Goal: Task Accomplishment & Management: Manage account settings

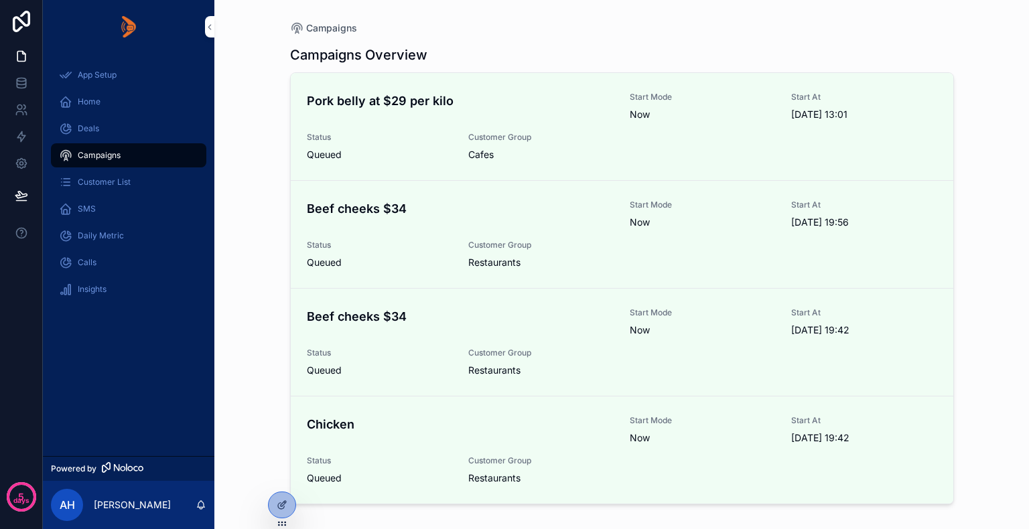
click at [107, 354] on div "App Setup Home Deals Campaigns Customer List SMS Daily Metric Calls Insights" at bounding box center [128, 255] width 171 height 403
click at [0, 0] on icon at bounding box center [0, 0] width 0 height 0
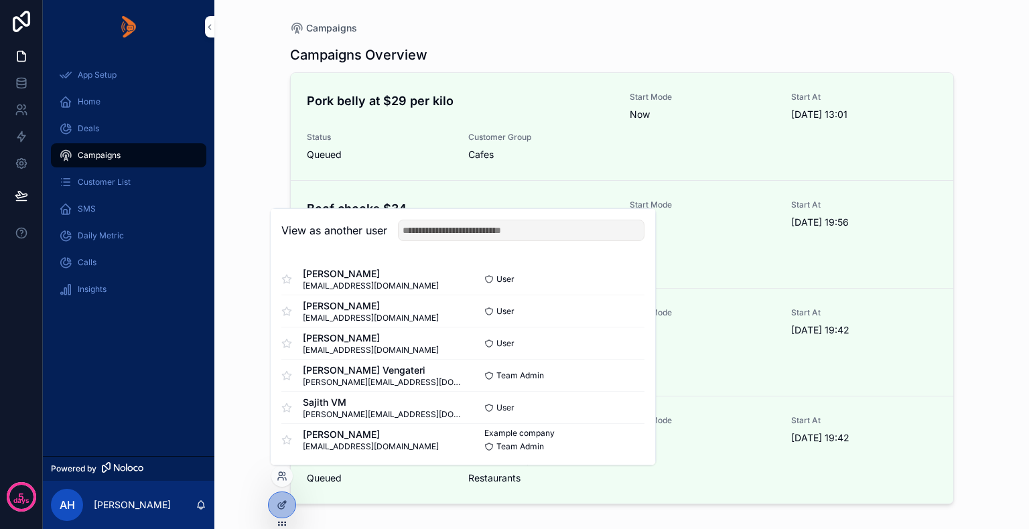
scroll to position [1, 0]
click at [0, 0] on button "Select" at bounding box center [0, 0] width 0 height 0
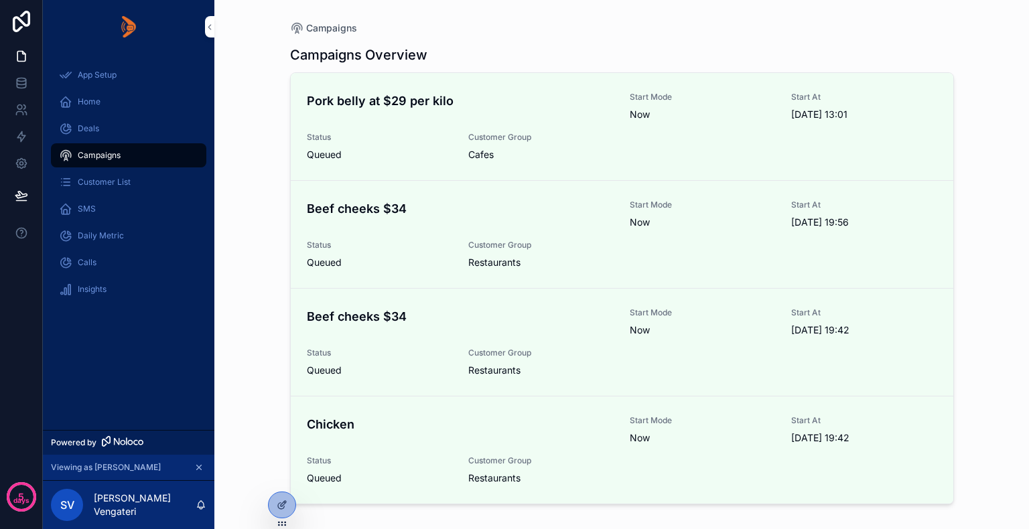
click at [113, 332] on div "App Setup Home Deals Campaigns Customer List SMS Daily Metric Calls Insights" at bounding box center [128, 242] width 171 height 376
drag, startPoint x: 373, startPoint y: 11, endPoint x: 1008, endPoint y: 55, distance: 635.9
click at [1008, 55] on div "Campaigns Campaigns Overview Pork belly at $29 per kilo Start Mode Now Start At…" at bounding box center [621, 264] width 815 height 529
click at [0, 0] on div at bounding box center [0, 0] width 0 height 0
click at [0, 0] on icon at bounding box center [0, 0] width 0 height 0
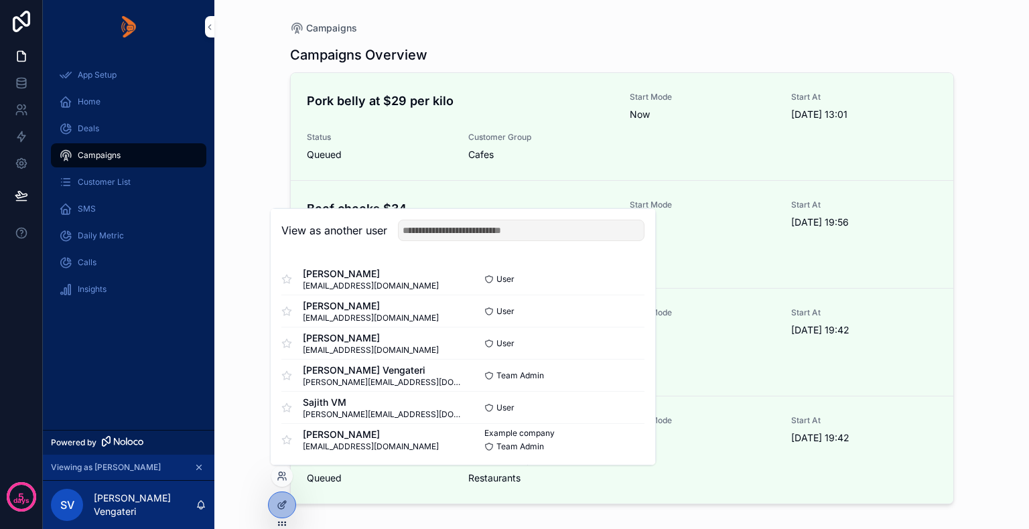
click at [137, 337] on div "App Setup Home Deals Campaigns Customer List SMS Daily Metric Calls Insights" at bounding box center [128, 242] width 171 height 376
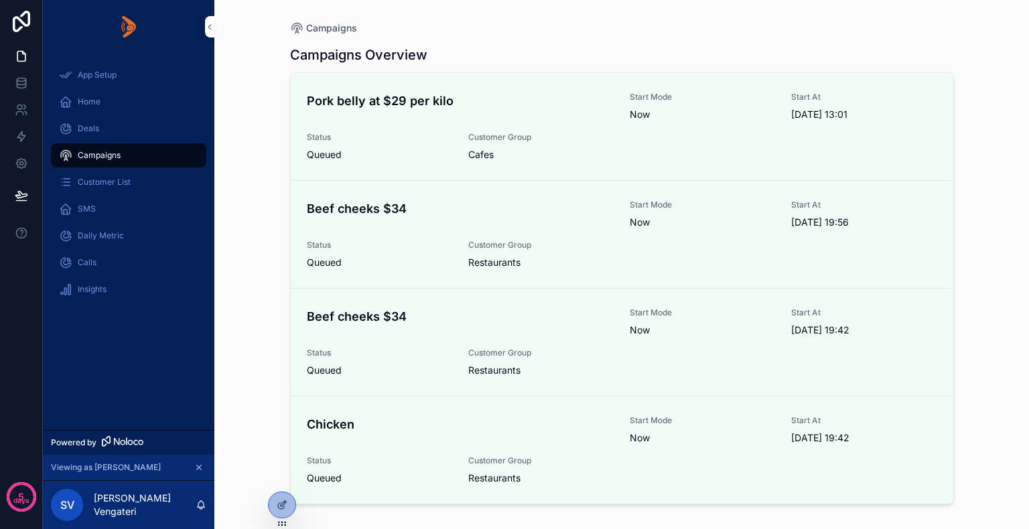
click at [90, 97] on span "Home" at bounding box center [89, 101] width 23 height 11
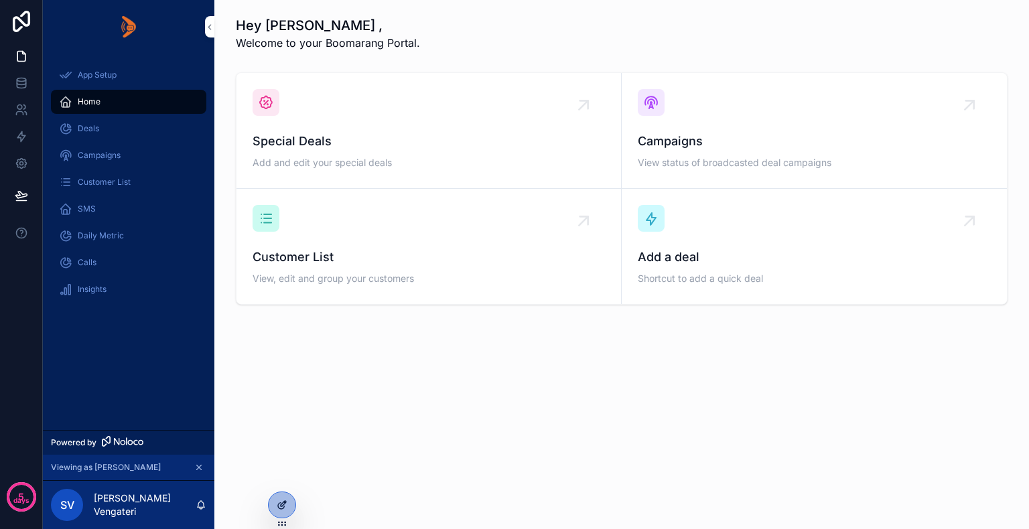
click at [284, 502] on icon at bounding box center [284, 502] width 1 height 1
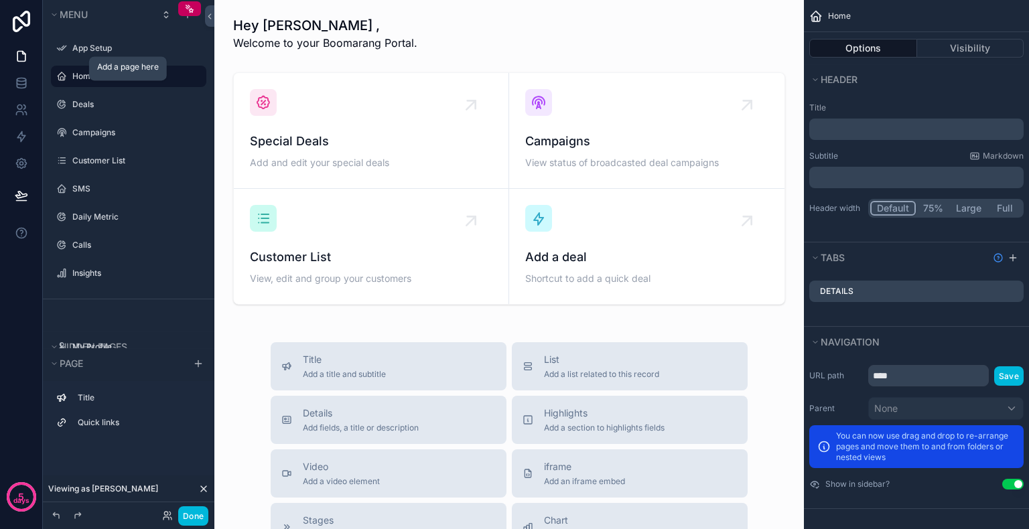
click at [0, 0] on icon "scrollable content" at bounding box center [0, 0] width 0 height 0
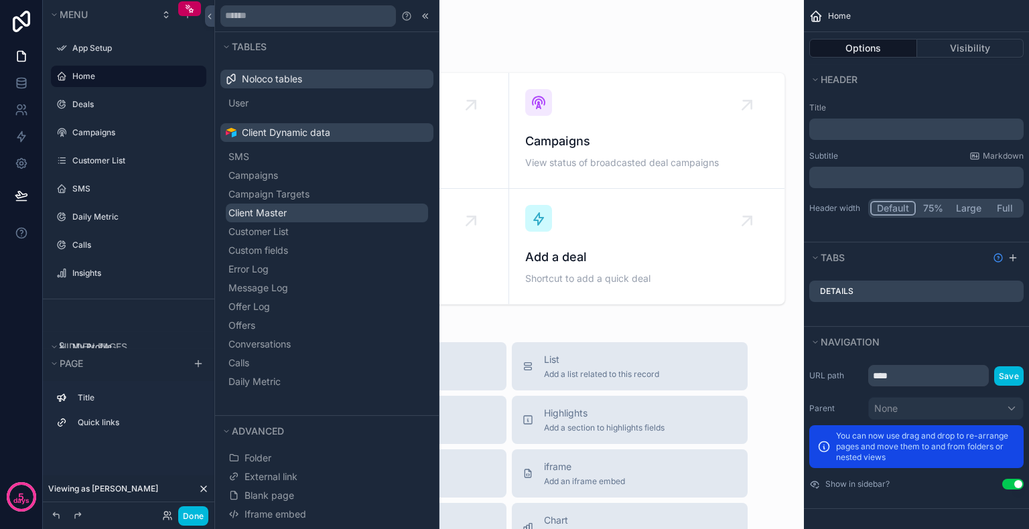
click at [285, 216] on span "Client Master" at bounding box center [257, 212] width 58 height 13
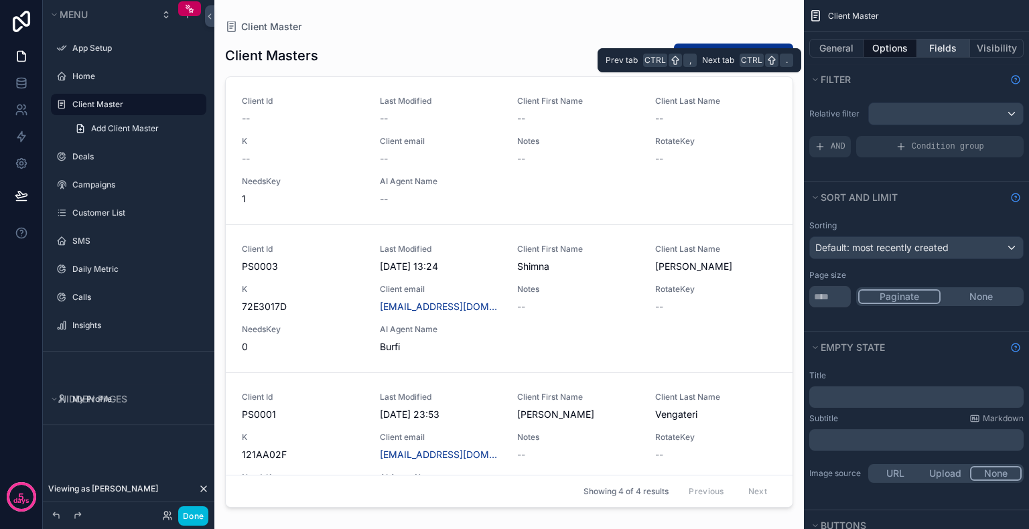
click at [935, 43] on button "Fields" at bounding box center [944, 48] width 54 height 19
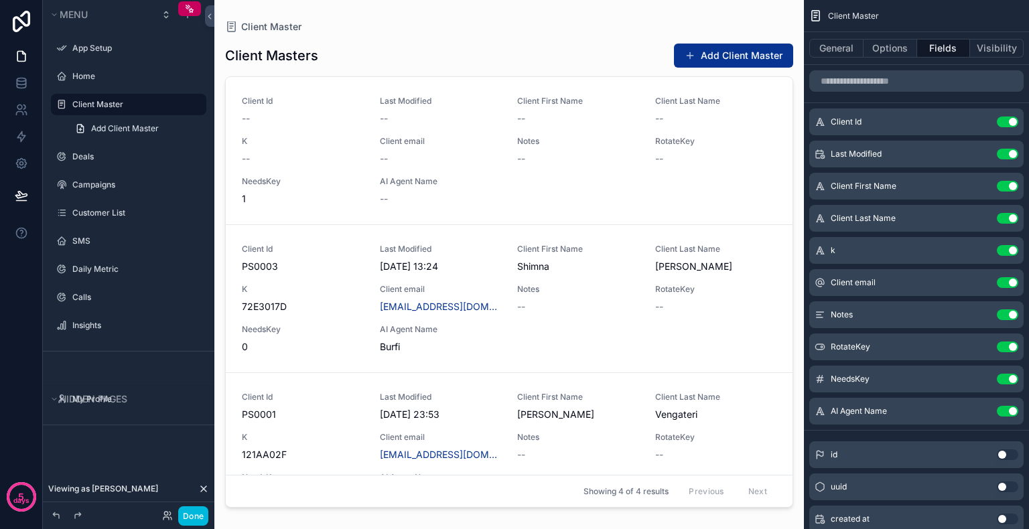
click at [1002, 119] on button "Use setting" at bounding box center [1007, 122] width 21 height 11
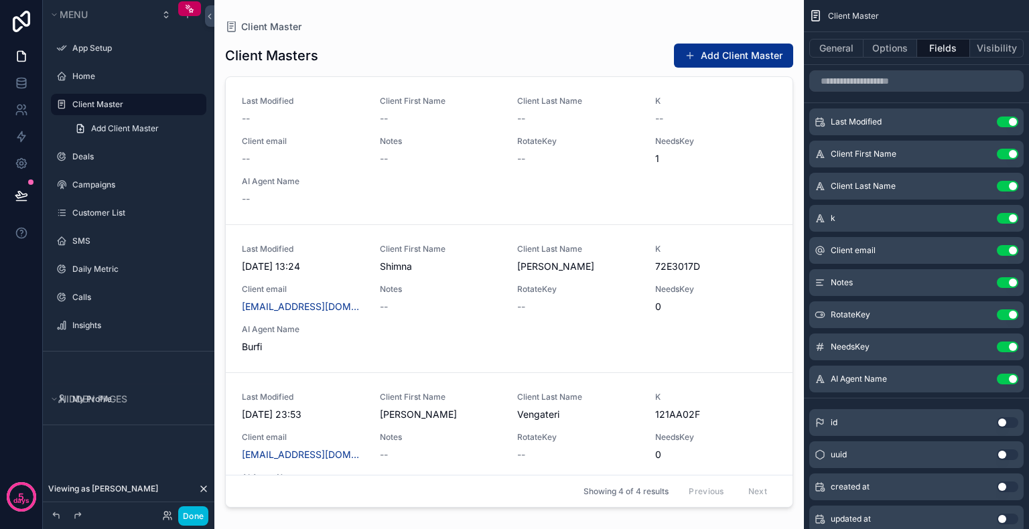
click at [1005, 123] on button "Use setting" at bounding box center [1007, 122] width 21 height 11
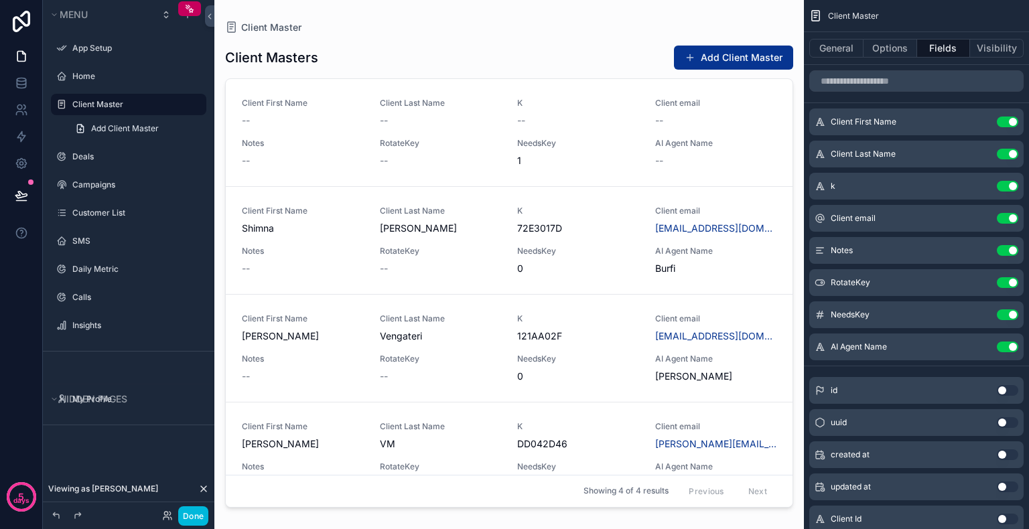
click at [999, 186] on button "Use setting" at bounding box center [1007, 186] width 21 height 11
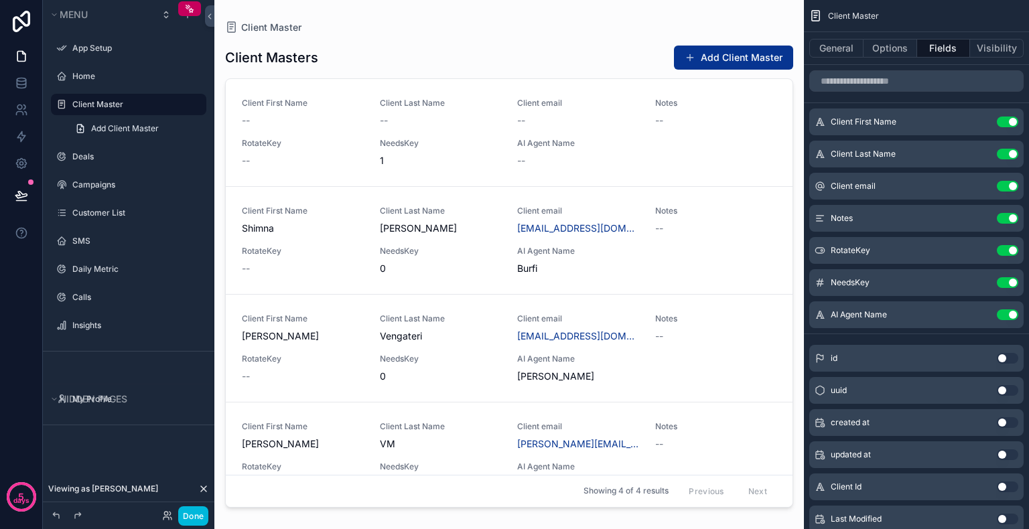
click at [1002, 249] on button "Use setting" at bounding box center [1007, 250] width 21 height 11
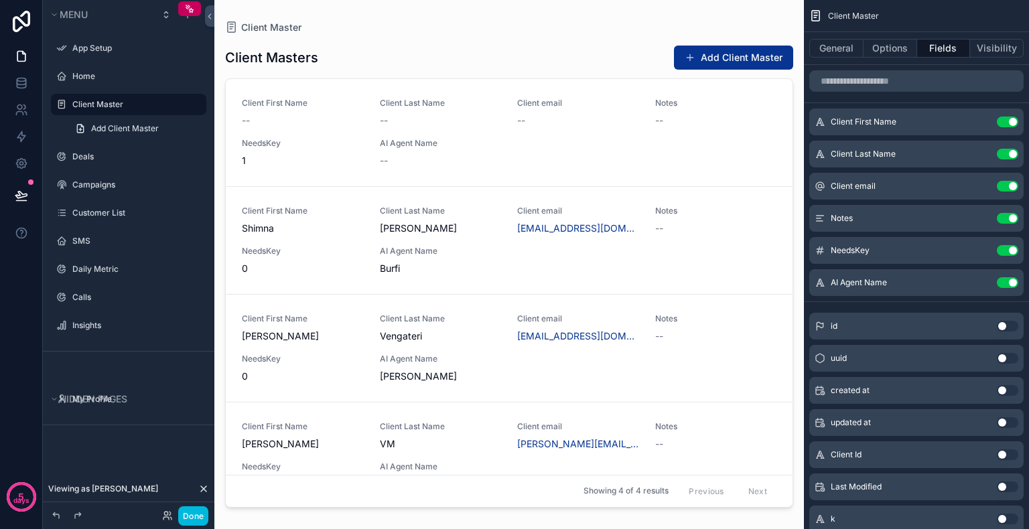
click at [999, 247] on button "Use setting" at bounding box center [1007, 250] width 21 height 11
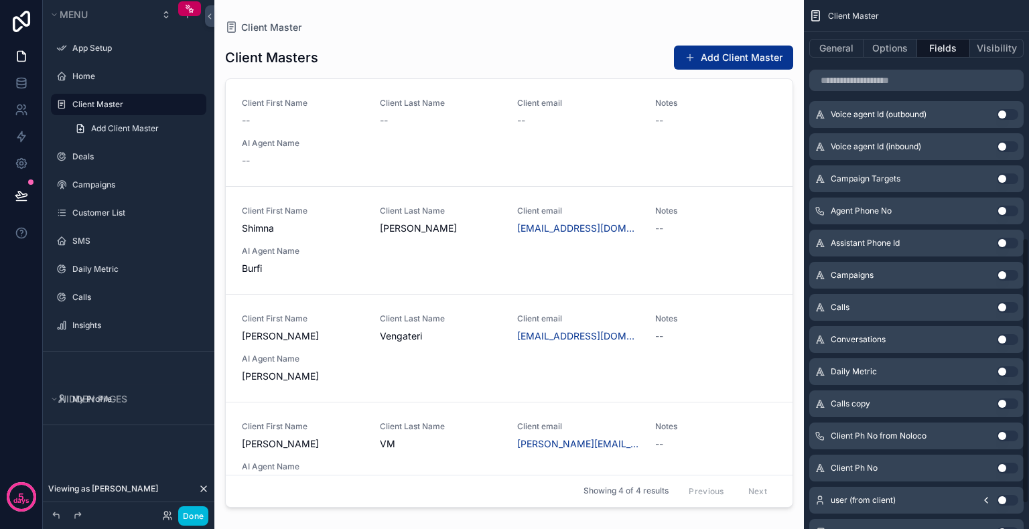
scroll to position [523, 0]
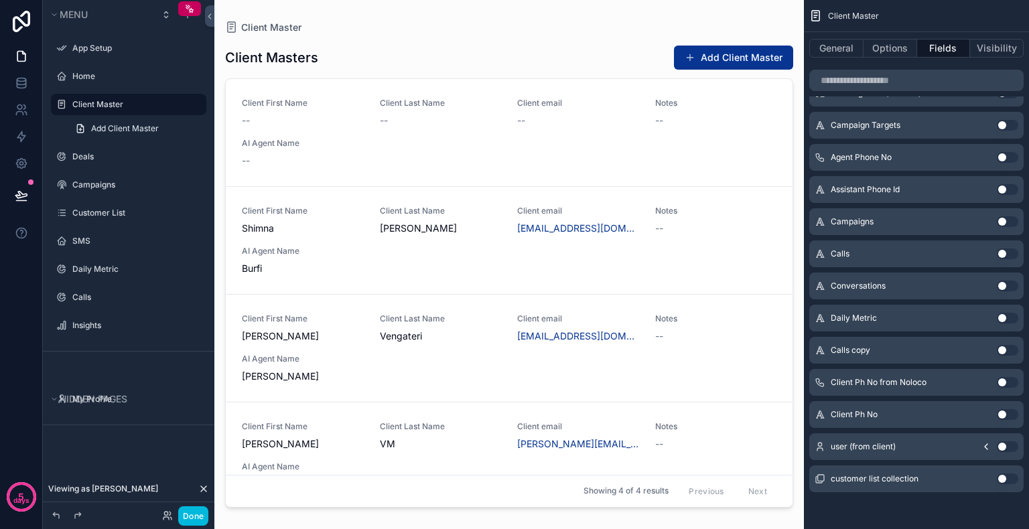
click at [1003, 413] on button "Use setting" at bounding box center [1007, 414] width 21 height 11
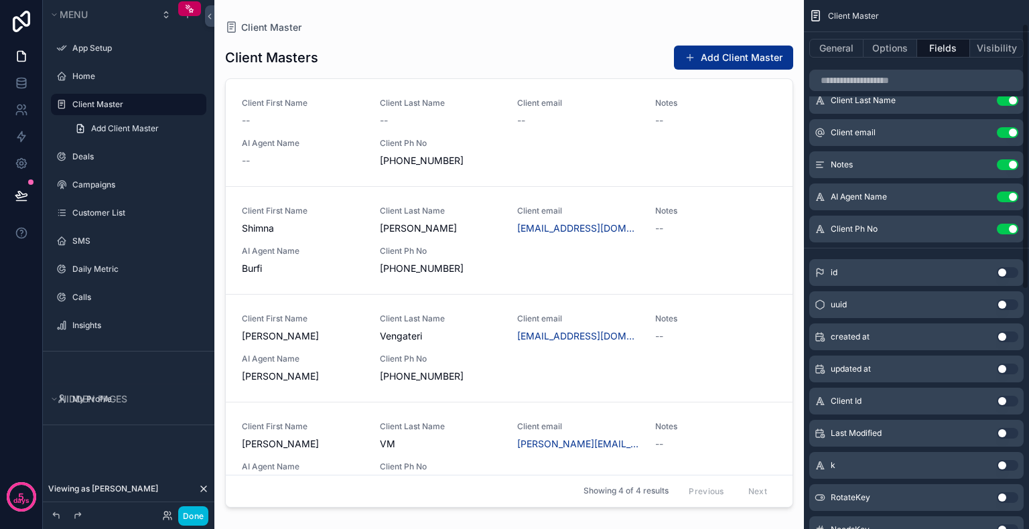
scroll to position [0, 0]
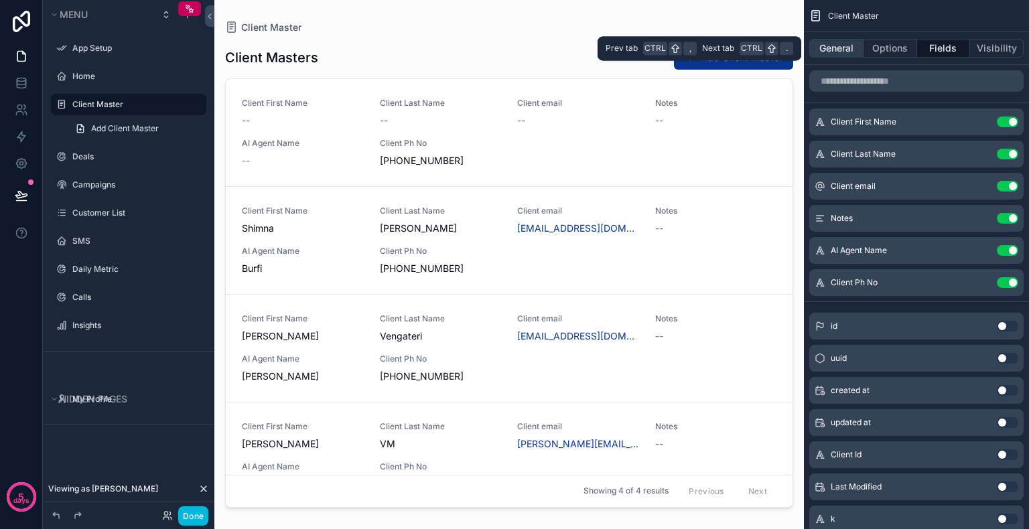
click at [839, 50] on button "General" at bounding box center [836, 48] width 54 height 19
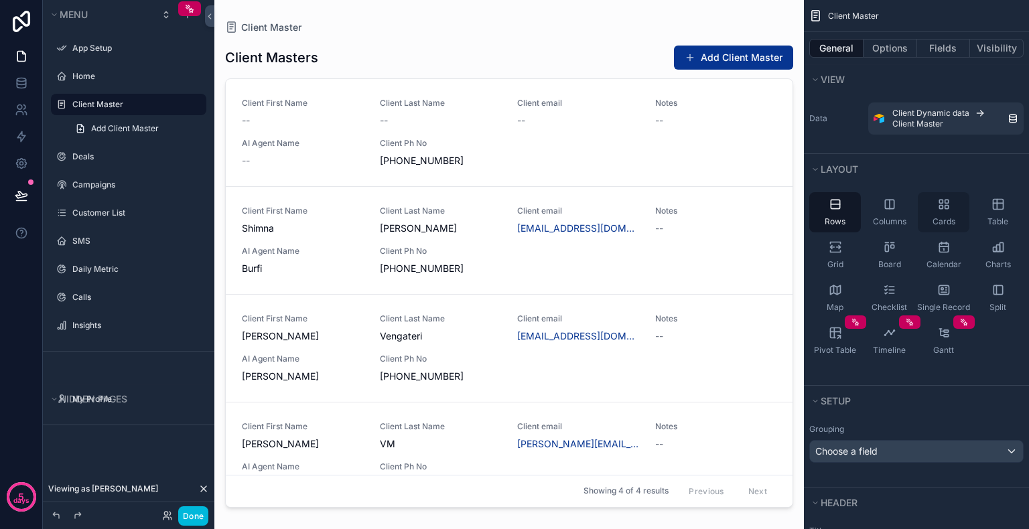
click at [945, 208] on icon "scrollable content" at bounding box center [943, 204] width 13 height 13
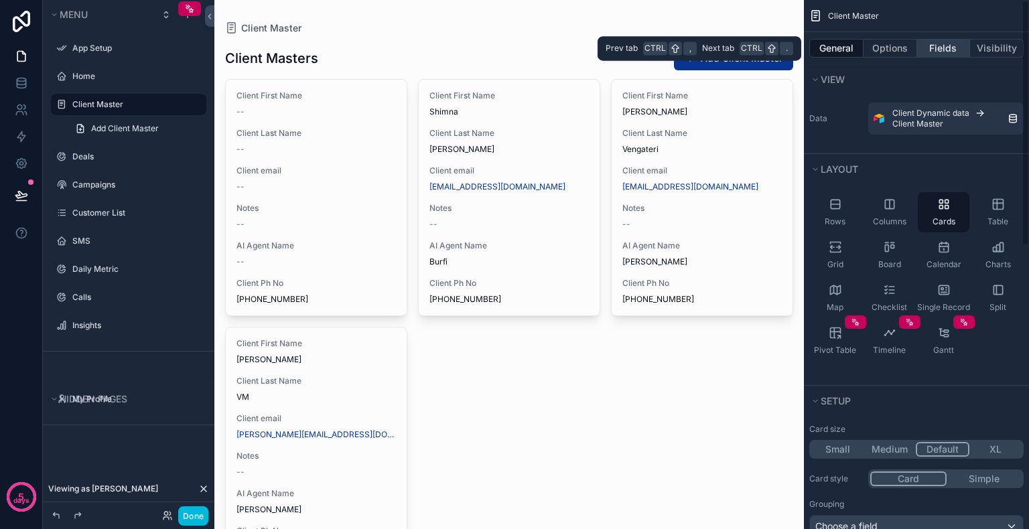
click at [937, 44] on button "Fields" at bounding box center [944, 48] width 54 height 19
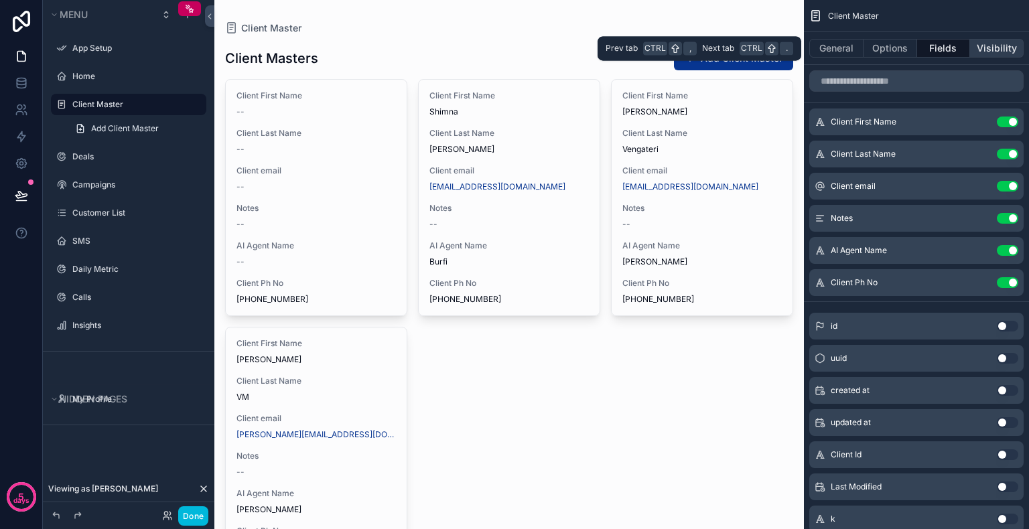
click at [985, 45] on button "Visibility" at bounding box center [997, 48] width 54 height 19
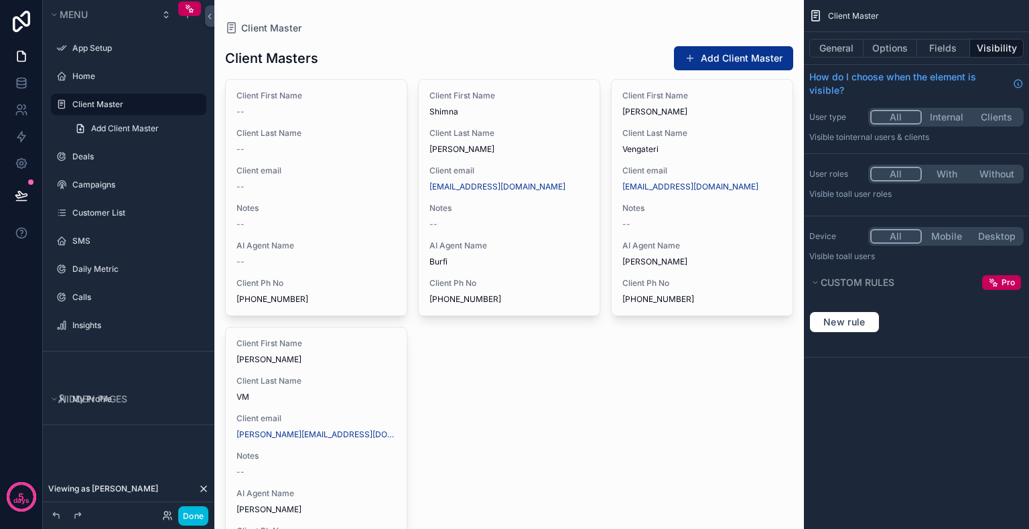
click at [946, 117] on button "Internal" at bounding box center [947, 117] width 50 height 15
click at [19, 112] on icon at bounding box center [19, 113] width 7 height 3
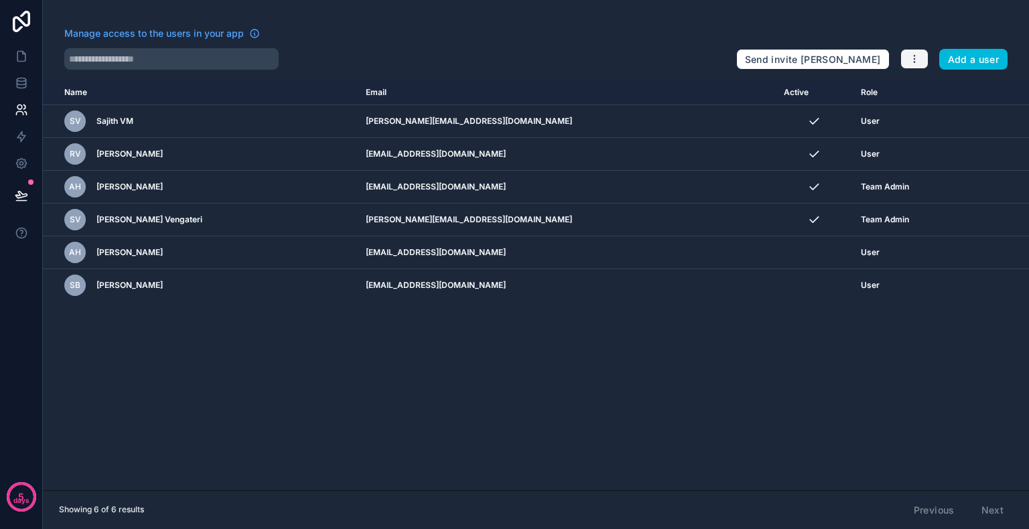
click at [910, 55] on icon "button" at bounding box center [914, 59] width 11 height 11
click at [939, 84] on link "Manage roles" at bounding box center [947, 90] width 94 height 21
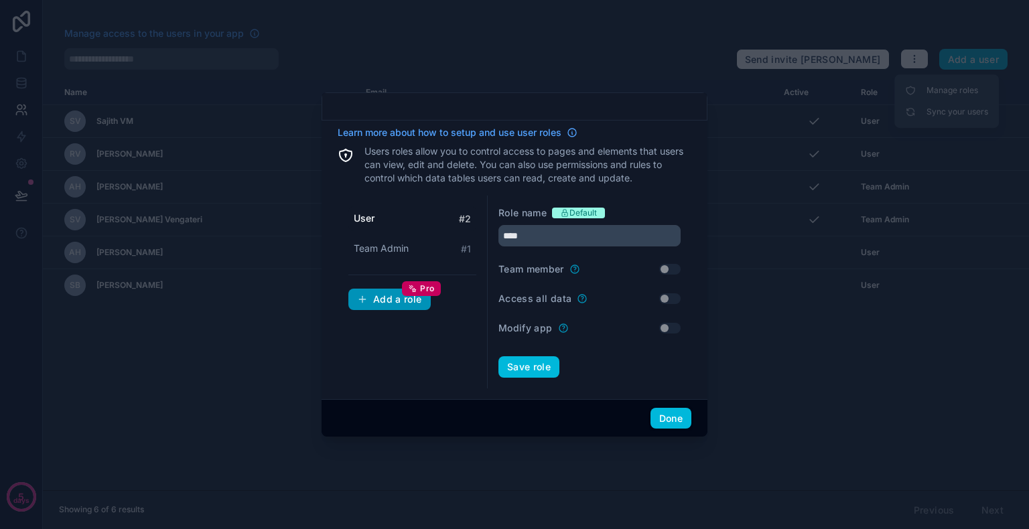
click at [381, 301] on div "Add a role Pro" at bounding box center [389, 299] width 65 height 12
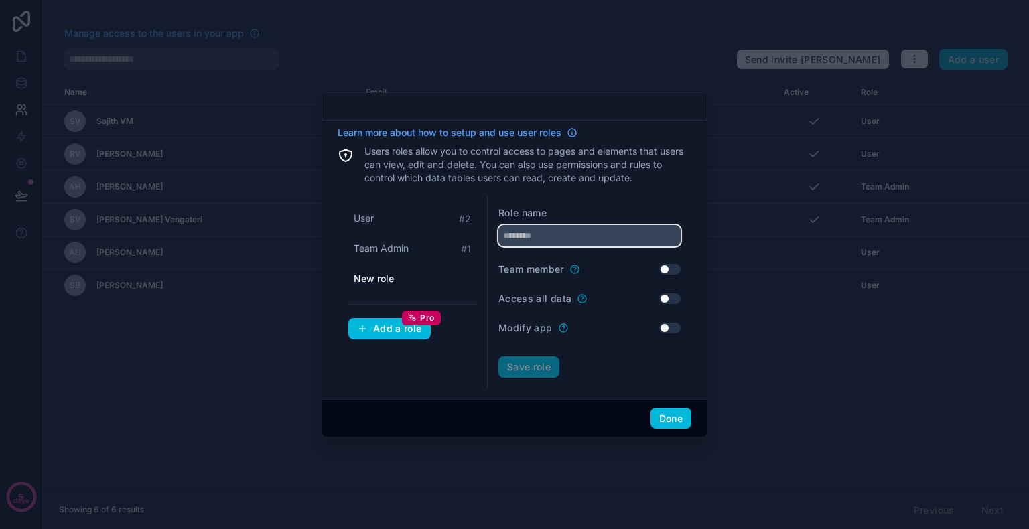
click at [529, 237] on input "text" at bounding box center [589, 235] width 182 height 21
type input "*****"
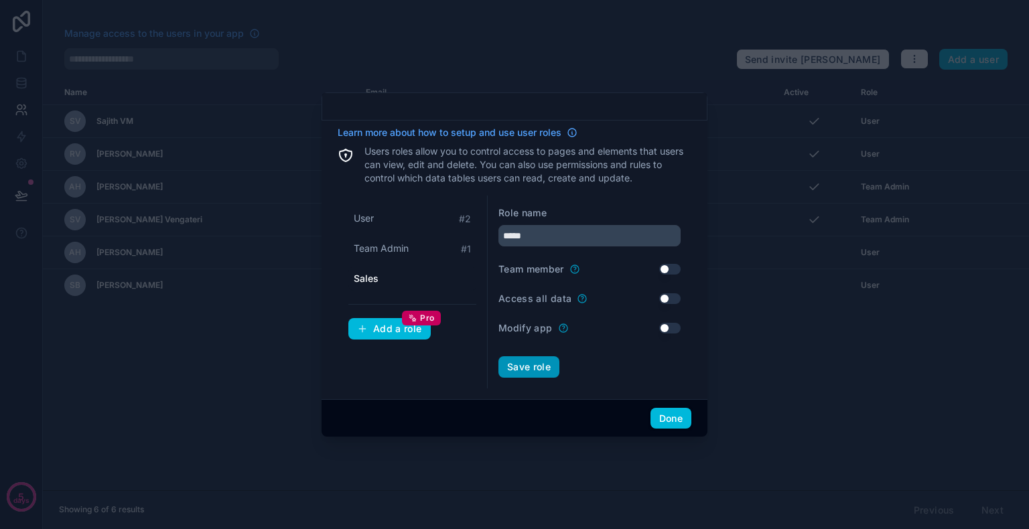
click at [539, 369] on button "Save role" at bounding box center [528, 366] width 61 height 21
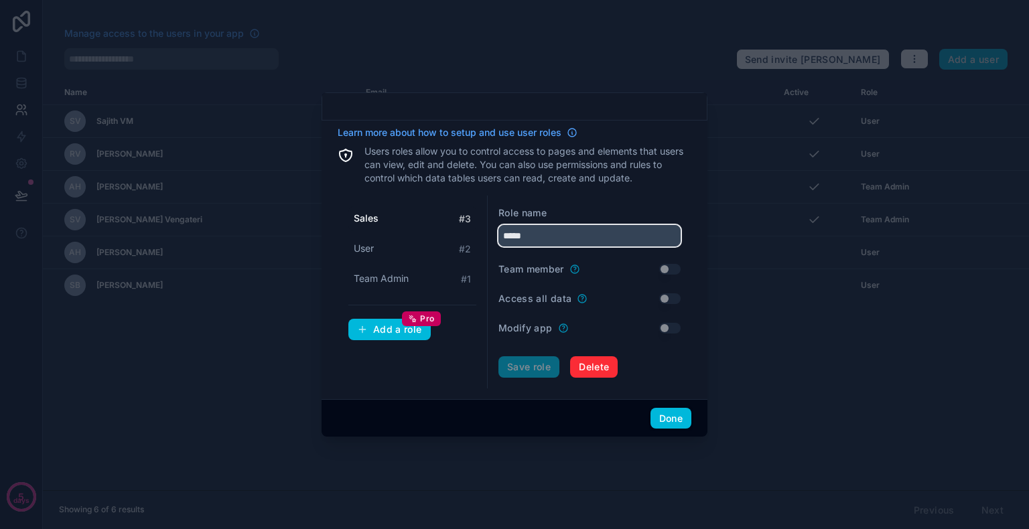
click at [552, 238] on input "*****" at bounding box center [589, 235] width 182 height 21
click at [549, 270] on label "Team member" at bounding box center [531, 269] width 66 height 13
click at [562, 298] on label "Access all data" at bounding box center [534, 298] width 73 height 13
click at [670, 358] on div "Save role Delete" at bounding box center [589, 366] width 182 height 21
click at [672, 419] on button "Done" at bounding box center [670, 418] width 41 height 21
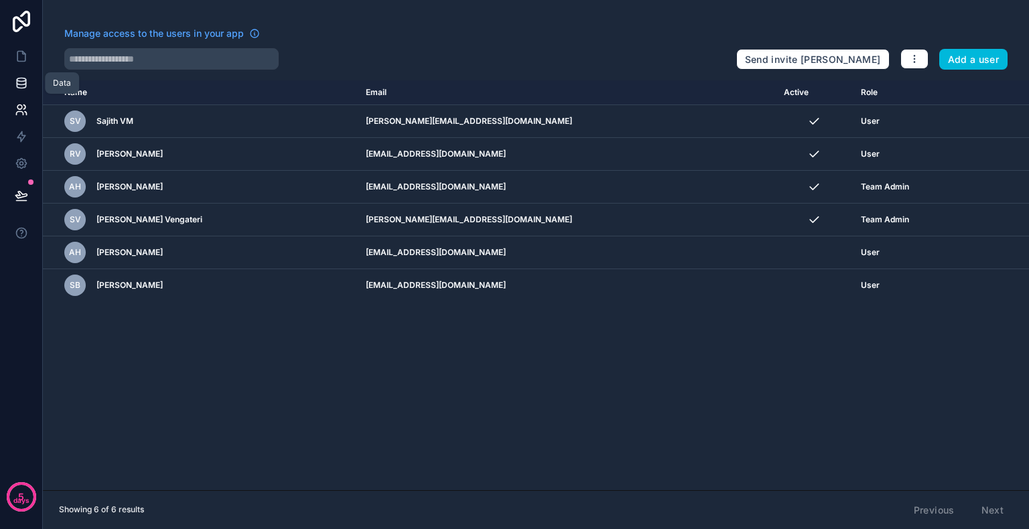
click at [24, 83] on icon at bounding box center [21, 82] width 13 height 13
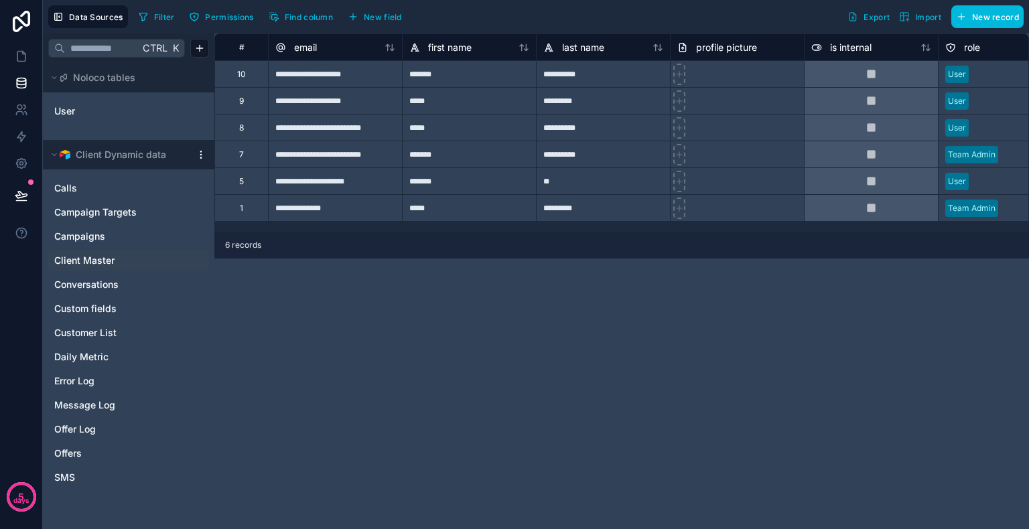
click at [84, 259] on span "Client Master" at bounding box center [84, 260] width 60 height 13
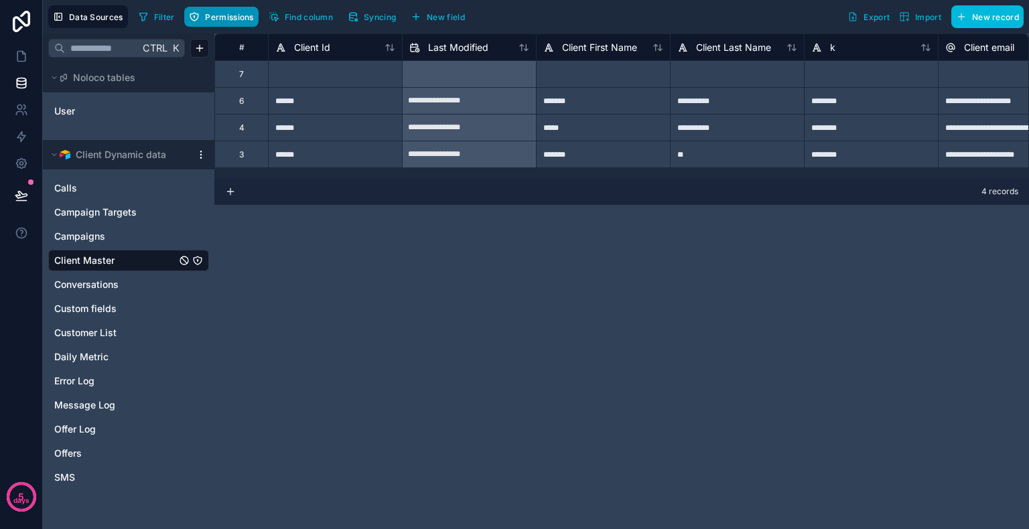
click at [212, 20] on span "Permissions" at bounding box center [229, 17] width 48 height 10
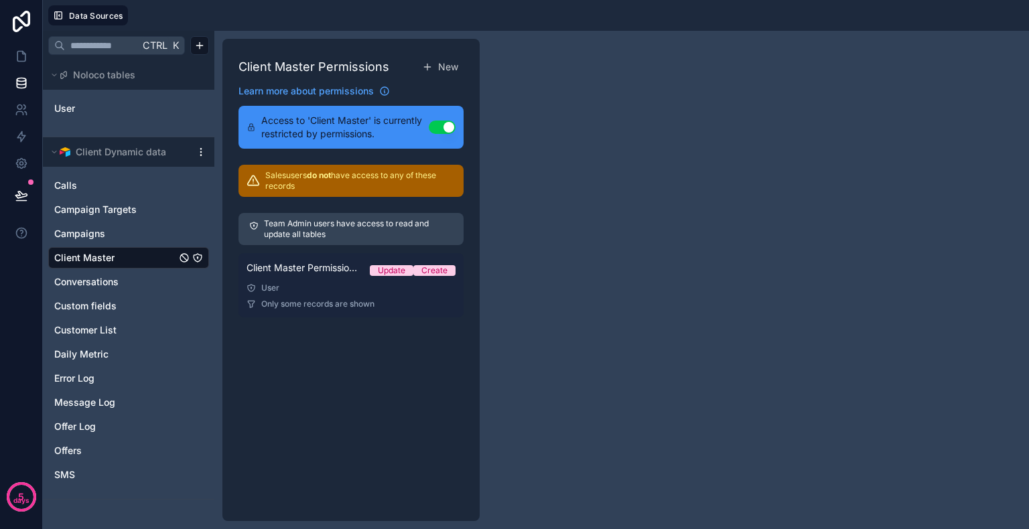
click at [307, 281] on link "Client Master Permission 1 Update Create User Only some records are shown" at bounding box center [350, 285] width 225 height 64
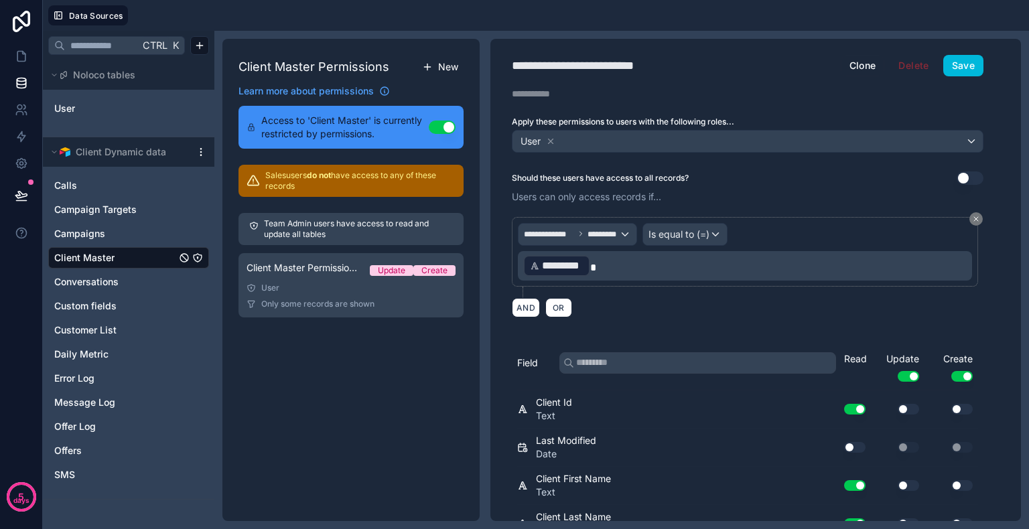
click at [435, 66] on button "New" at bounding box center [440, 67] width 47 height 24
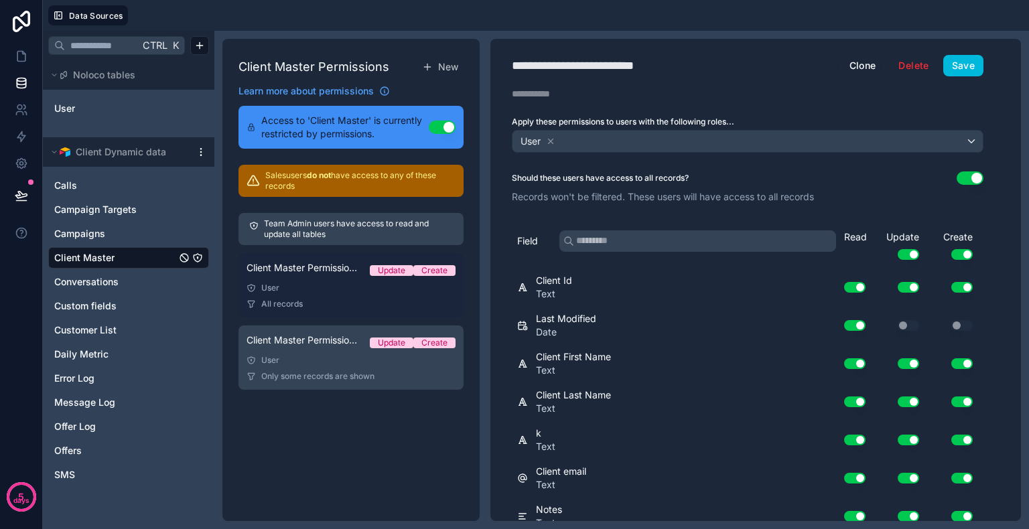
click at [300, 355] on div "User" at bounding box center [351, 360] width 209 height 11
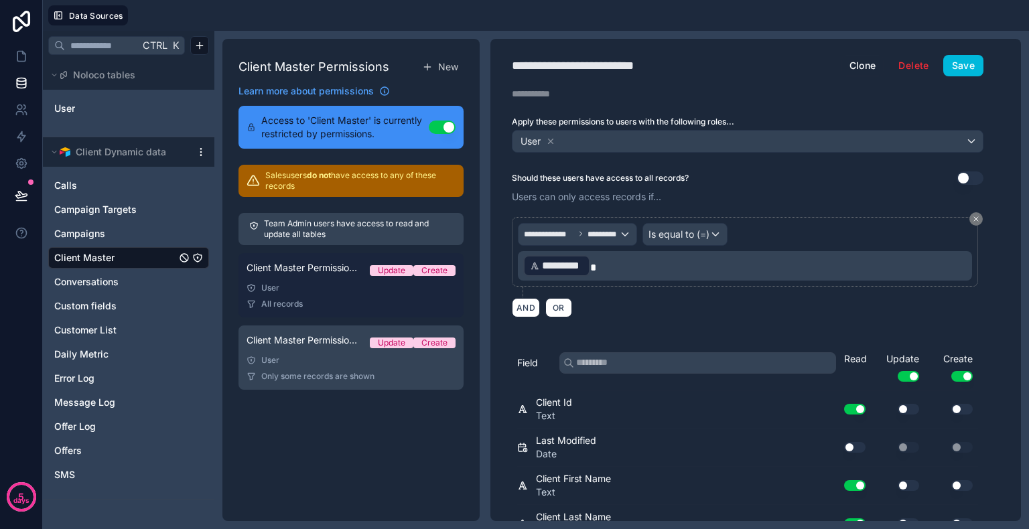
click at [328, 293] on link "Client Master Permission 2 Update Create User All records" at bounding box center [350, 285] width 225 height 64
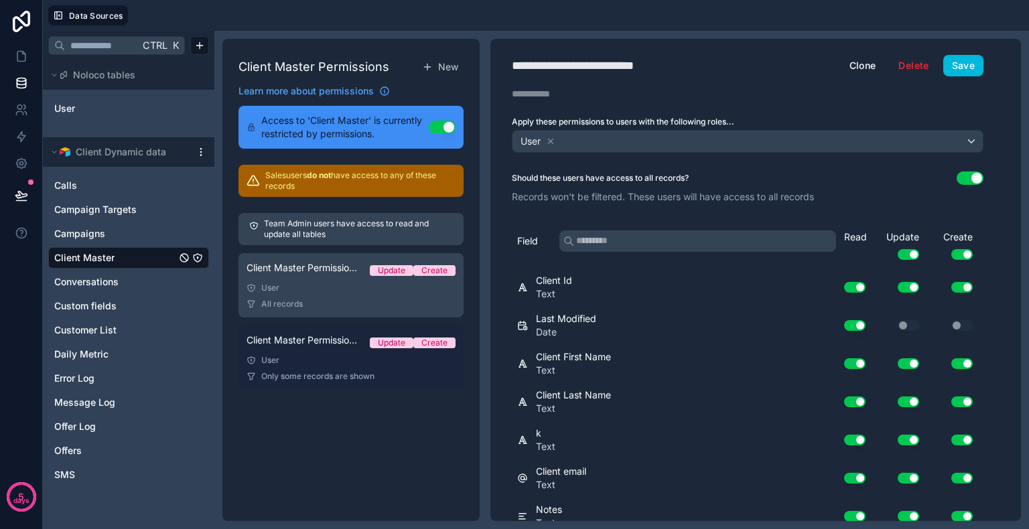
click at [318, 353] on link "Client Master Permission 1 Update Create User Only some records are shown" at bounding box center [350, 358] width 225 height 64
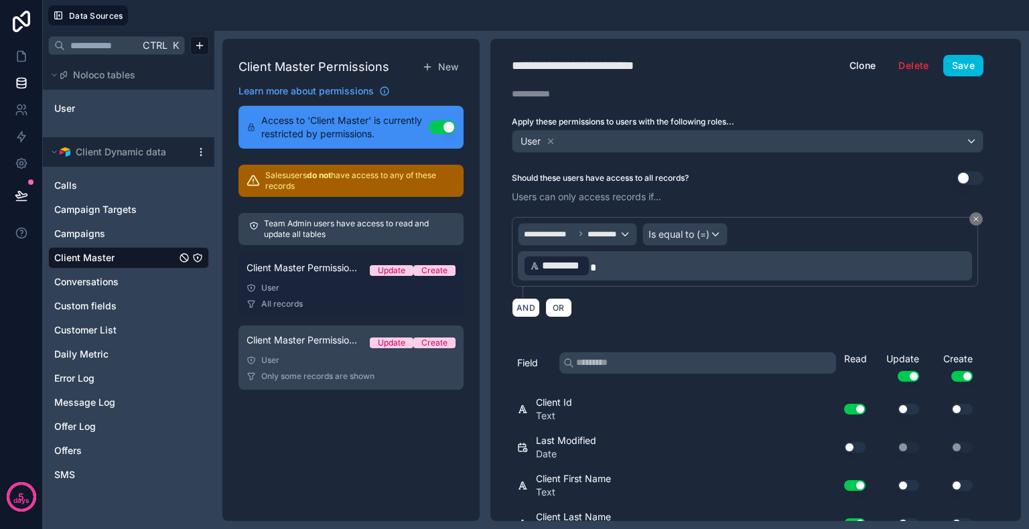
click at [307, 296] on link "Client Master Permission 2 Update Create User All records" at bounding box center [350, 285] width 225 height 64
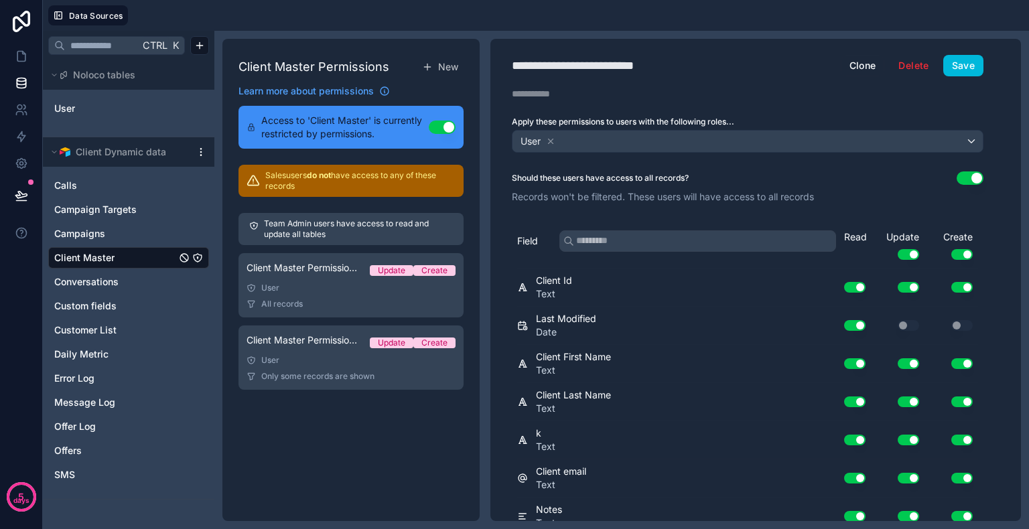
click at [550, 138] on icon at bounding box center [550, 141] width 9 height 9
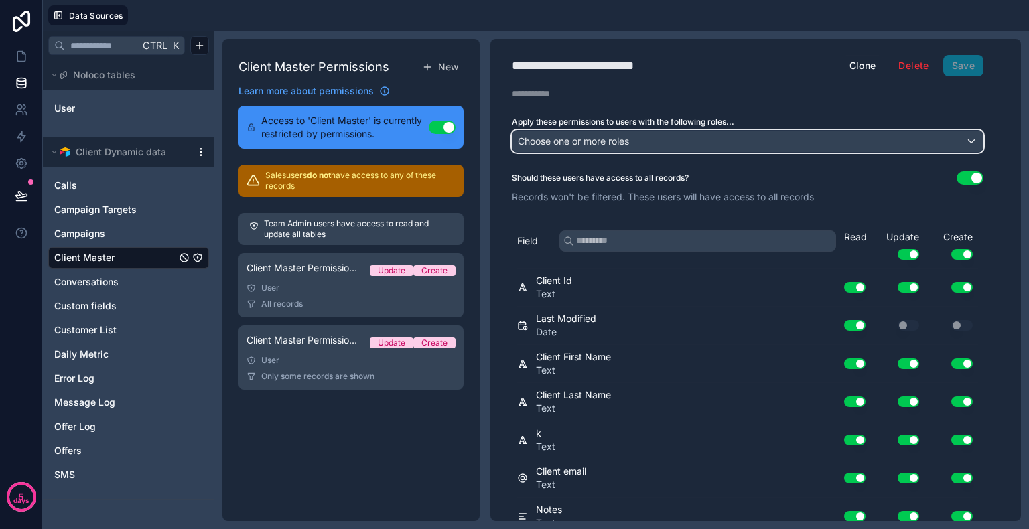
click at [550, 138] on span "Choose one or more roles" at bounding box center [573, 140] width 111 height 11
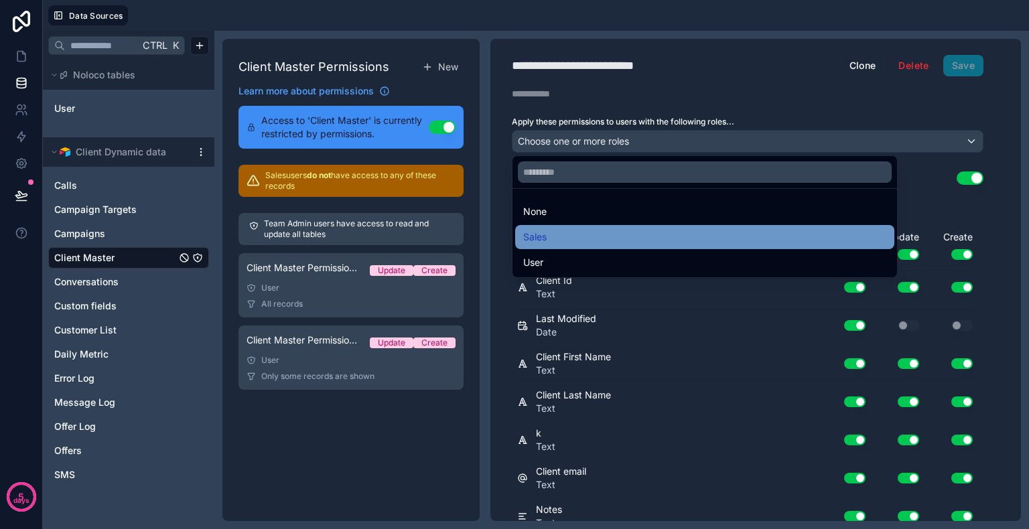
click at [543, 232] on span "Sales" at bounding box center [534, 237] width 23 height 16
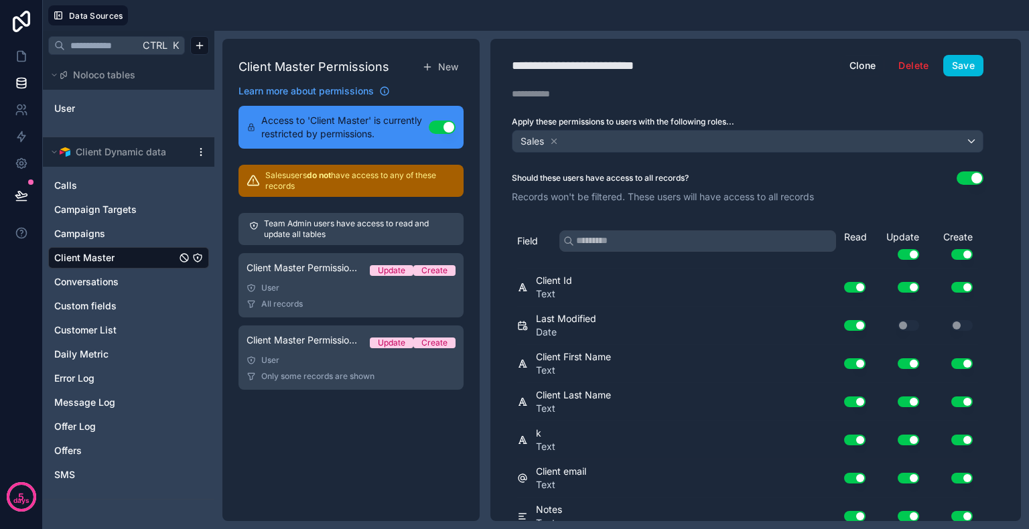
click at [969, 176] on button "Use setting" at bounding box center [970, 177] width 27 height 13
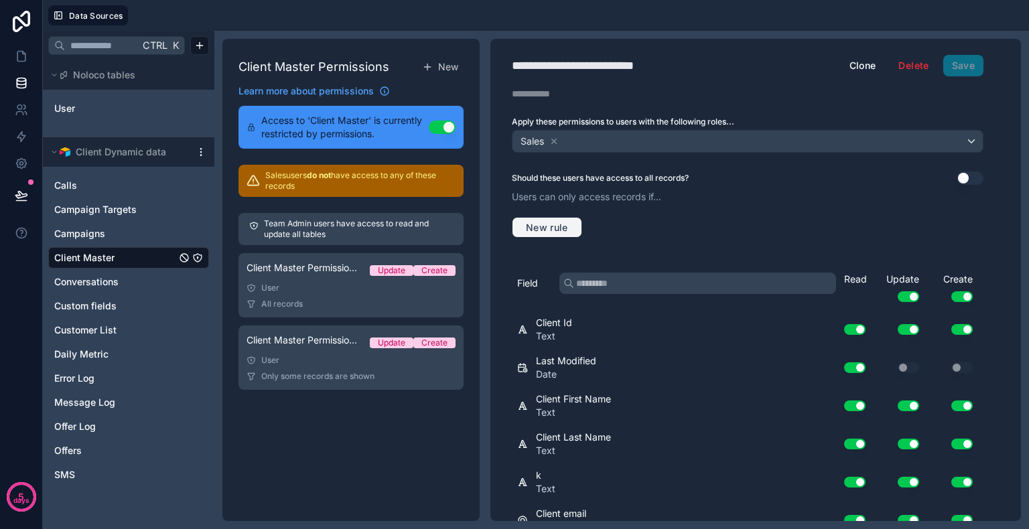
click at [563, 223] on span "New rule" at bounding box center [547, 228] width 53 height 12
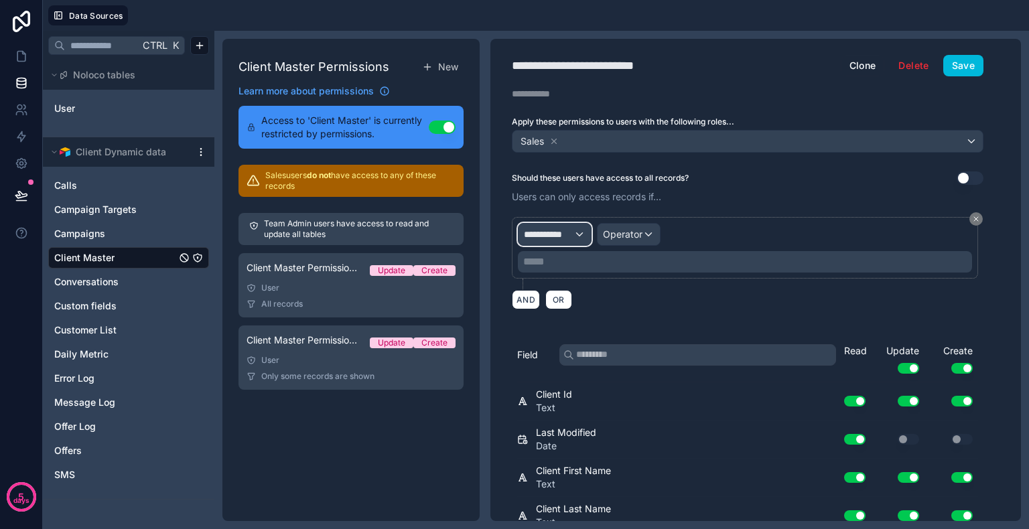
click at [577, 234] on div "**********" at bounding box center [555, 234] width 72 height 21
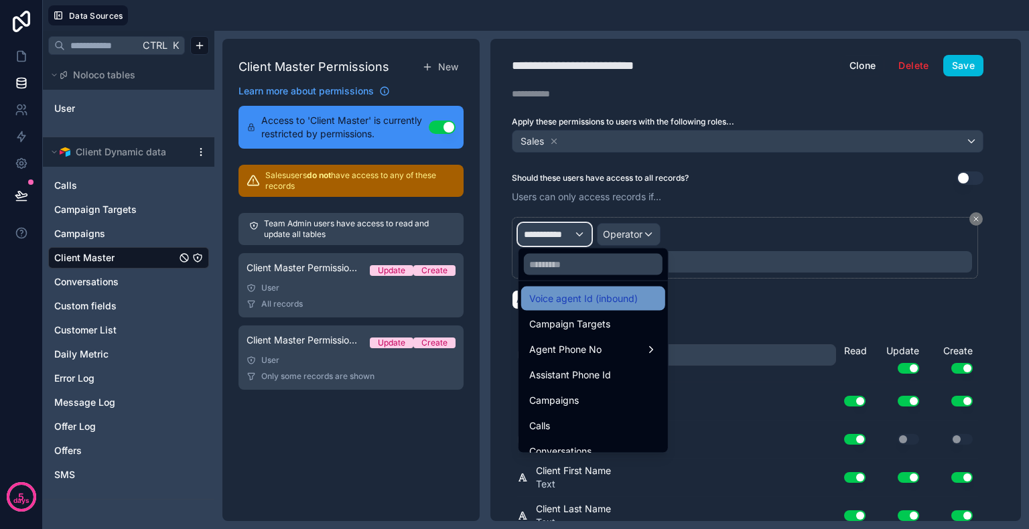
scroll to position [536, 0]
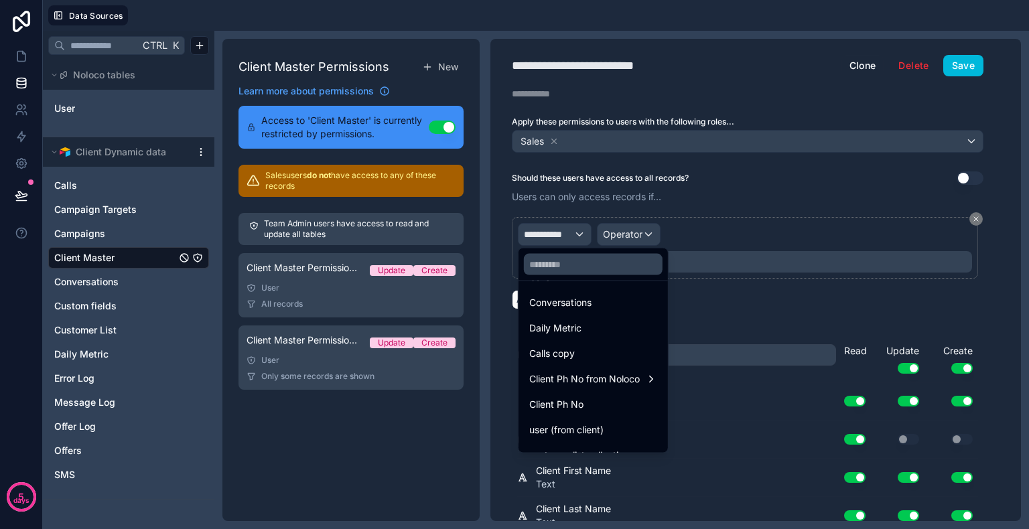
click at [786, 224] on div at bounding box center [514, 264] width 1029 height 529
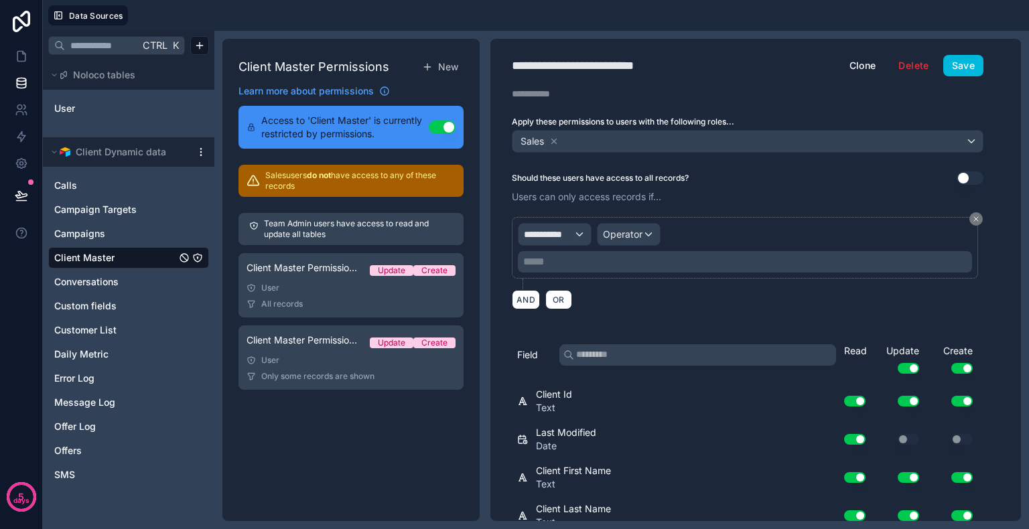
click at [701, 286] on div "**********" at bounding box center [748, 253] width 472 height 72
click at [970, 174] on button "Use setting" at bounding box center [970, 177] width 27 height 13
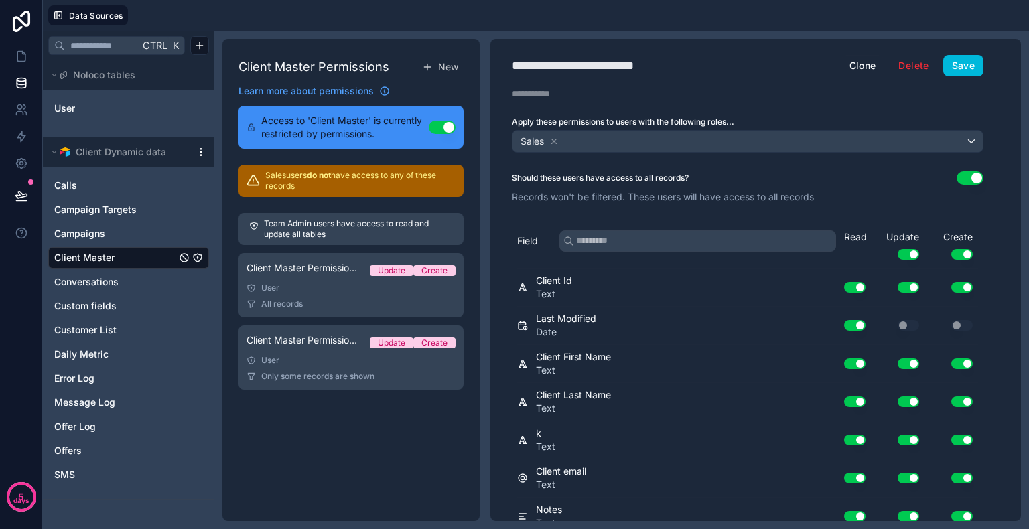
scroll to position [67, 0]
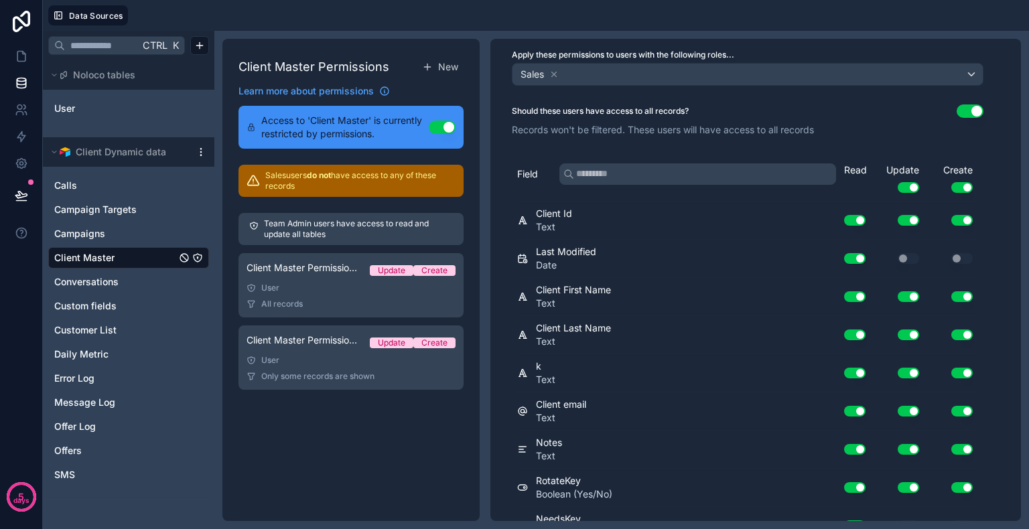
click at [906, 187] on button "Use setting" at bounding box center [908, 187] width 21 height 11
click at [960, 184] on button "Use setting" at bounding box center [961, 187] width 21 height 11
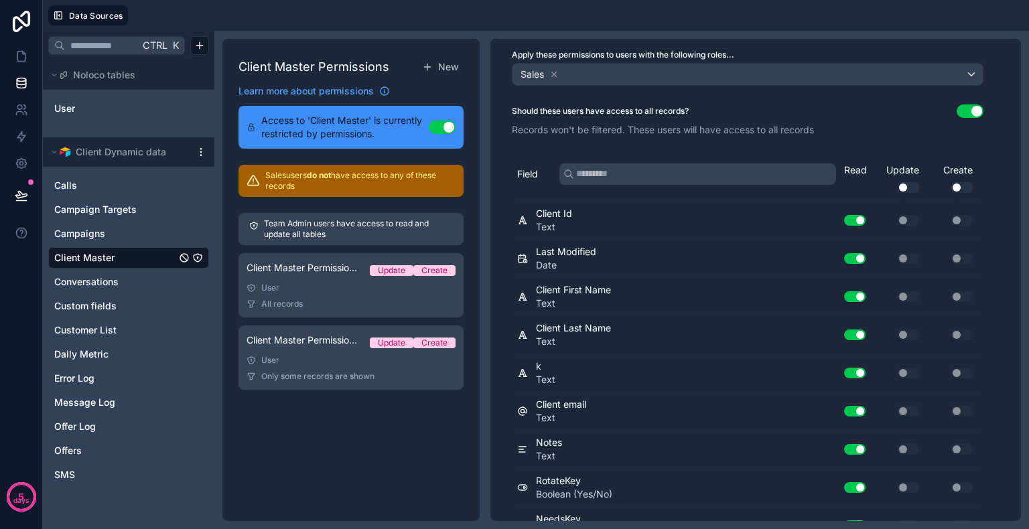
click at [853, 188] on div "Read Update Use setting Create Use setting" at bounding box center [911, 182] width 134 height 38
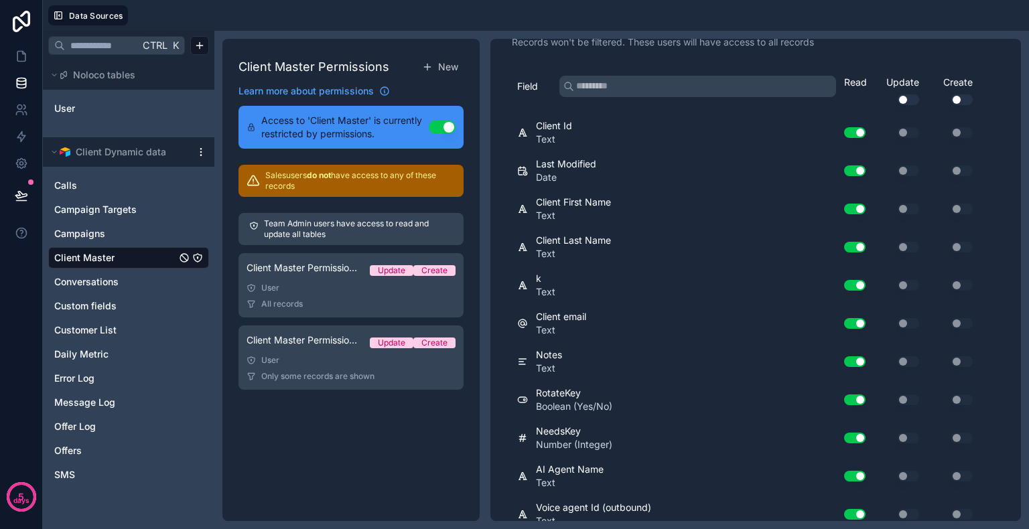
scroll to position [134, 0]
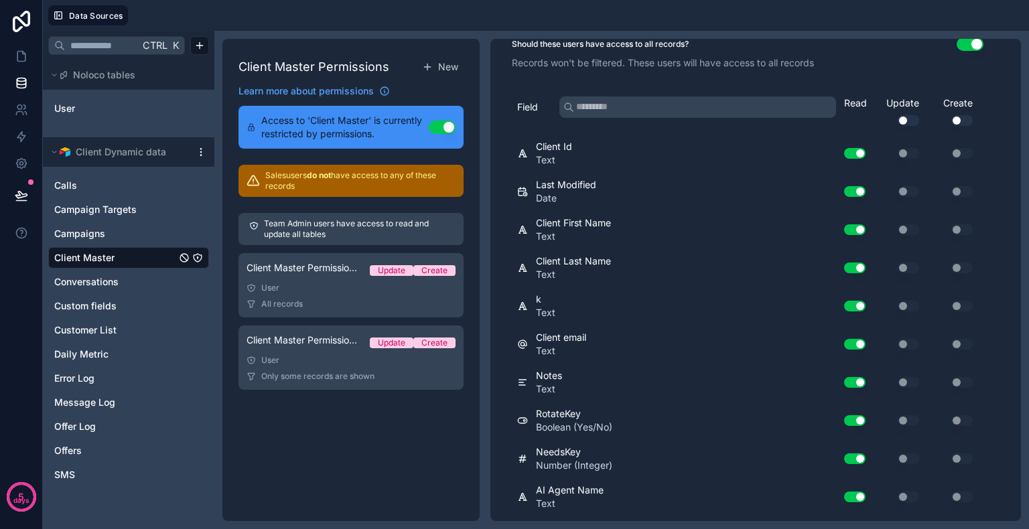
click at [853, 225] on button "Use setting" at bounding box center [854, 229] width 21 height 11
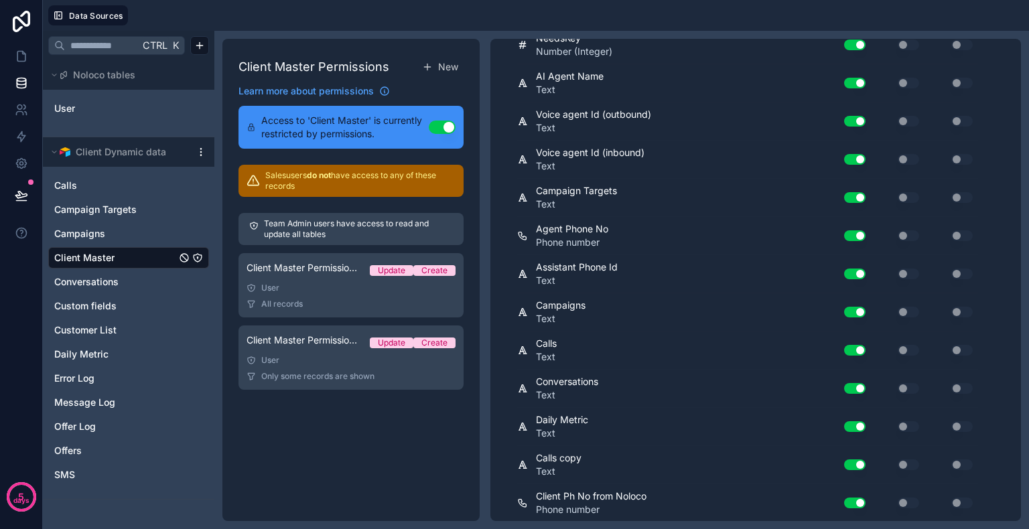
scroll to position [658, 0]
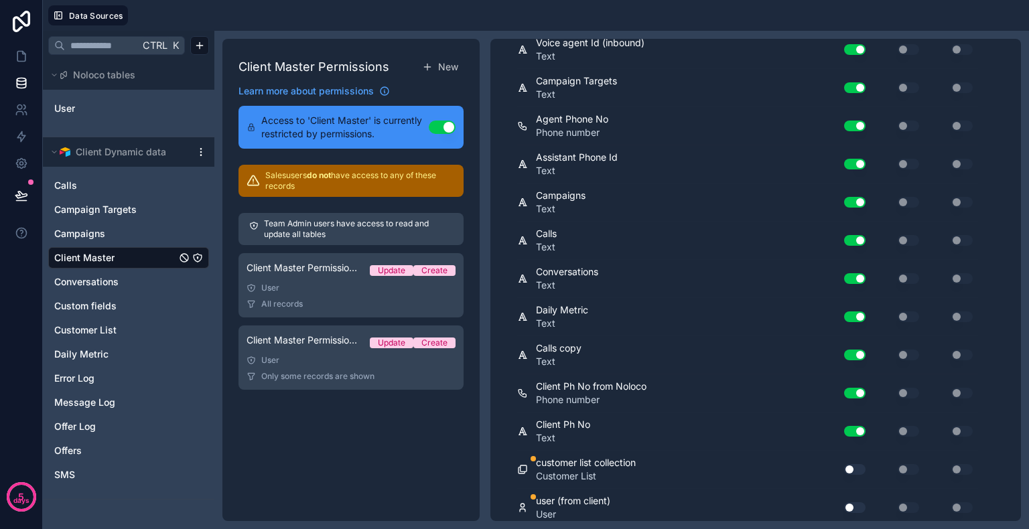
click at [855, 464] on button "Use setting" at bounding box center [854, 469] width 21 height 11
click at [855, 502] on button "Use setting" at bounding box center [854, 507] width 21 height 11
click at [848, 502] on button "Use setting" at bounding box center [854, 507] width 21 height 11
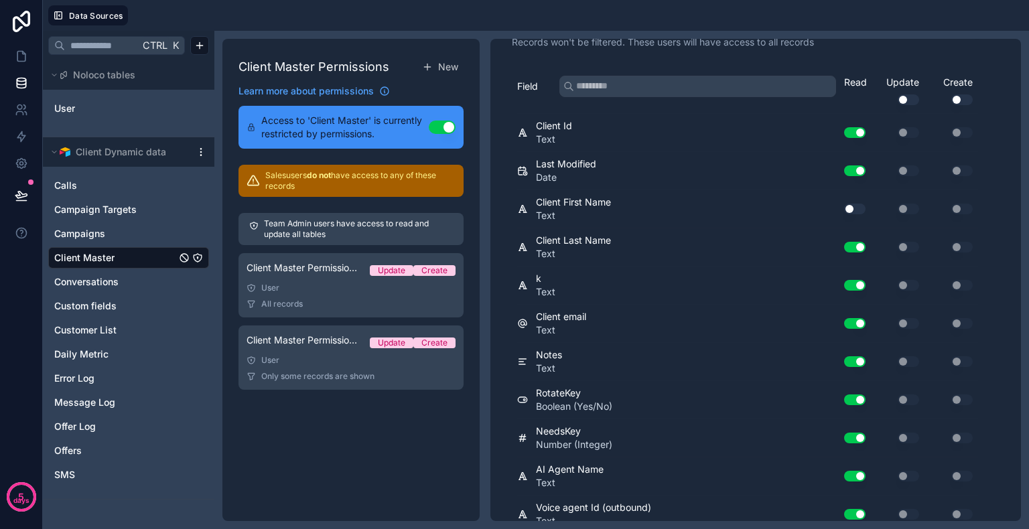
scroll to position [0, 0]
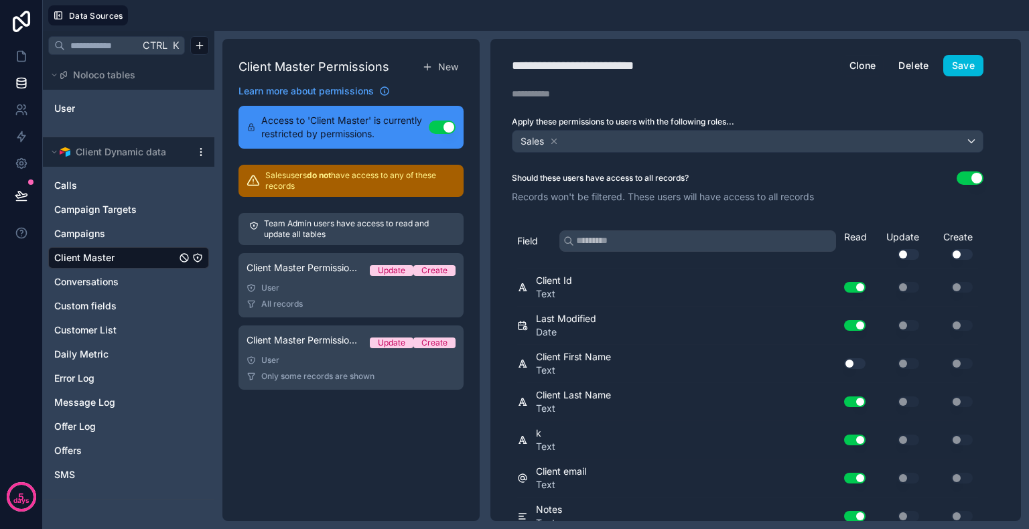
click at [908, 66] on button "Delete" at bounding box center [914, 65] width 48 height 21
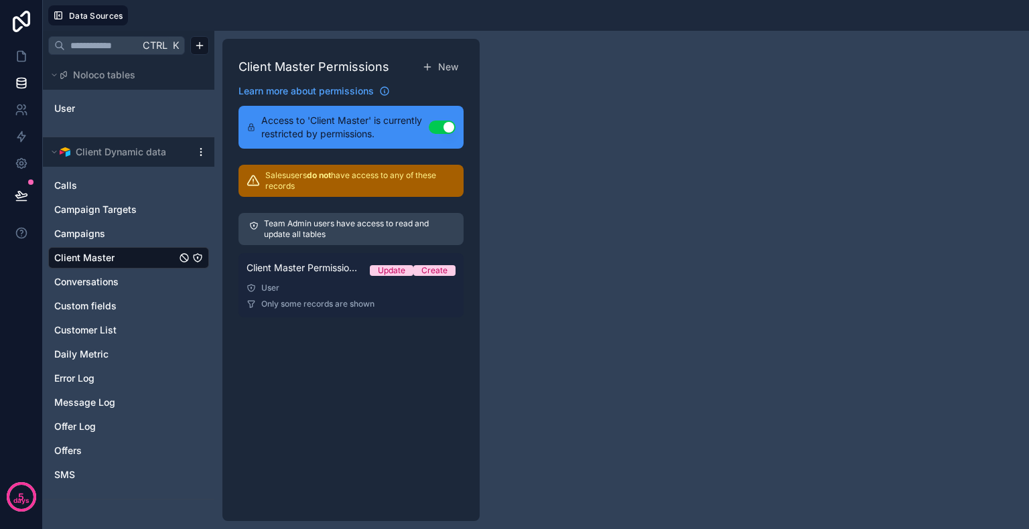
click at [307, 285] on div "User" at bounding box center [351, 288] width 209 height 11
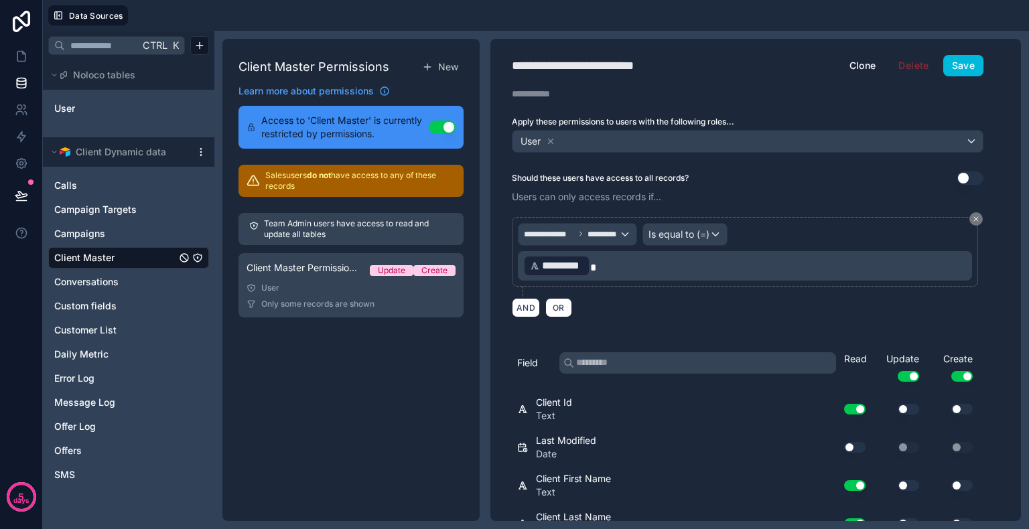
click at [407, 350] on div "Client Master Permissions New Learn more about permissions Access to 'Client Ma…" at bounding box center [350, 280] width 257 height 482
click at [19, 52] on icon at bounding box center [21, 56] width 13 height 13
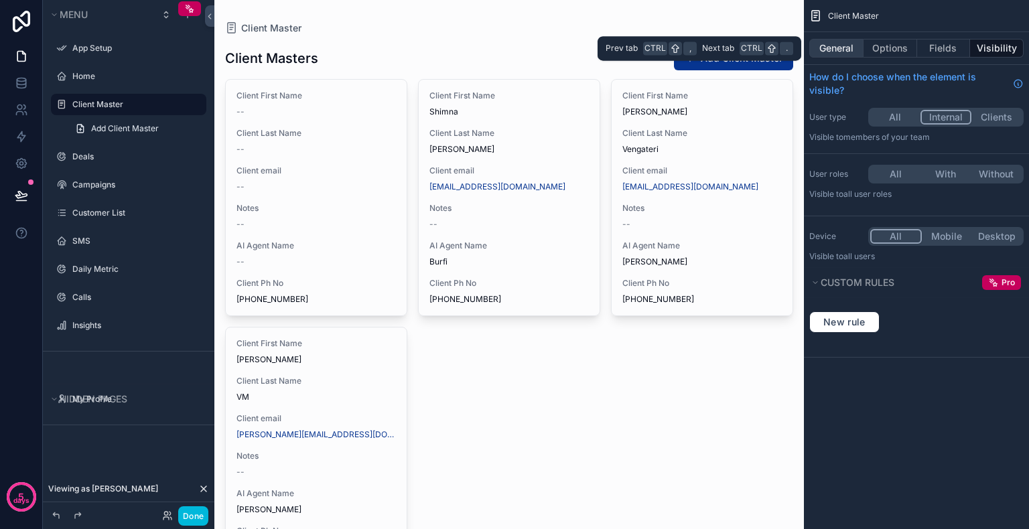
click at [840, 51] on button "General" at bounding box center [836, 48] width 54 height 19
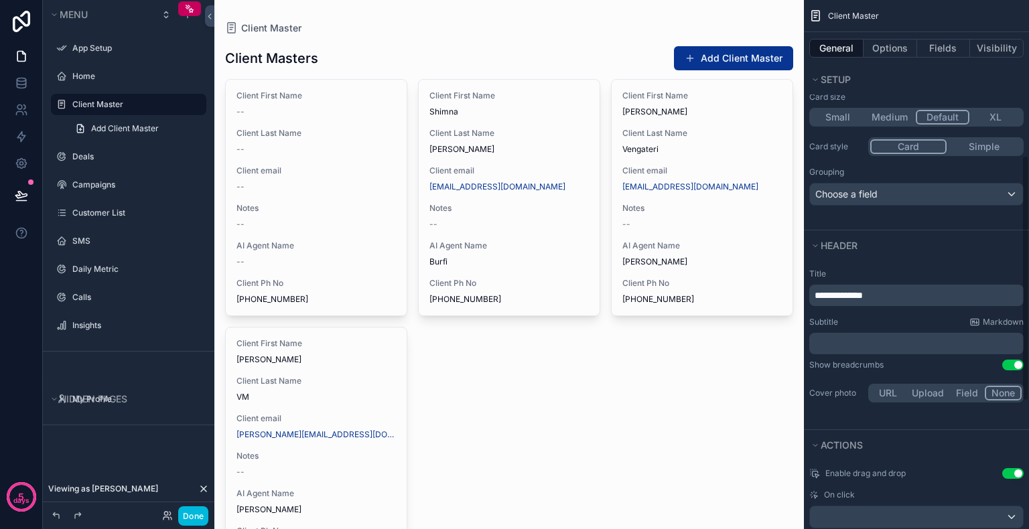
scroll to position [335, 0]
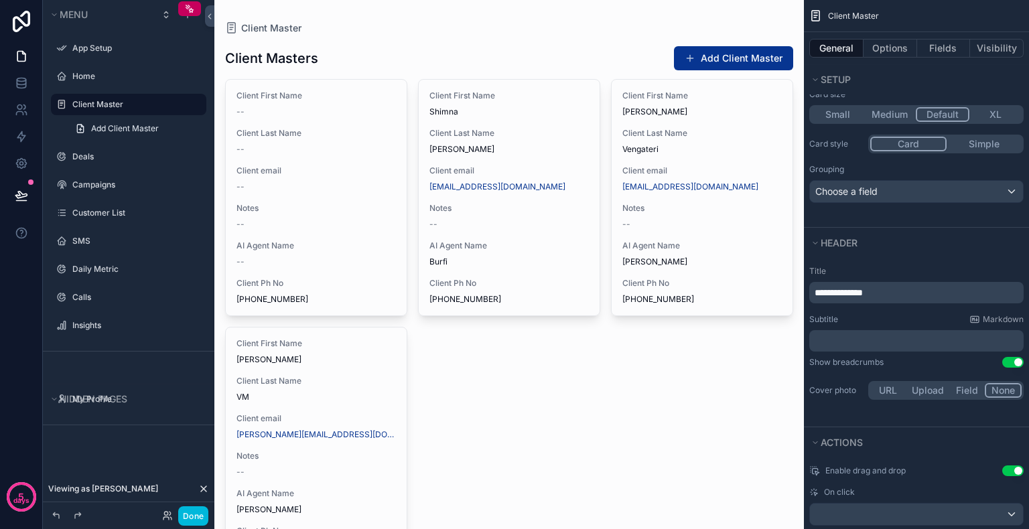
click at [888, 291] on p "**********" at bounding box center [918, 292] width 206 height 13
click at [888, 318] on div "Subtitle Markdown" at bounding box center [916, 319] width 214 height 11
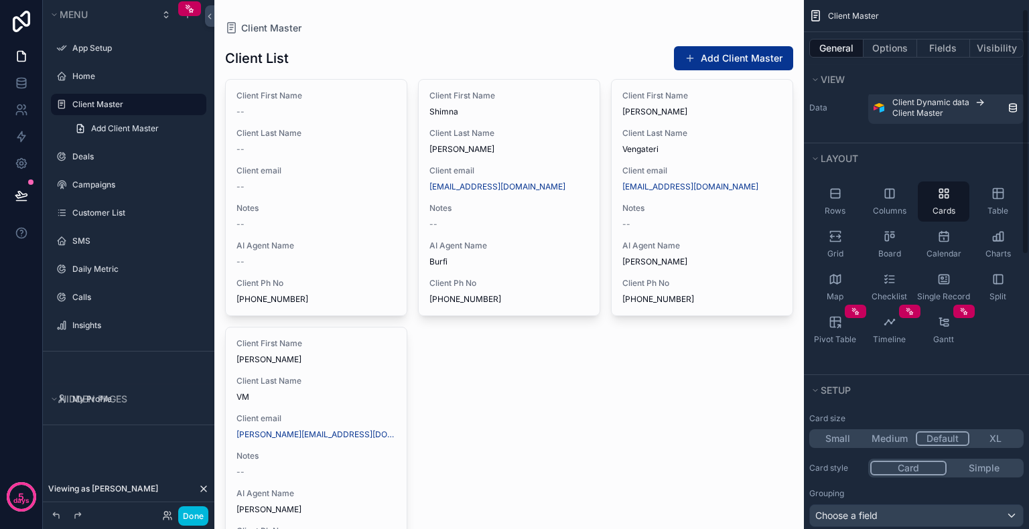
scroll to position [0, 0]
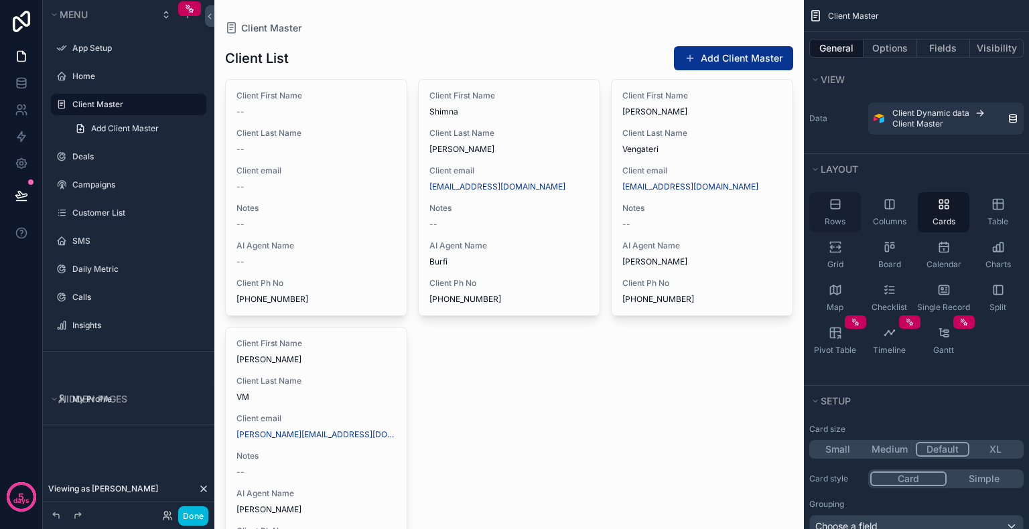
click at [831, 213] on div "Rows" at bounding box center [835, 212] width 52 height 40
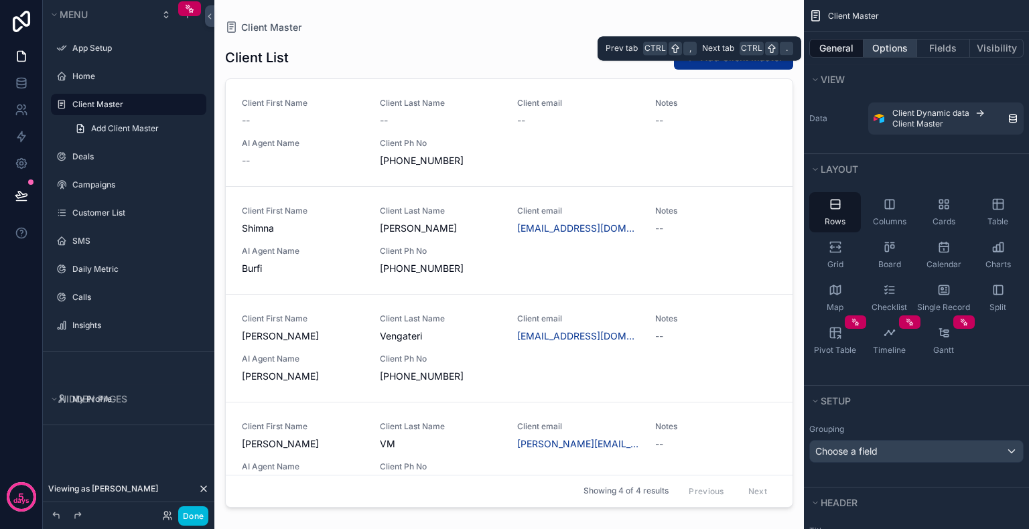
click at [891, 50] on button "Options" at bounding box center [891, 48] width 54 height 19
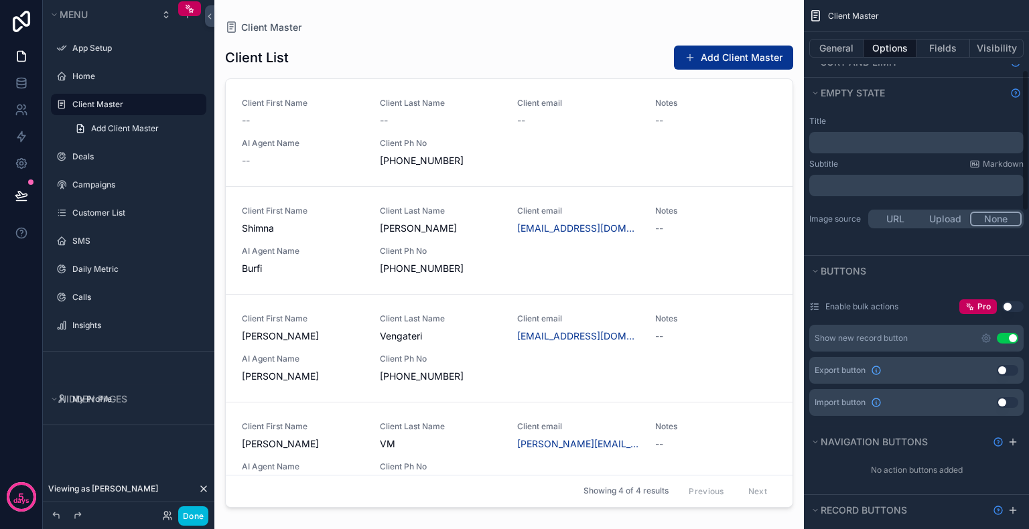
scroll to position [268, 0]
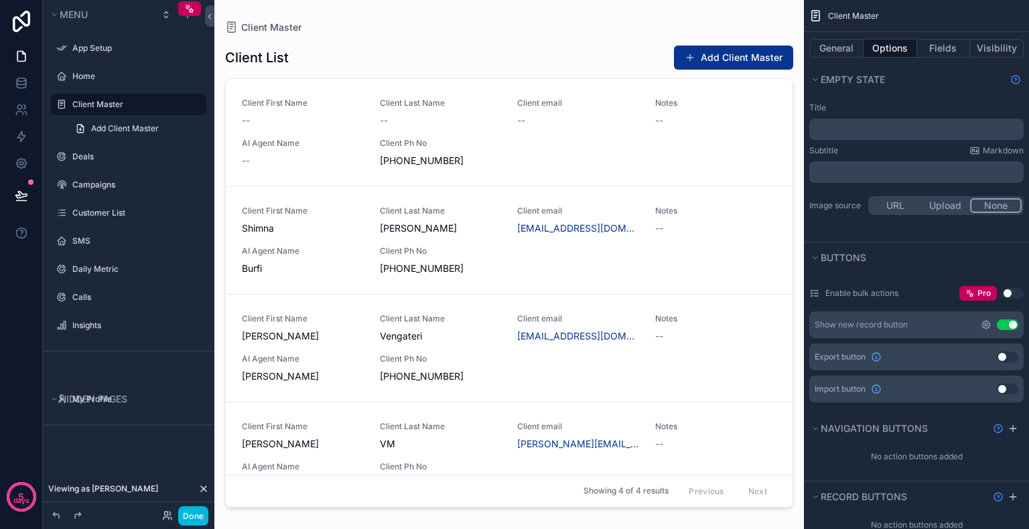
click at [983, 322] on icon "scrollable content" at bounding box center [986, 325] width 11 height 11
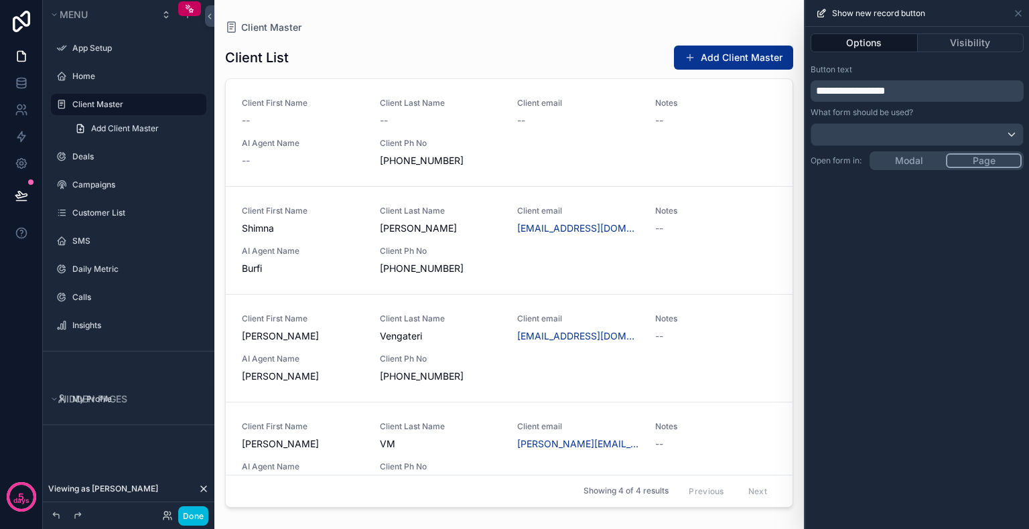
click at [922, 88] on p "**********" at bounding box center [918, 91] width 205 height 16
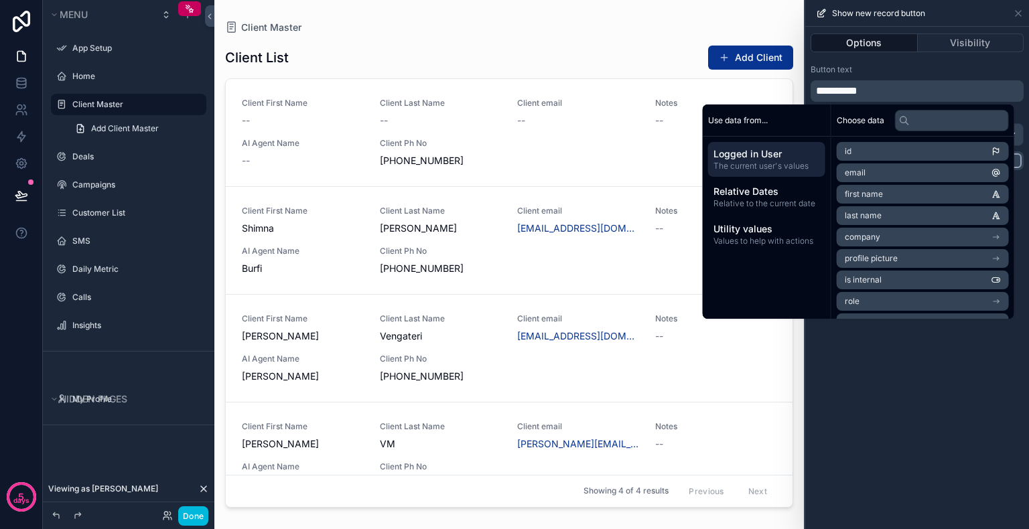
click at [912, 62] on div "**********" at bounding box center [917, 117] width 224 height 117
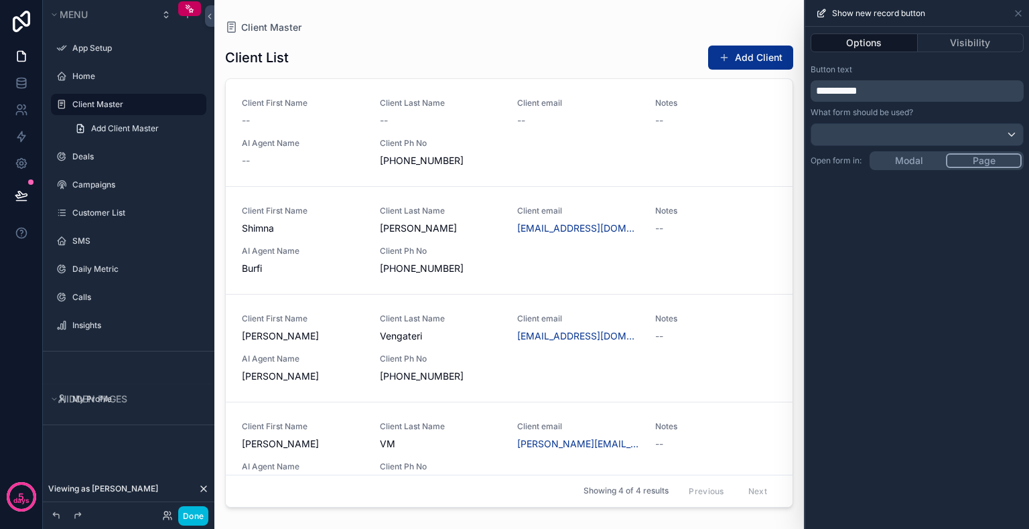
click at [860, 42] on button "Options" at bounding box center [864, 42] width 107 height 19
click at [1018, 11] on icon at bounding box center [1018, 13] width 11 height 11
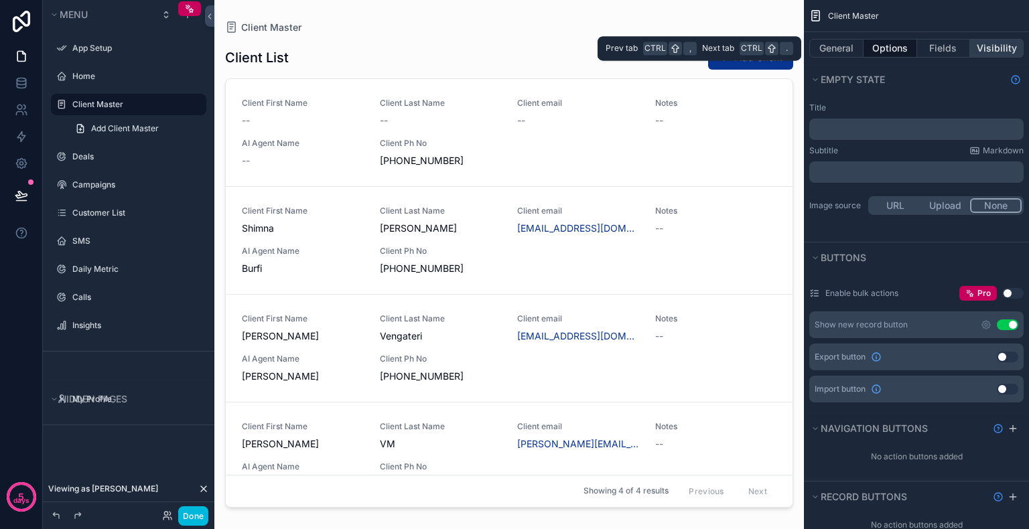
click at [987, 48] on button "Visibility" at bounding box center [997, 48] width 54 height 19
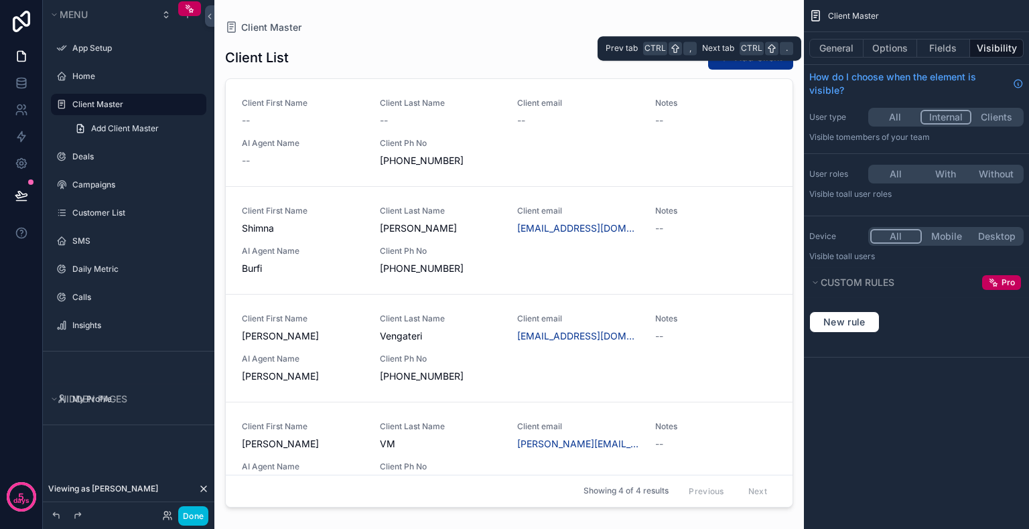
scroll to position [0, 0]
click at [898, 49] on button "Options" at bounding box center [891, 48] width 54 height 19
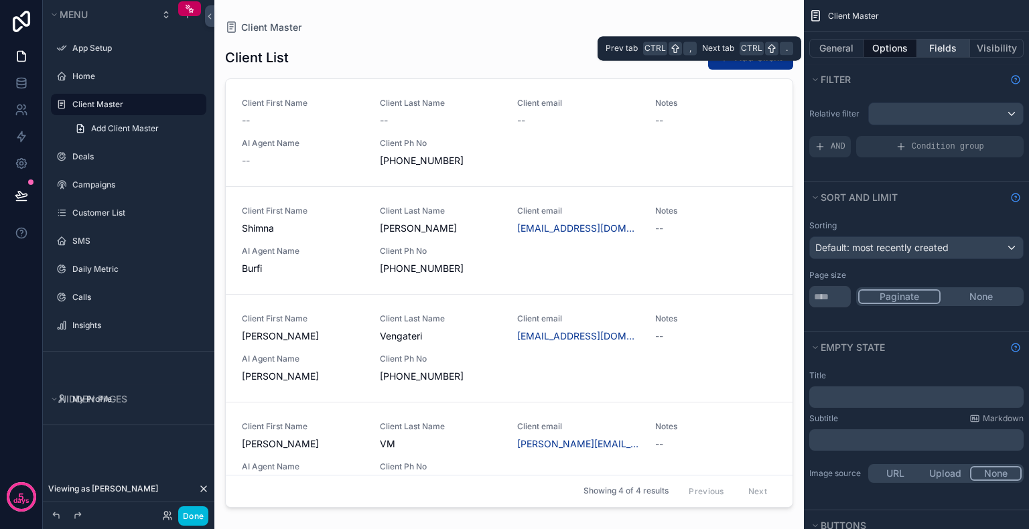
click at [938, 49] on button "Fields" at bounding box center [944, 48] width 54 height 19
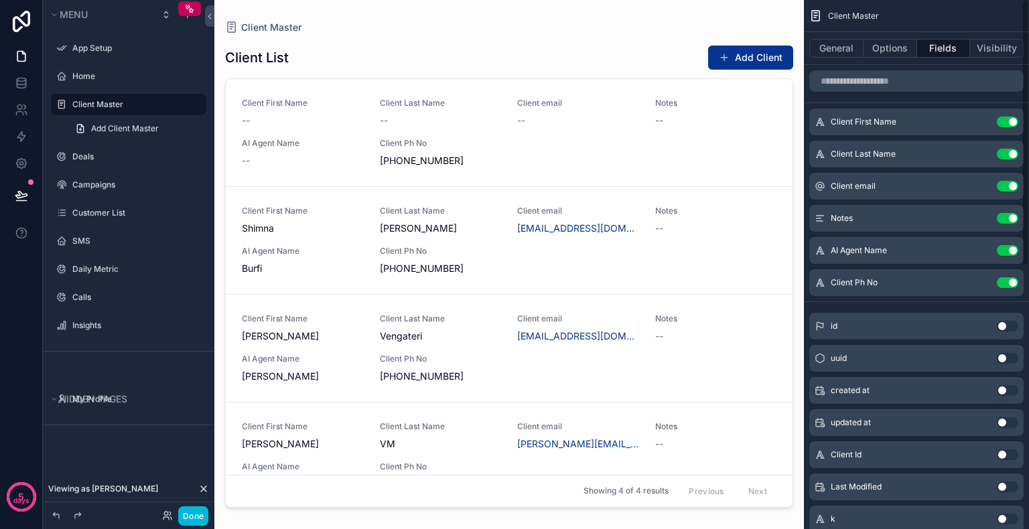
click at [596, 44] on div "scrollable content" at bounding box center [509, 256] width 590 height 513
click at [744, 56] on button "Add Client" at bounding box center [750, 58] width 85 height 24
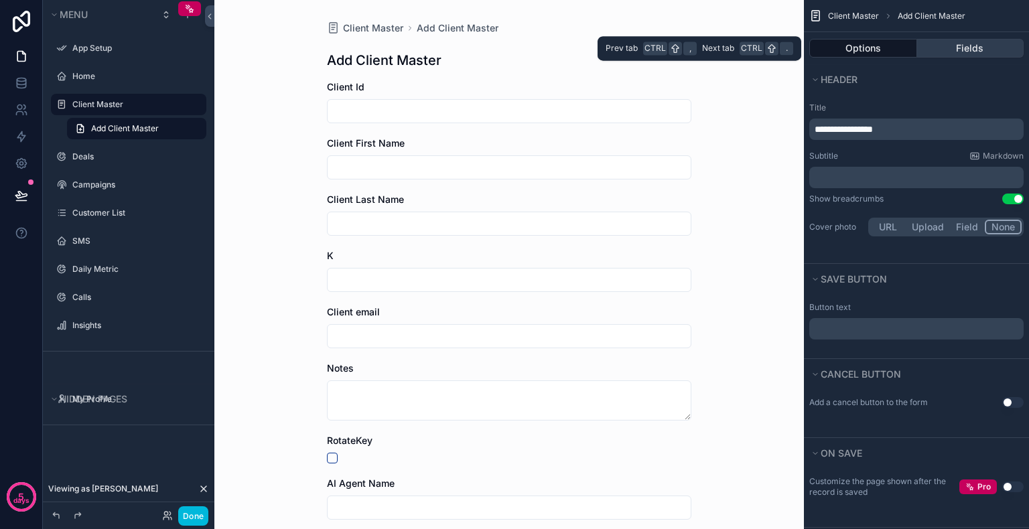
click at [955, 52] on button "Fields" at bounding box center [970, 48] width 107 height 19
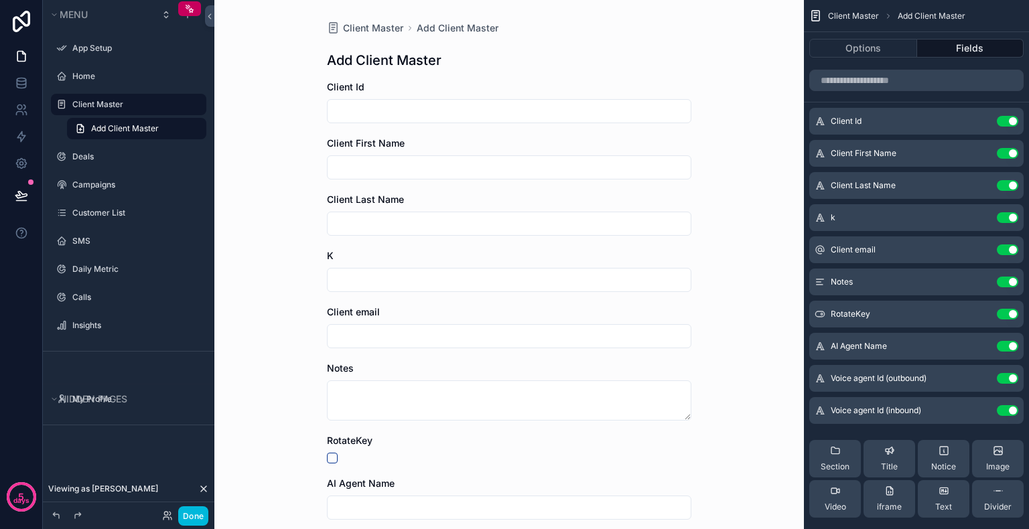
click at [1004, 122] on button "Use setting" at bounding box center [1007, 121] width 21 height 11
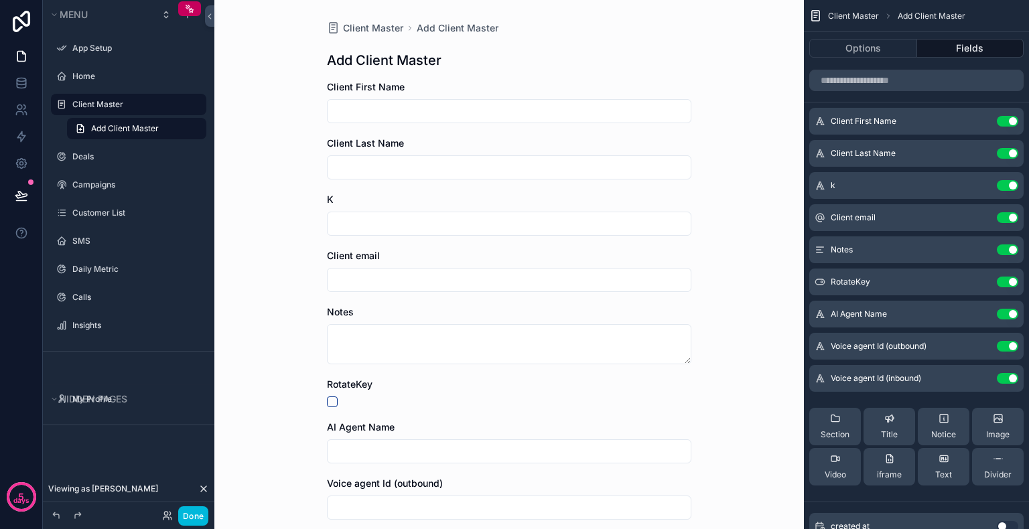
click at [1004, 186] on button "Use setting" at bounding box center [1007, 185] width 21 height 11
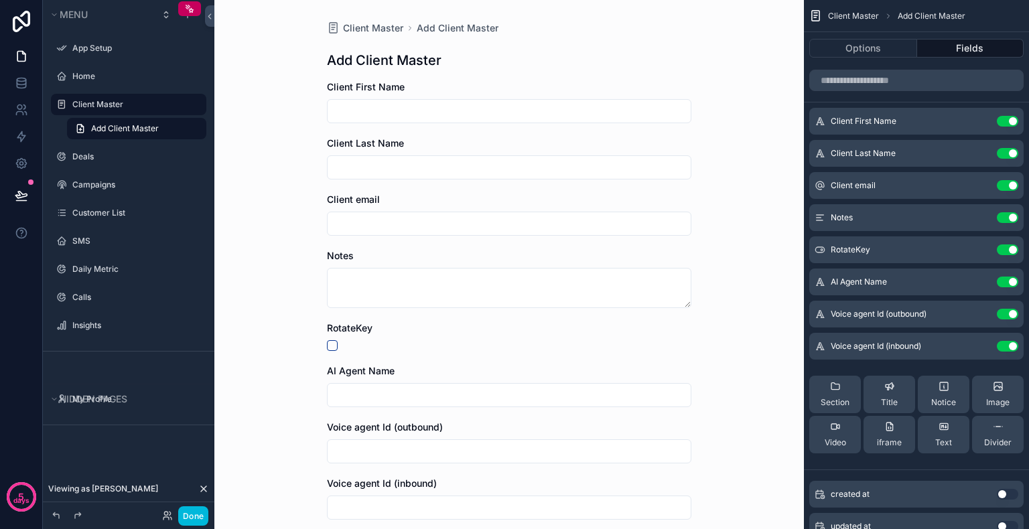
click at [1008, 247] on button "Use setting" at bounding box center [1007, 250] width 21 height 11
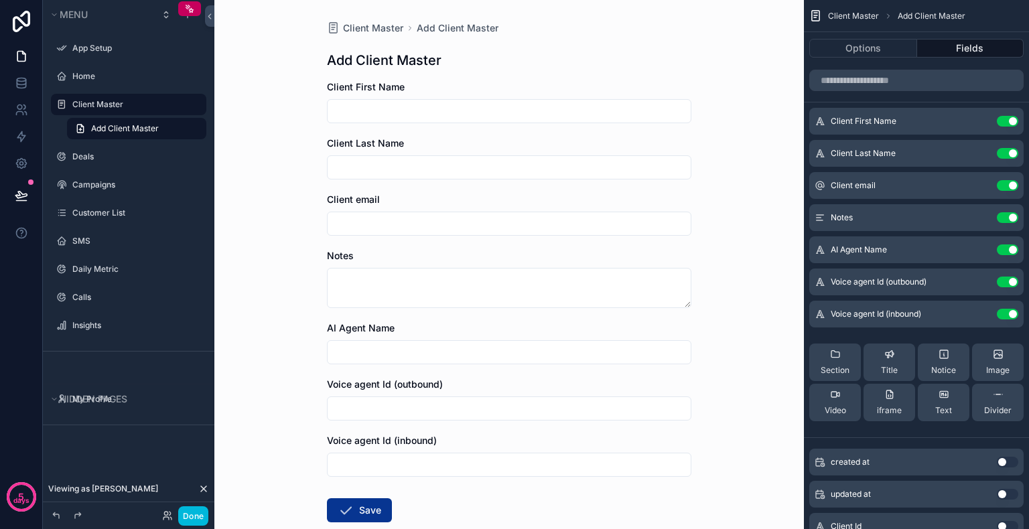
click at [1000, 279] on button "Use setting" at bounding box center [1007, 282] width 21 height 11
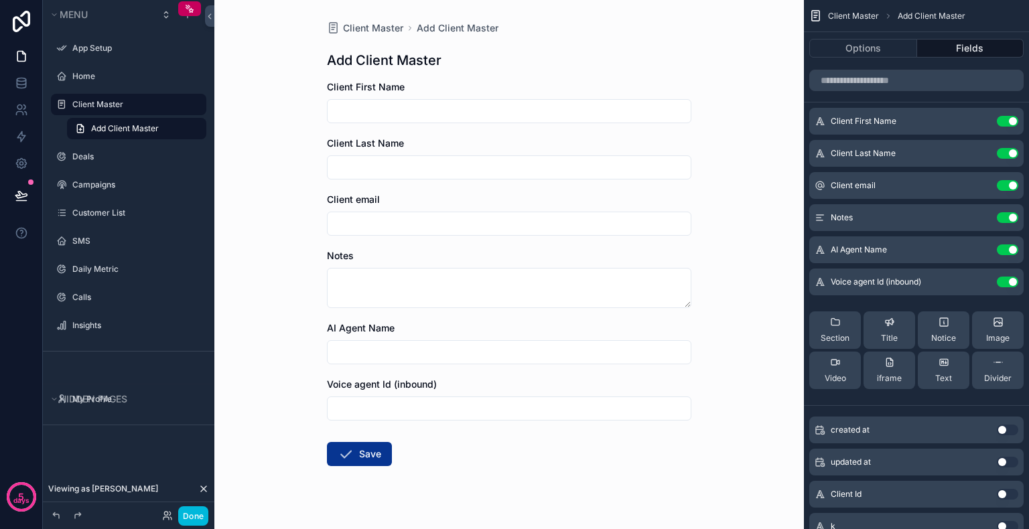
click at [1000, 281] on button "Use setting" at bounding box center [1007, 282] width 21 height 11
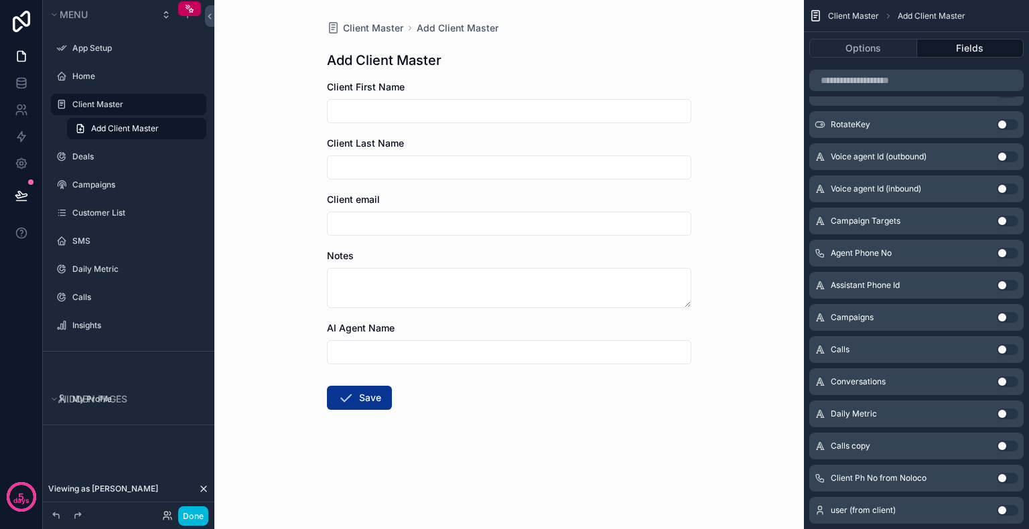
scroll to position [466, 0]
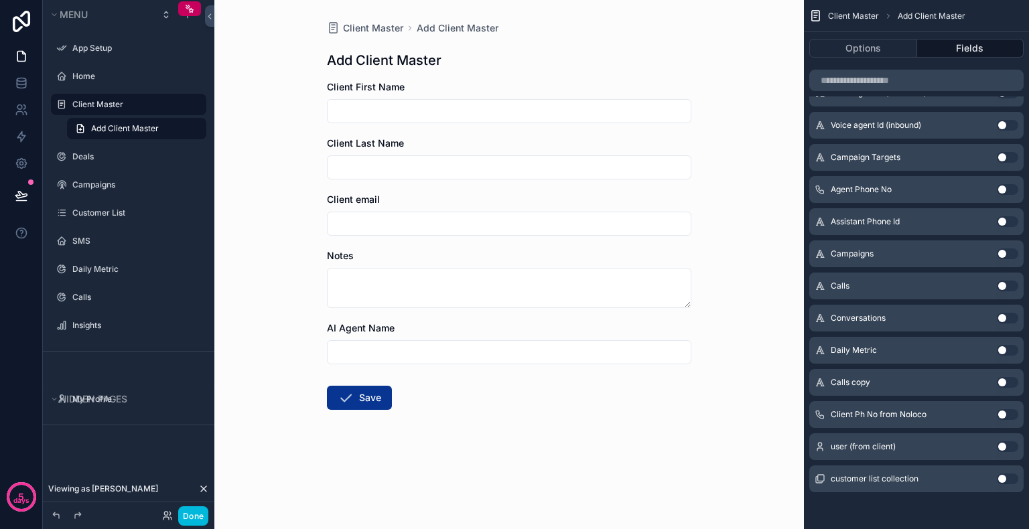
click at [1007, 413] on button "Use setting" at bounding box center [1007, 414] width 21 height 11
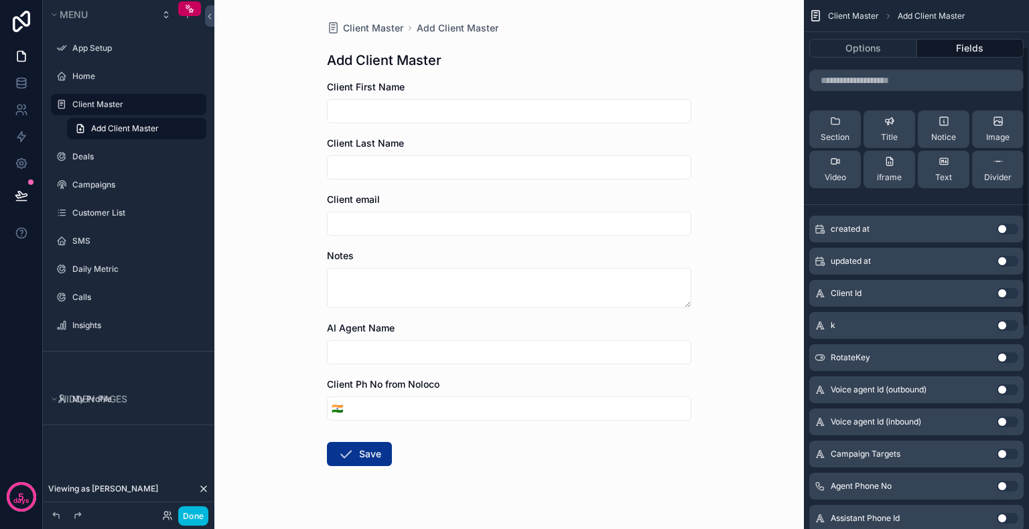
scroll to position [0, 0]
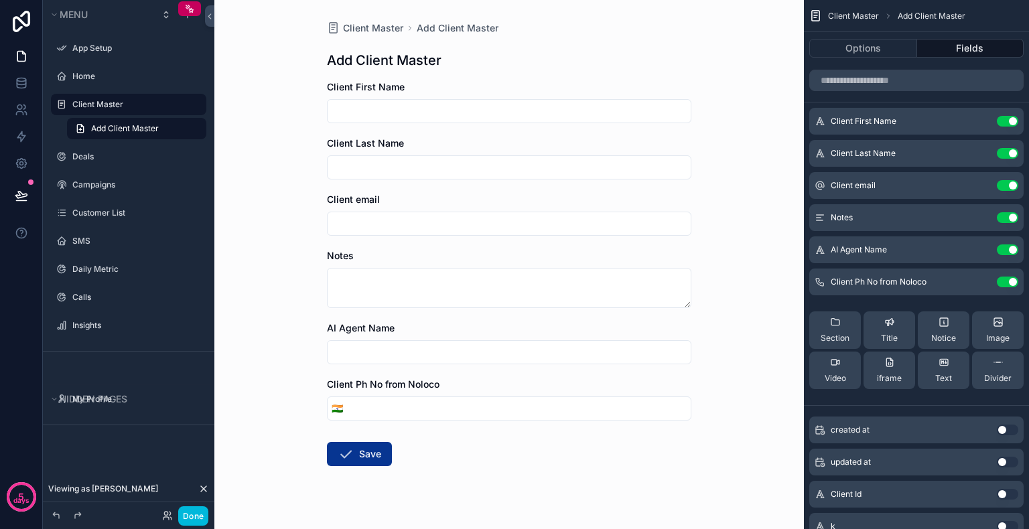
click at [0, 0] on icon "scrollable content" at bounding box center [0, 0] width 0 height 0
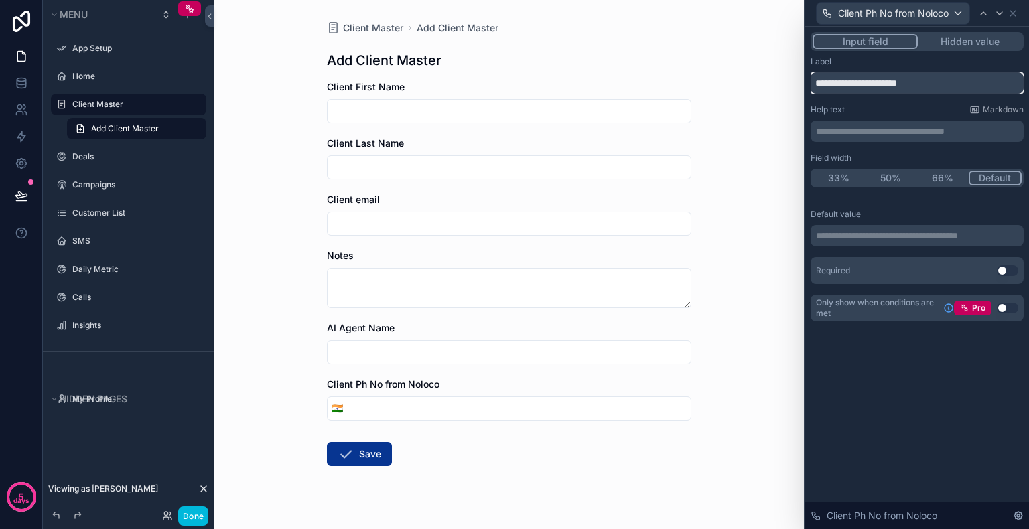
drag, startPoint x: 937, startPoint y: 86, endPoint x: 870, endPoint y: 82, distance: 67.2
click at [870, 82] on input "**********" at bounding box center [917, 82] width 213 height 21
type input "**********"
click at [893, 406] on div "**********" at bounding box center [917, 278] width 224 height 502
click at [1014, 11] on icon at bounding box center [1012, 13] width 5 height 5
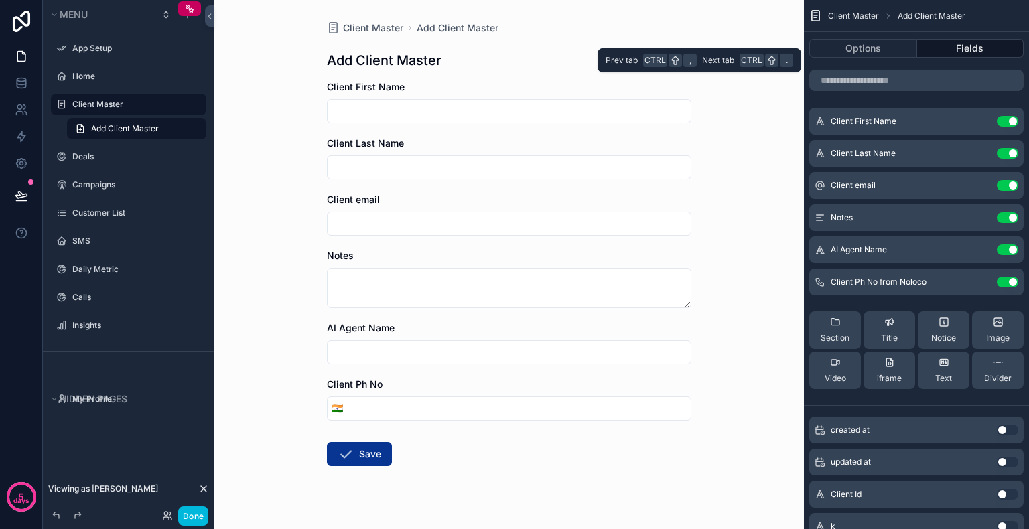
click at [942, 50] on button "Fields" at bounding box center [970, 48] width 107 height 19
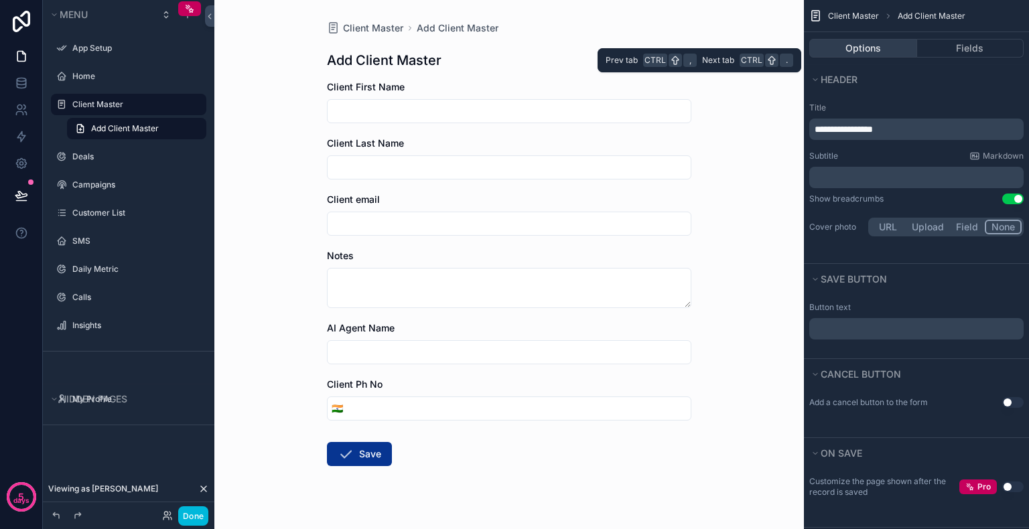
click at [873, 47] on button "Options" at bounding box center [863, 48] width 108 height 19
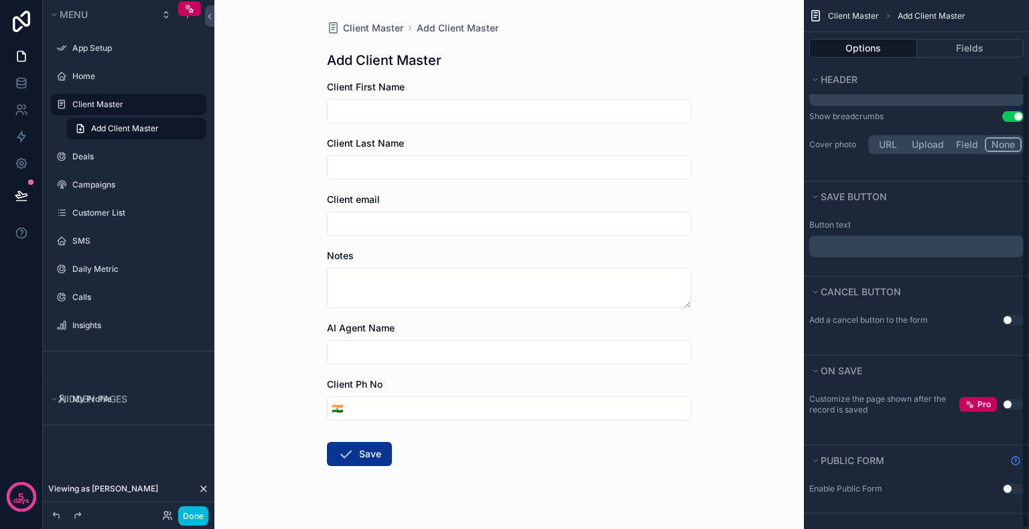
scroll to position [86, 0]
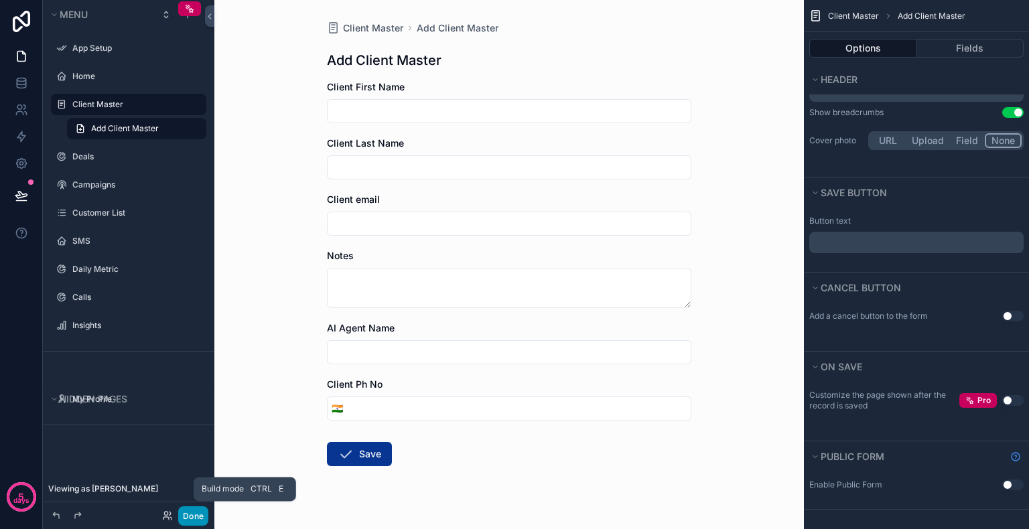
click at [190, 513] on button "Done" at bounding box center [193, 515] width 30 height 19
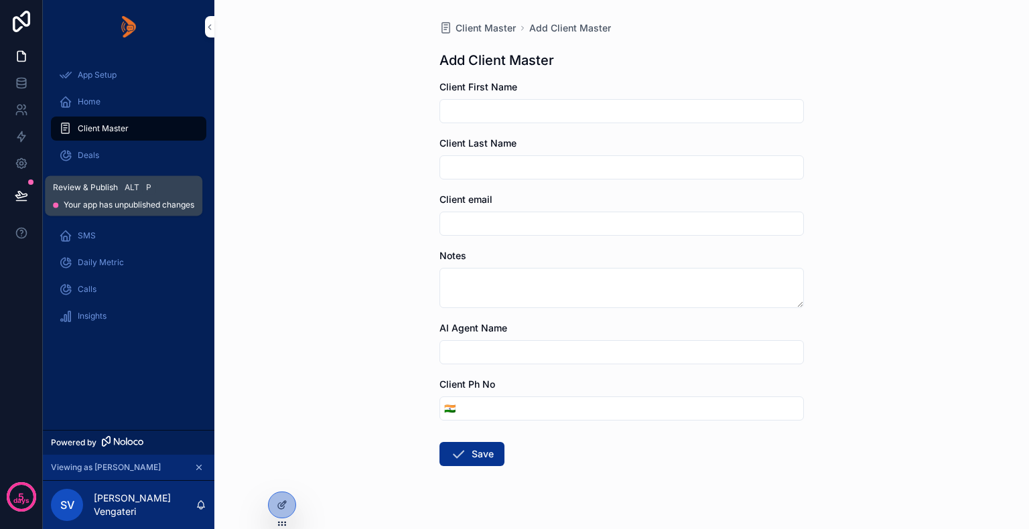
click at [23, 192] on icon at bounding box center [21, 195] width 13 height 13
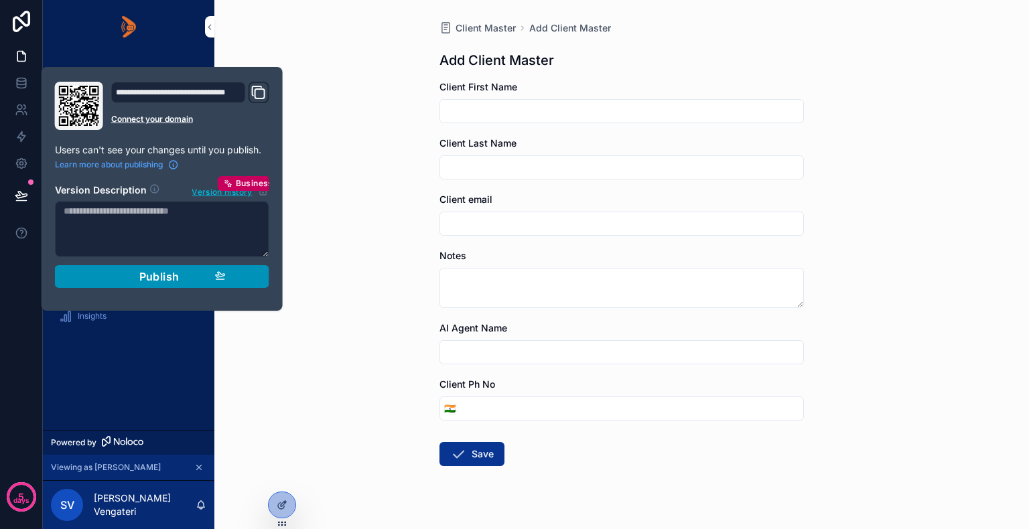
click at [137, 279] on div "Publish" at bounding box center [161, 276] width 127 height 13
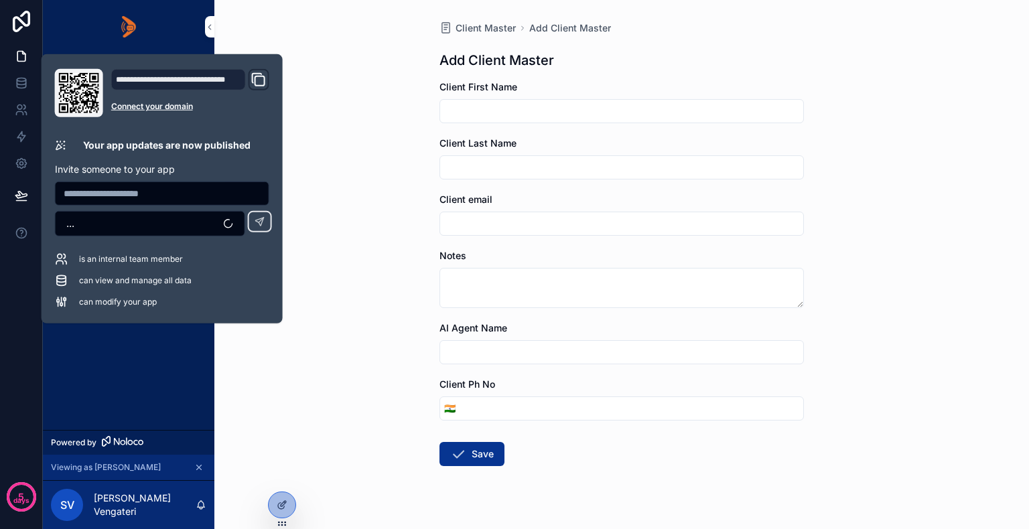
click at [123, 352] on div "App Setup Home Client Master Deals Campaigns Customer List SMS Daily Metric Cal…" at bounding box center [128, 242] width 171 height 376
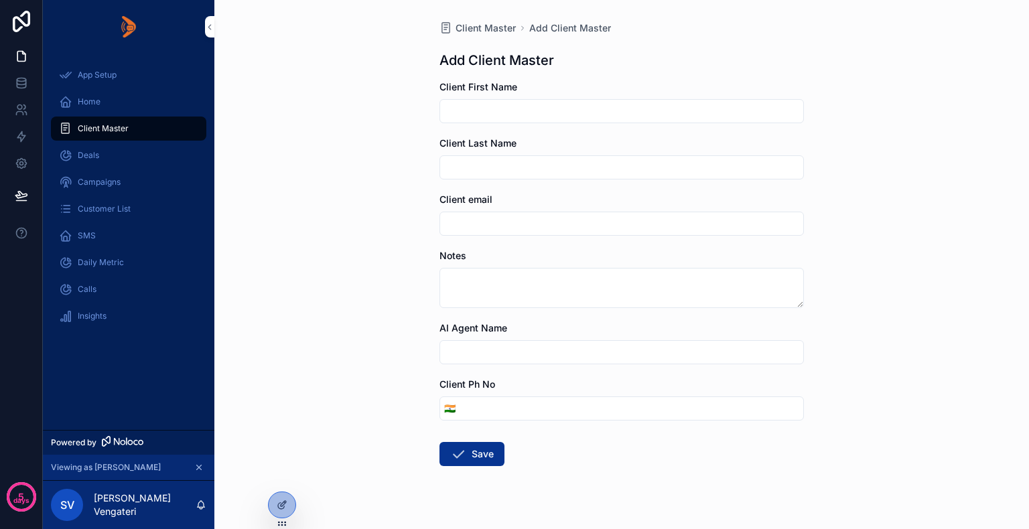
click at [0, 0] on div at bounding box center [0, 0] width 0 height 0
click at [0, 0] on icon at bounding box center [0, 0] width 0 height 0
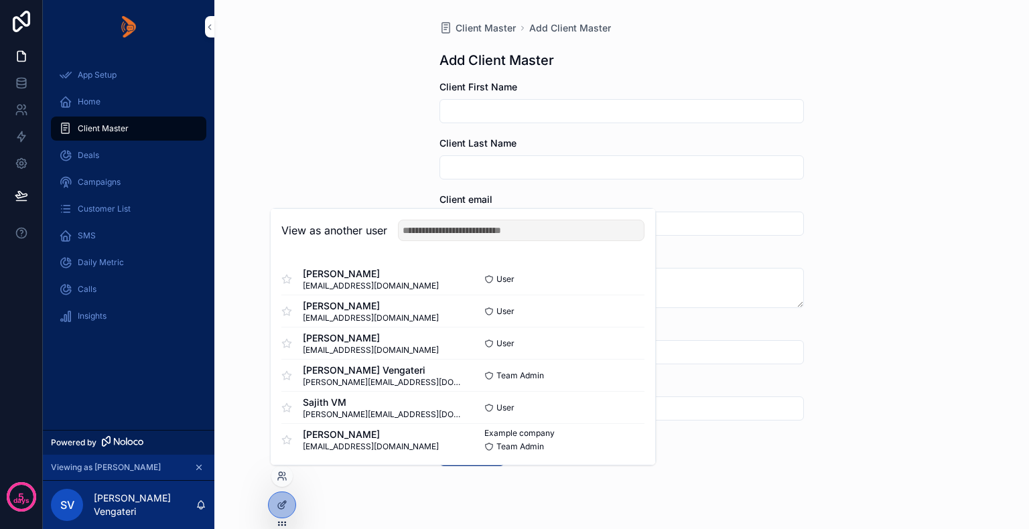
click at [0, 0] on button "Select" at bounding box center [0, 0] width 0 height 0
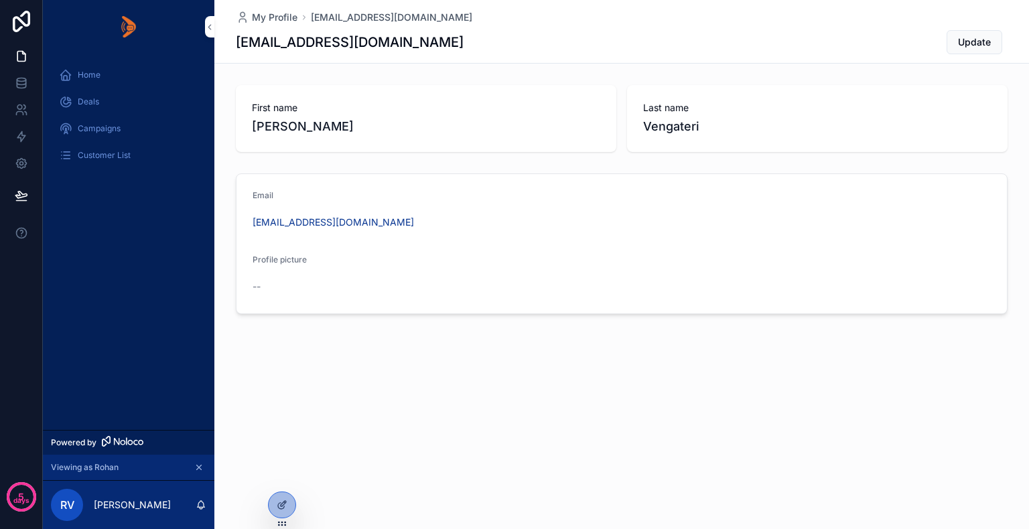
click at [0, 0] on icon at bounding box center [0, 0] width 0 height 0
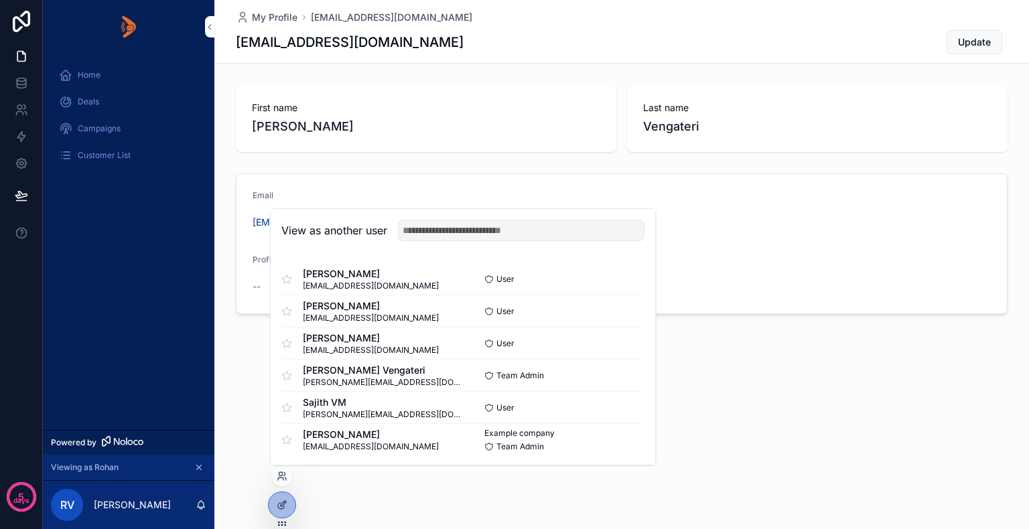
click at [0, 0] on button "Select" at bounding box center [0, 0] width 0 height 0
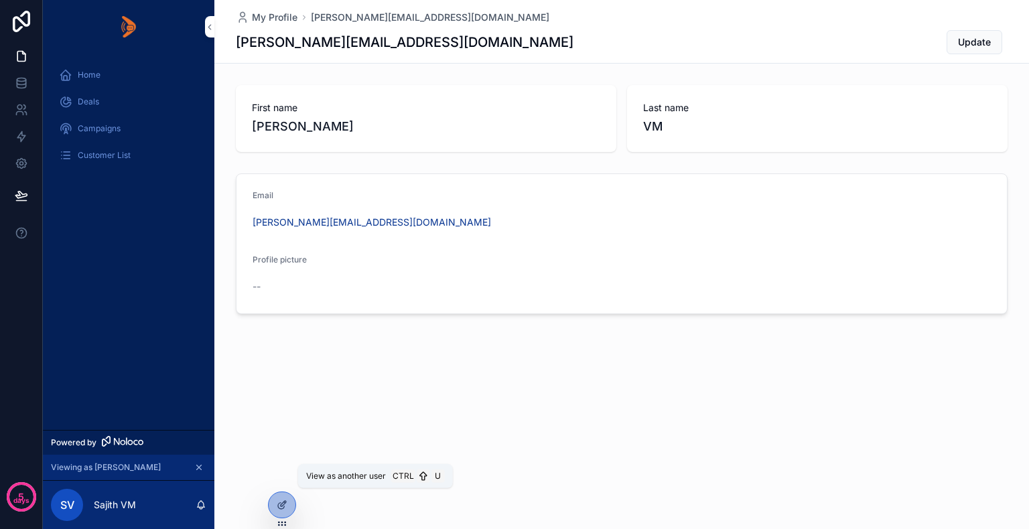
click at [0, 0] on icon at bounding box center [0, 0] width 0 height 0
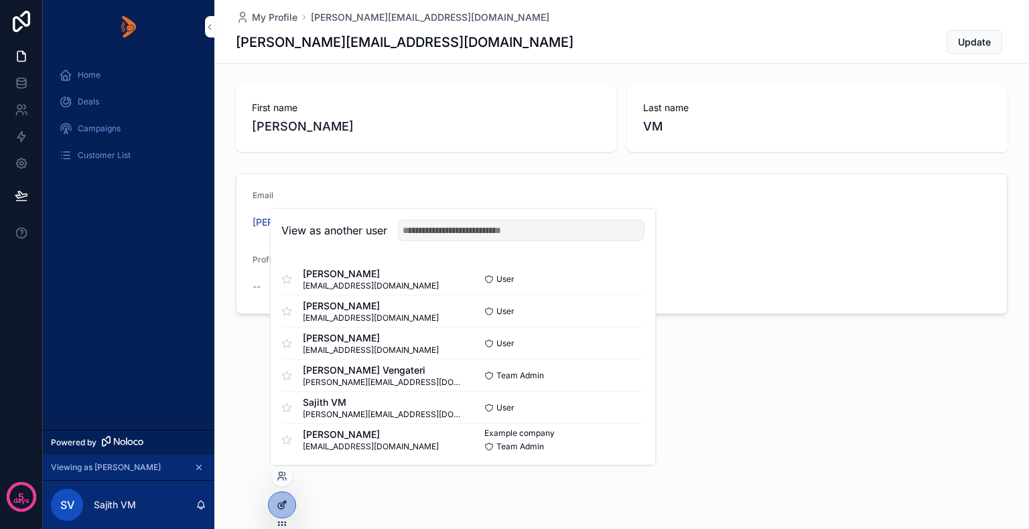
click at [274, 503] on div at bounding box center [282, 504] width 27 height 25
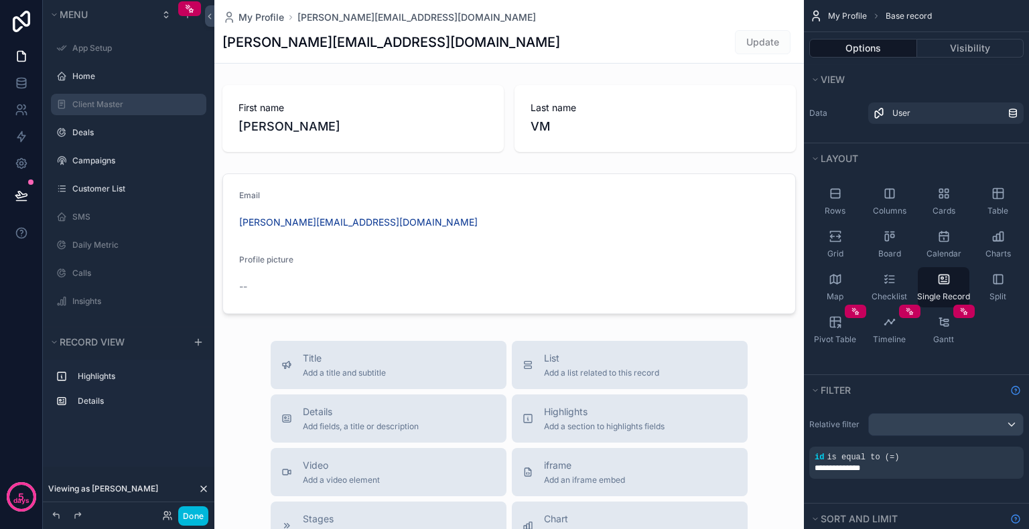
click at [129, 106] on label "Client Master" at bounding box center [135, 104] width 126 height 11
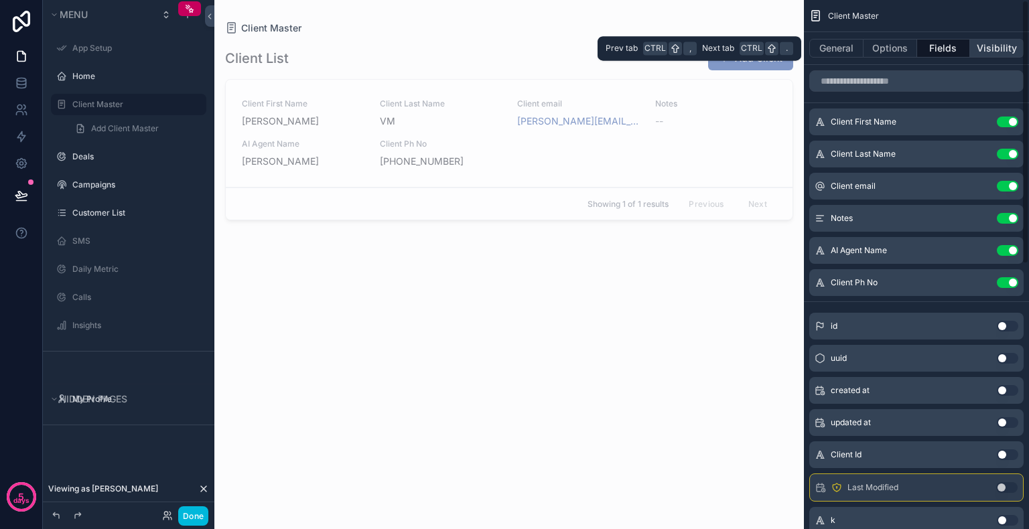
click at [999, 46] on button "Visibility" at bounding box center [997, 48] width 54 height 19
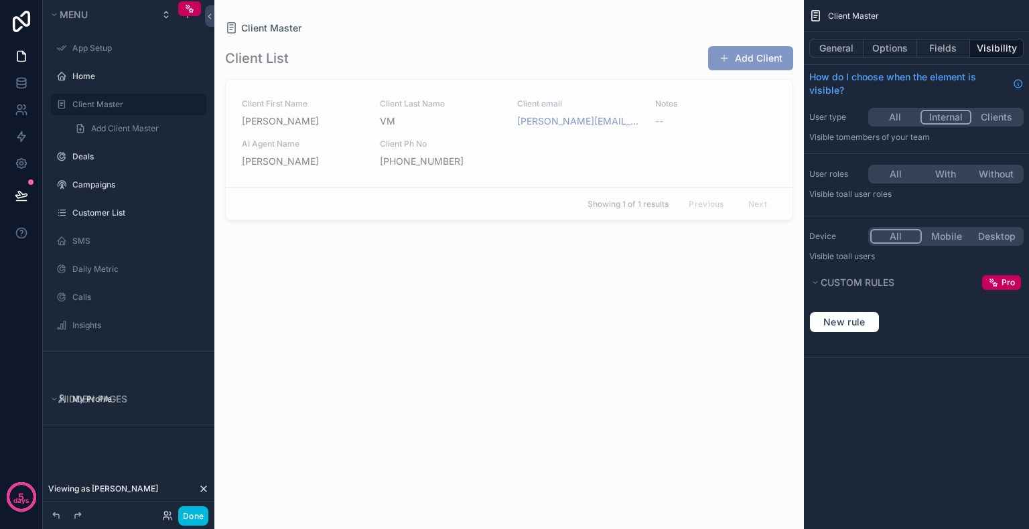
click at [884, 168] on button "All" at bounding box center [895, 174] width 50 height 15
click at [945, 170] on button "With" at bounding box center [947, 174] width 50 height 15
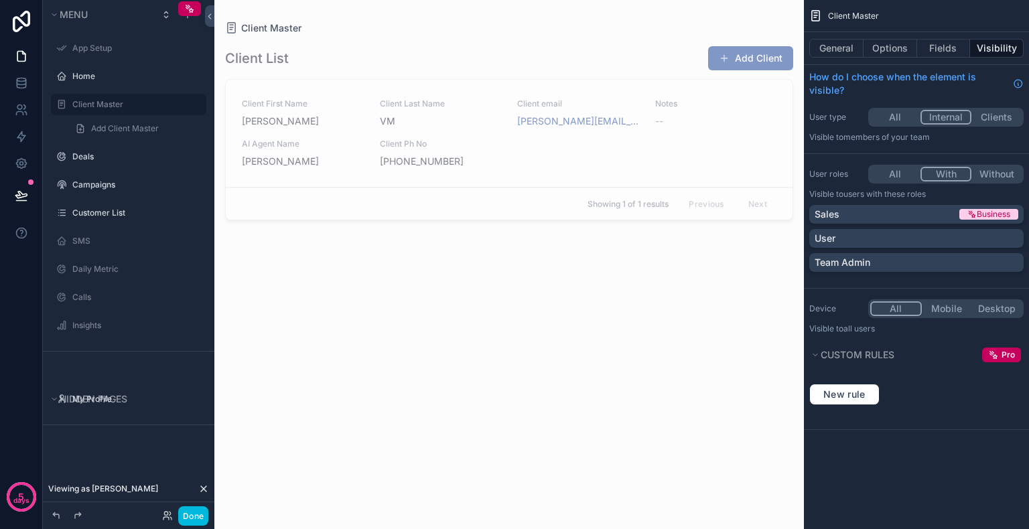
click at [829, 186] on div "User roles All With Without Visible to Users with these roles Sales Business Us…" at bounding box center [916, 220] width 225 height 123
click at [890, 176] on button "All" at bounding box center [895, 174] width 50 height 15
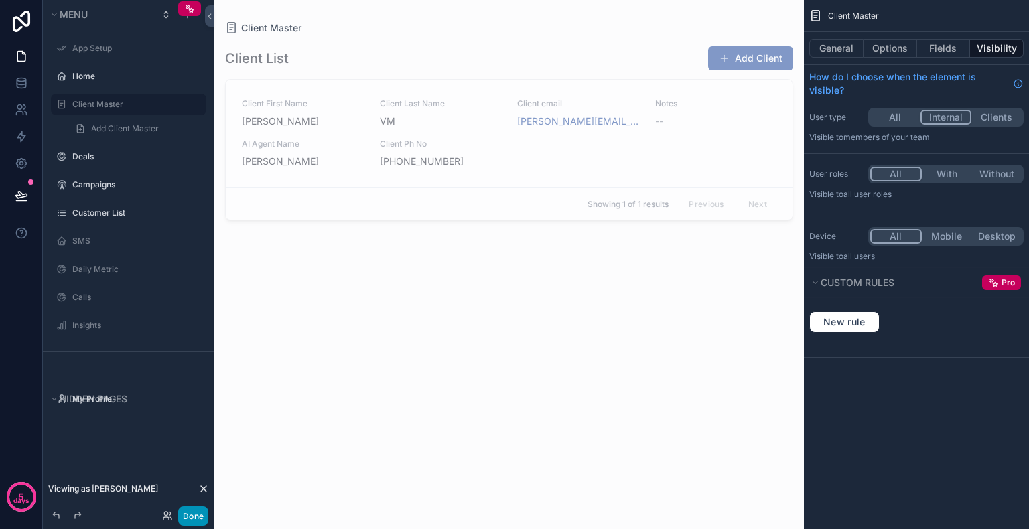
click at [185, 516] on button "Done" at bounding box center [193, 515] width 30 height 19
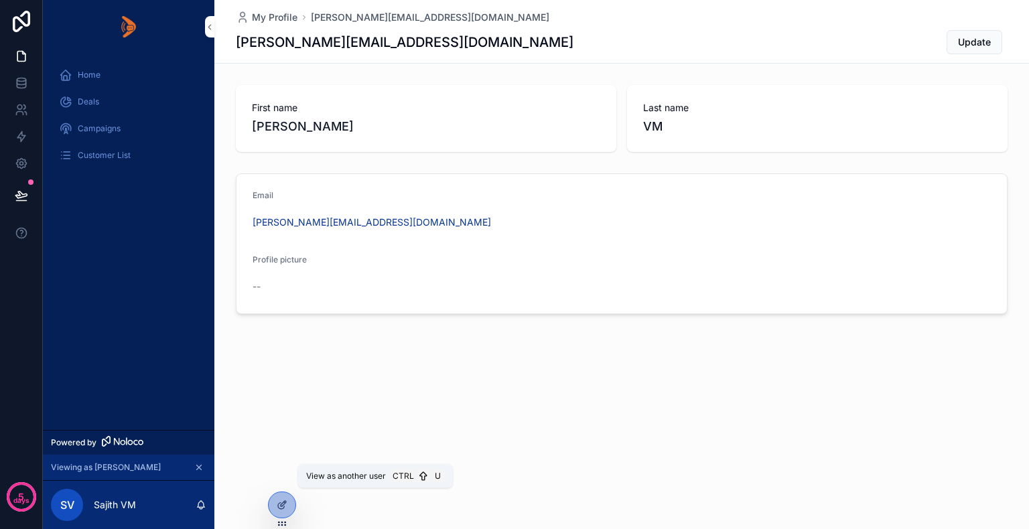
click at [0, 0] on icon at bounding box center [0, 0] width 0 height 0
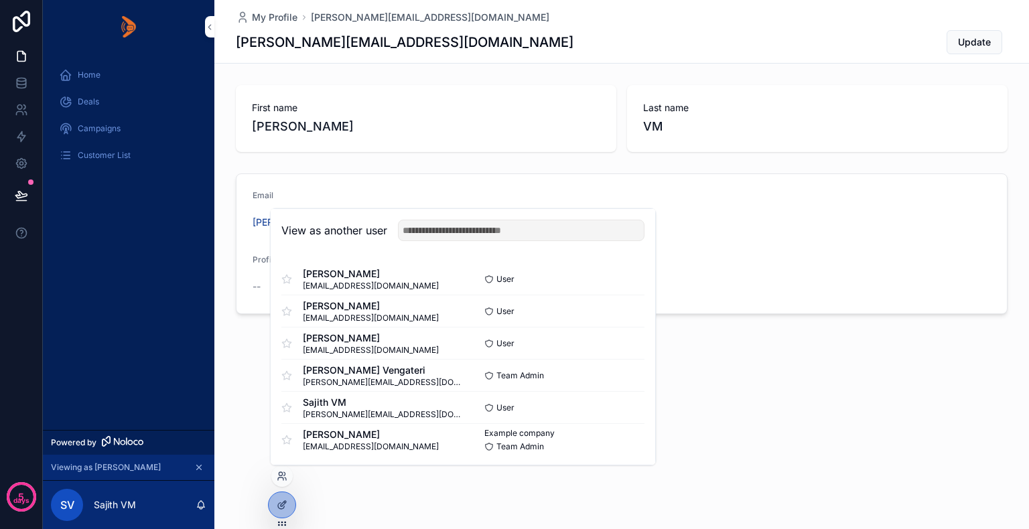
click at [0, 0] on button "Select" at bounding box center [0, 0] width 0 height 0
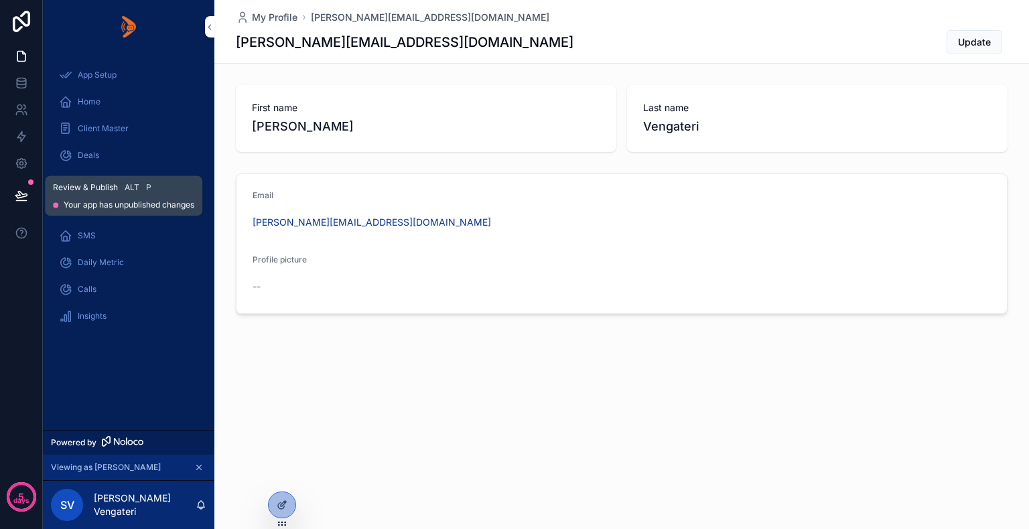
click at [23, 197] on icon at bounding box center [20, 195] width 11 height 7
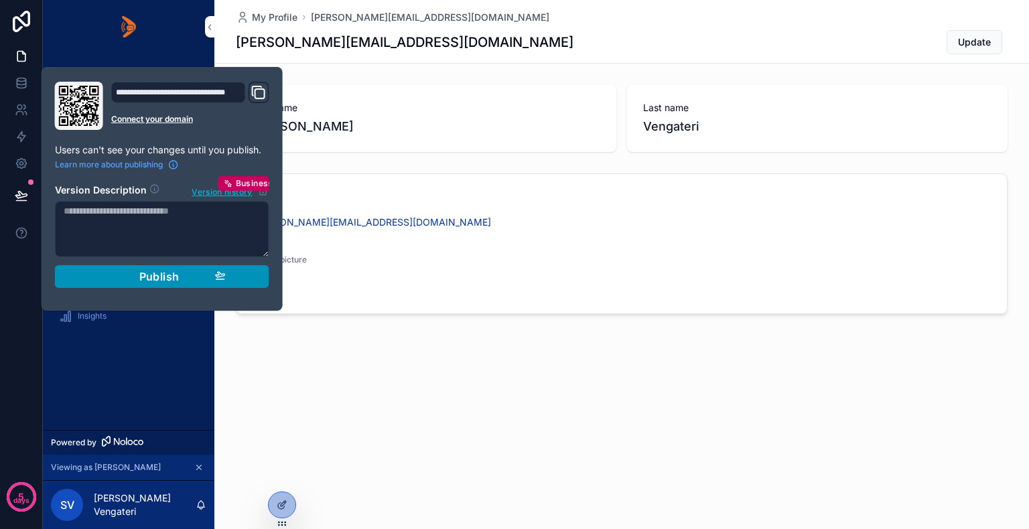
click at [127, 272] on div "Publish" at bounding box center [161, 276] width 127 height 13
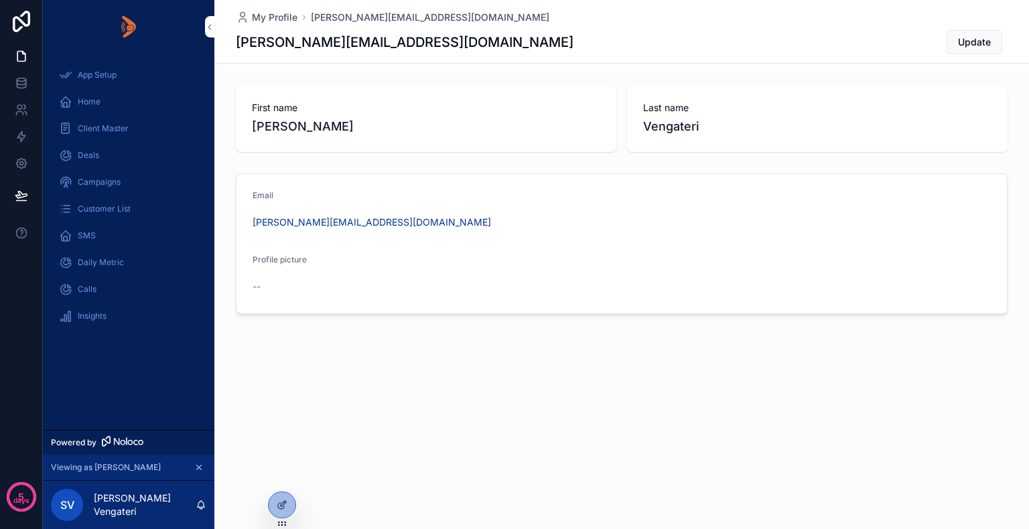
click at [124, 353] on div "App Setup Home Client Master Deals Campaigns Customer List SMS Daily Metric Cal…" at bounding box center [128, 242] width 171 height 376
click at [99, 125] on span "Client Master" at bounding box center [103, 128] width 51 height 11
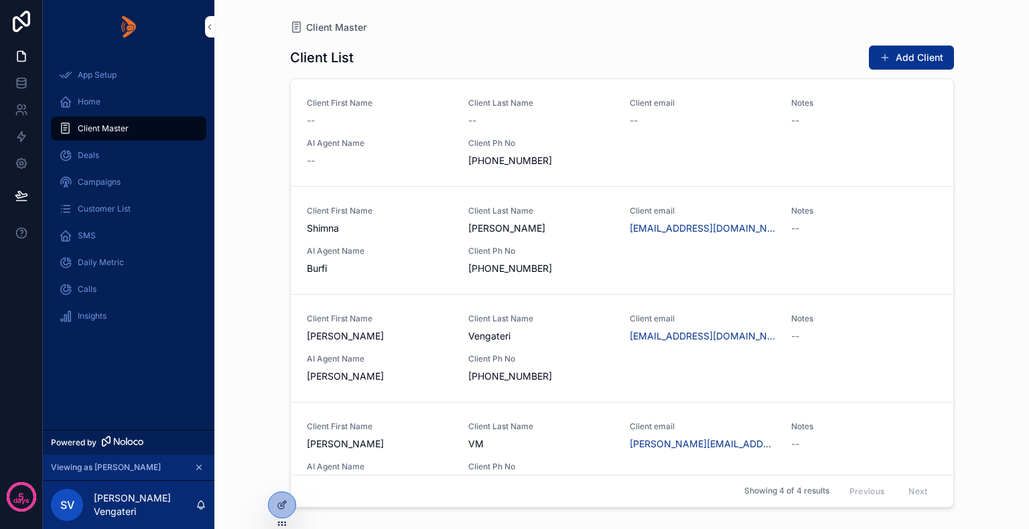
click at [679, 135] on div "Client First Name -- Client Last Name -- Client email -- Notes -- AI Agent Name…" at bounding box center [622, 133] width 630 height 70
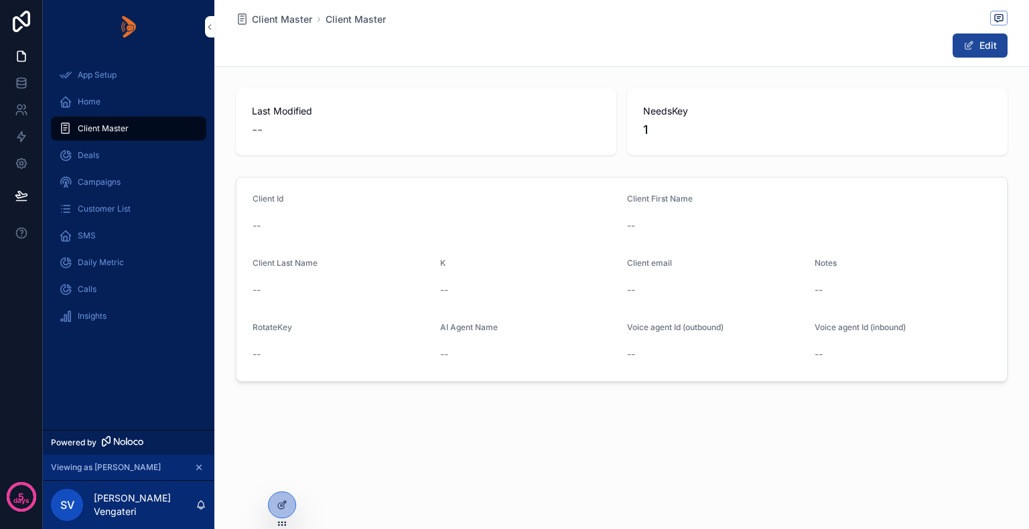
click at [964, 42] on span "scrollable content" at bounding box center [968, 45] width 11 height 11
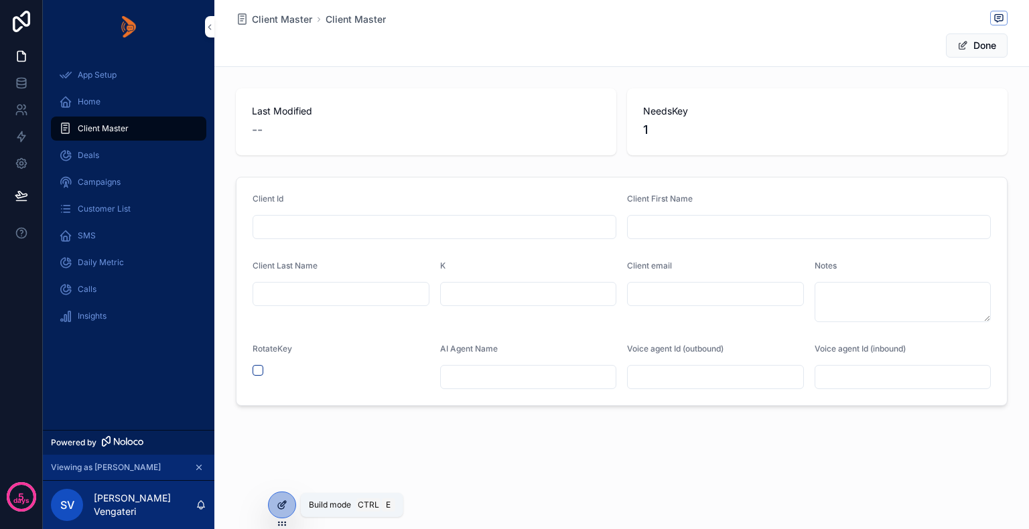
click at [283, 500] on icon at bounding box center [282, 505] width 11 height 11
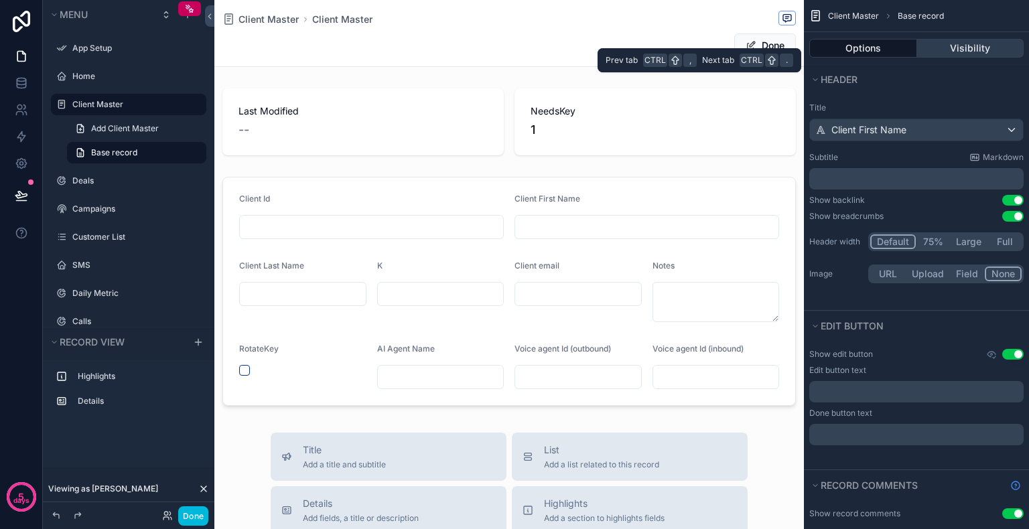
click at [970, 47] on button "Visibility" at bounding box center [970, 48] width 107 height 19
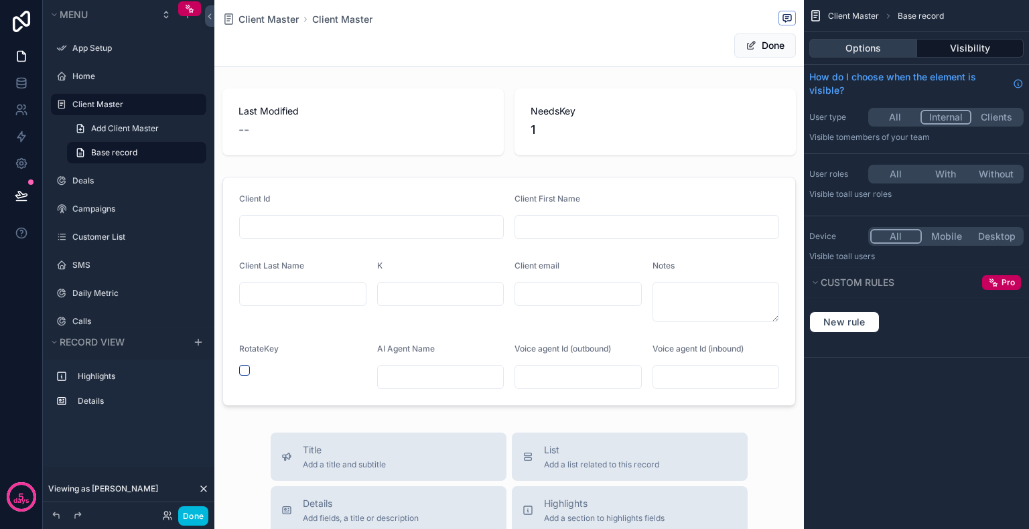
click at [884, 52] on button "Options" at bounding box center [863, 48] width 108 height 19
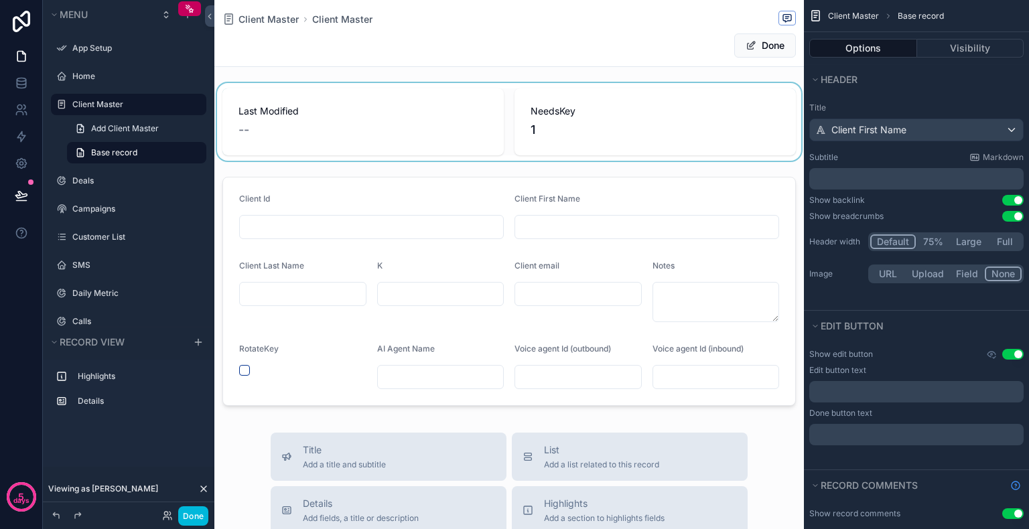
click at [383, 118] on div "scrollable content" at bounding box center [509, 122] width 590 height 78
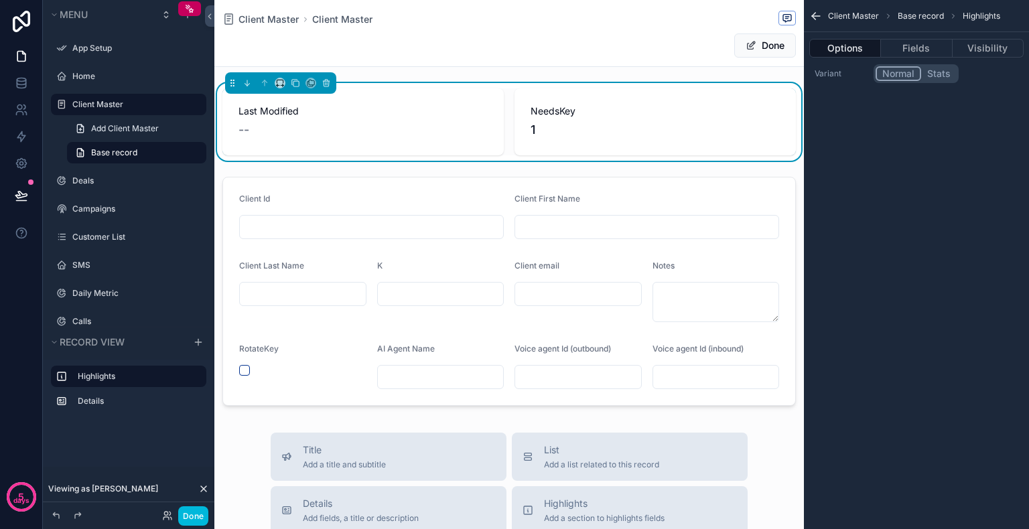
click at [606, 149] on div "NeedsKey 1" at bounding box center [654, 121] width 281 height 67
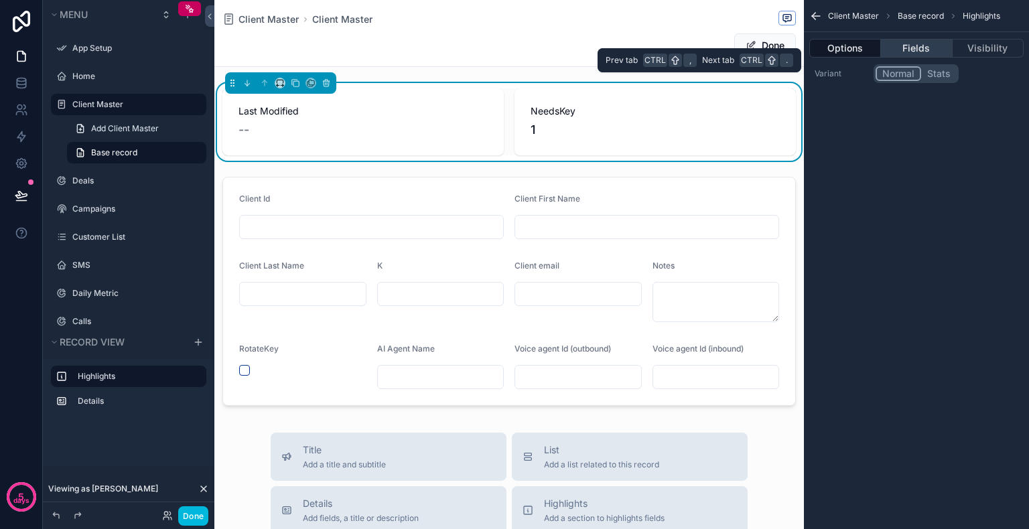
click at [916, 48] on button "Fields" at bounding box center [916, 48] width 71 height 19
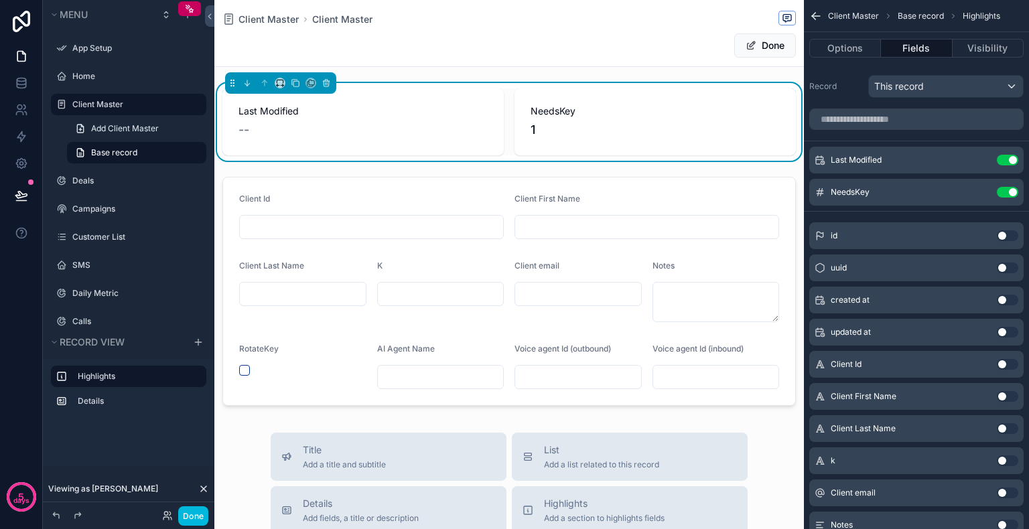
click at [1008, 157] on button "Use setting" at bounding box center [1007, 160] width 21 height 11
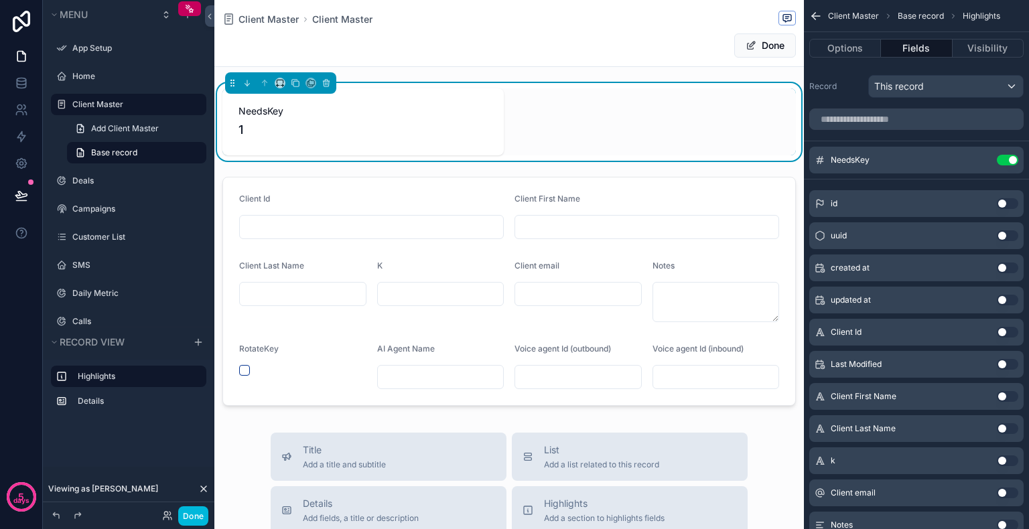
click at [1005, 161] on button "Use setting" at bounding box center [1007, 160] width 21 height 11
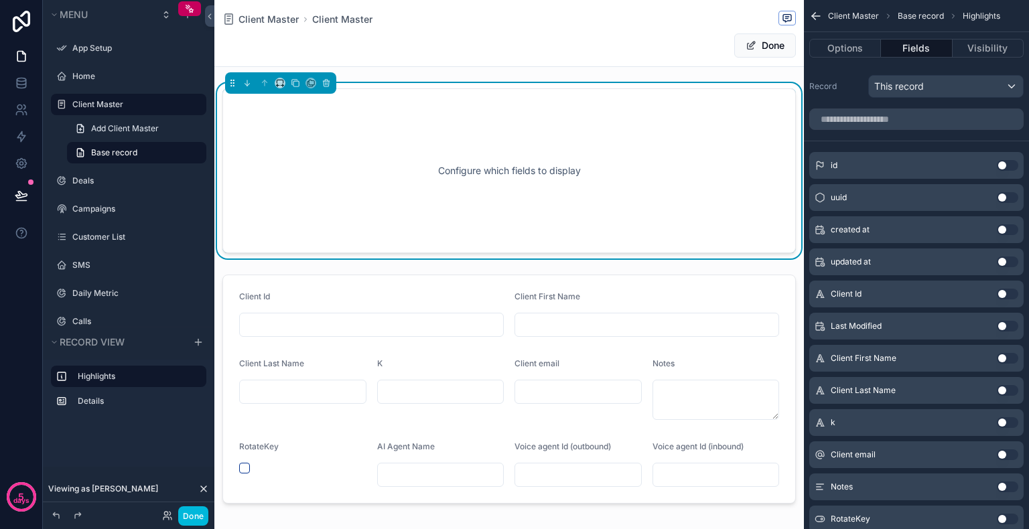
click at [1005, 293] on button "Use setting" at bounding box center [1007, 294] width 21 height 11
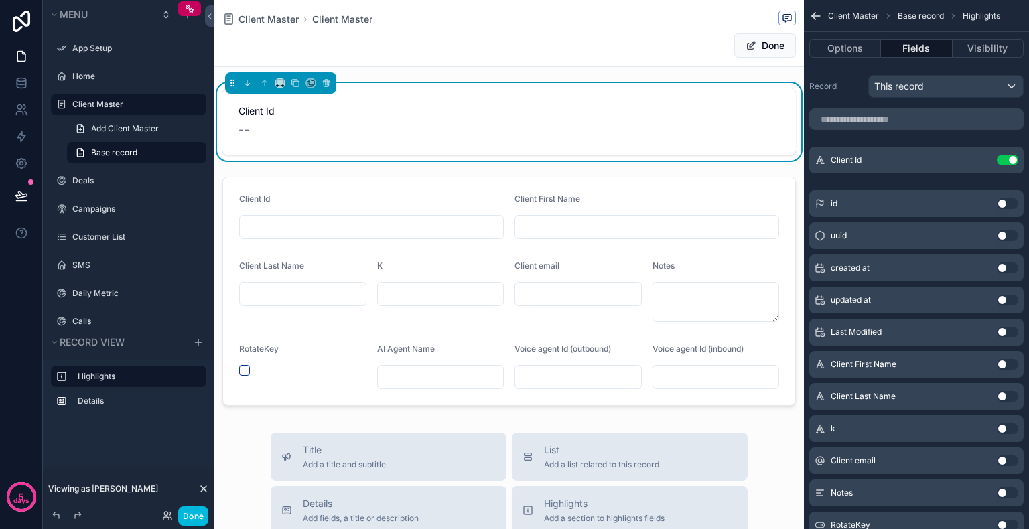
click at [1008, 267] on button "Use setting" at bounding box center [1007, 268] width 21 height 11
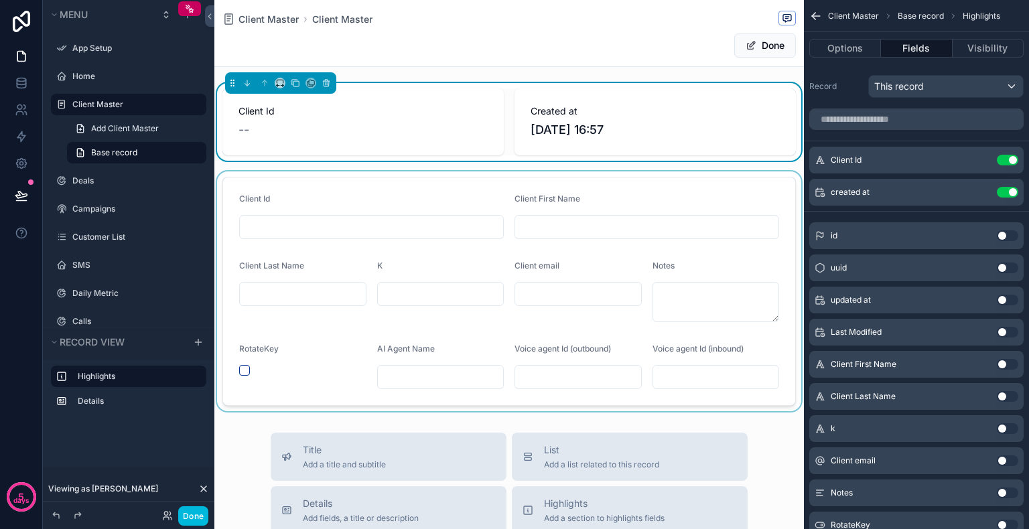
click at [662, 259] on div "scrollable content" at bounding box center [509, 291] width 590 height 240
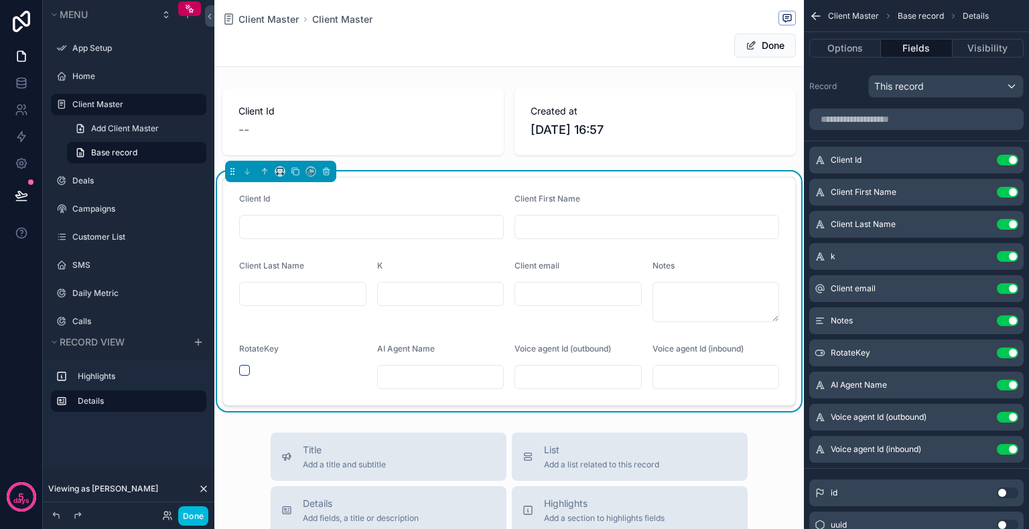
click at [1004, 159] on button "Use setting" at bounding box center [1007, 160] width 21 height 11
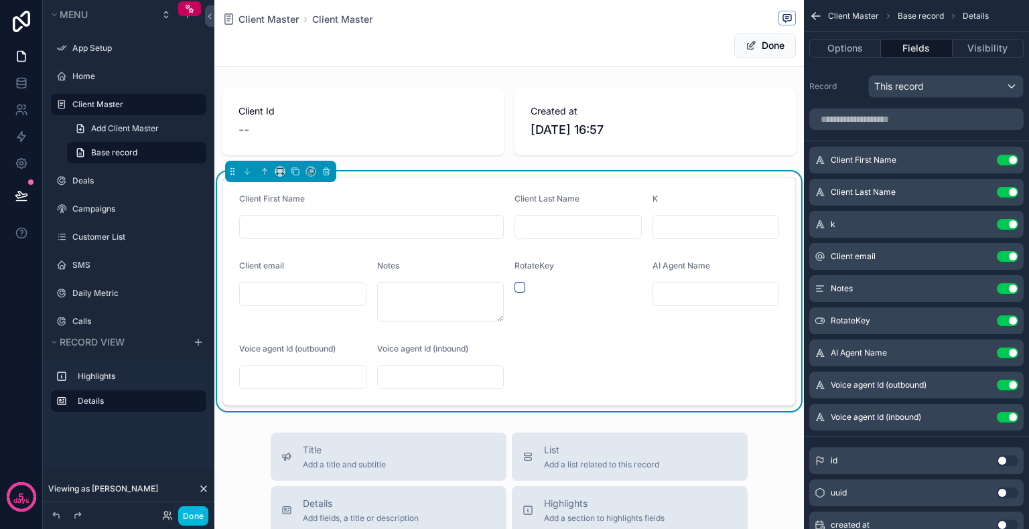
click at [1000, 225] on button "Use setting" at bounding box center [1007, 224] width 21 height 11
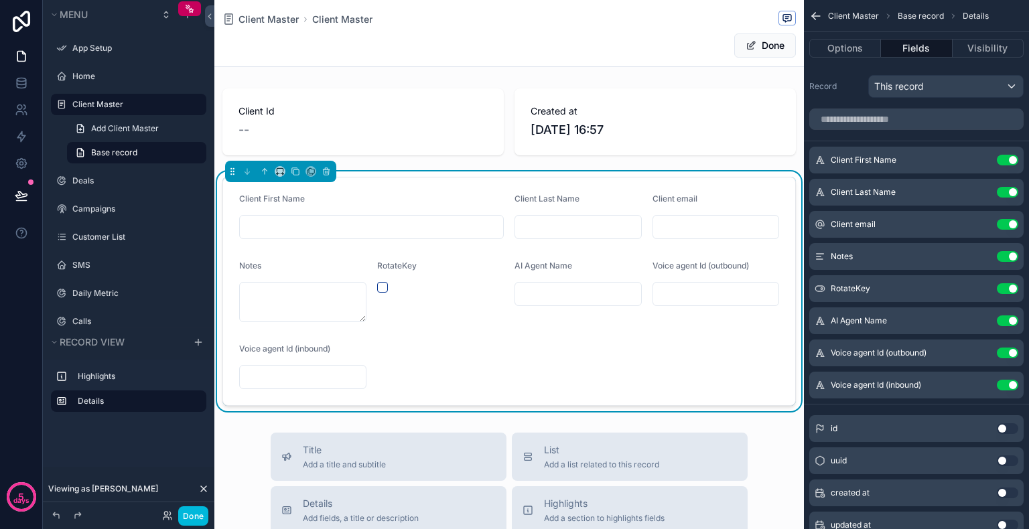
click at [1004, 290] on button "Use setting" at bounding box center [1007, 288] width 21 height 11
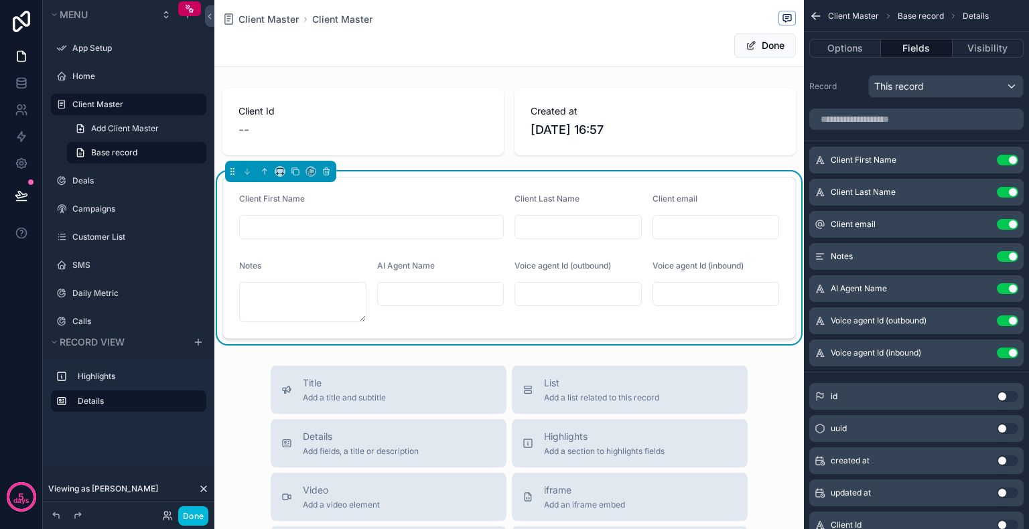
click at [1004, 316] on button "Use setting" at bounding box center [1007, 321] width 21 height 11
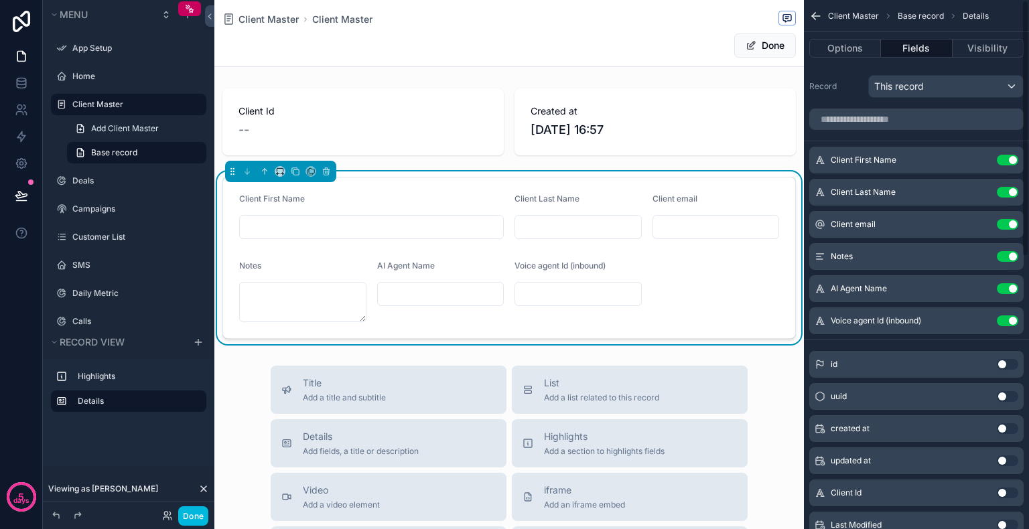
click at [1005, 321] on button "Use setting" at bounding box center [1007, 321] width 21 height 11
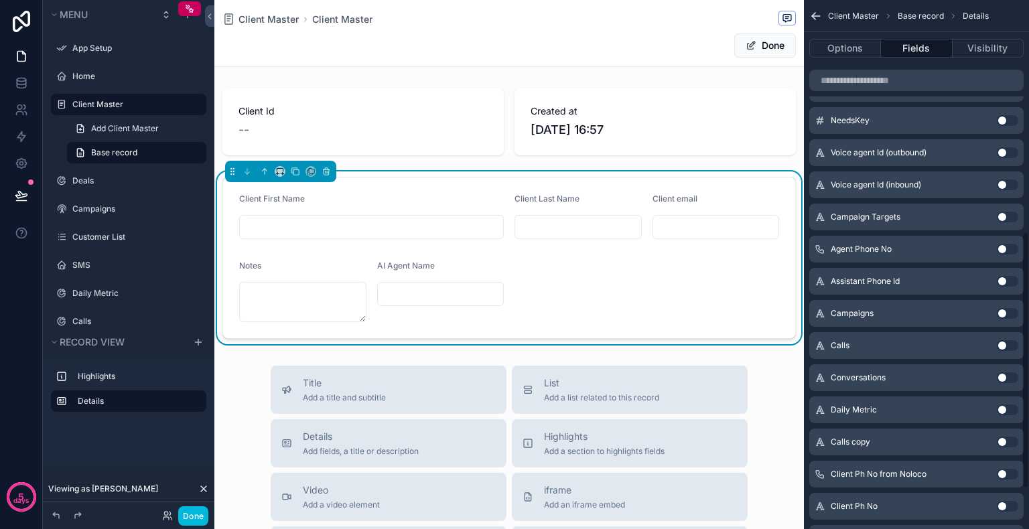
scroll to position [536, 0]
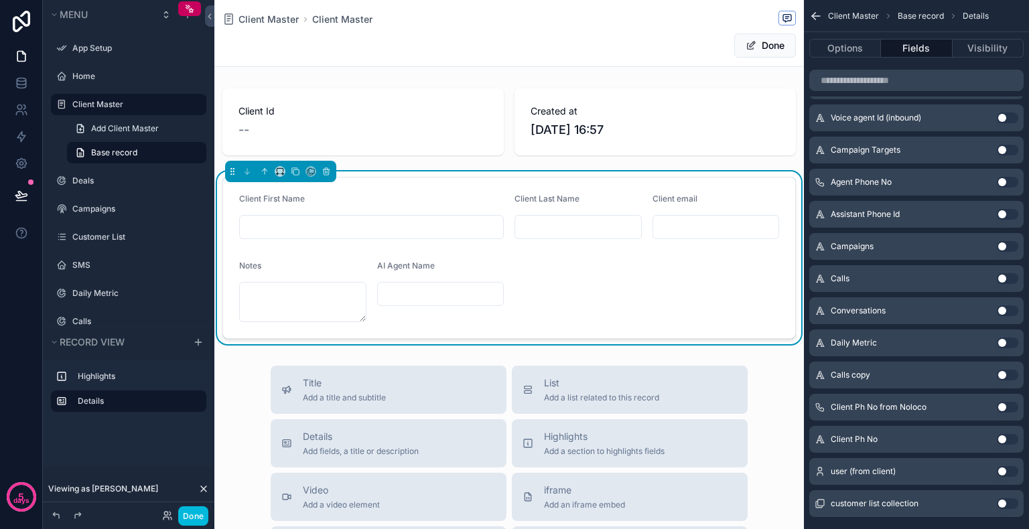
click at [1005, 403] on button "Use setting" at bounding box center [1007, 407] width 21 height 11
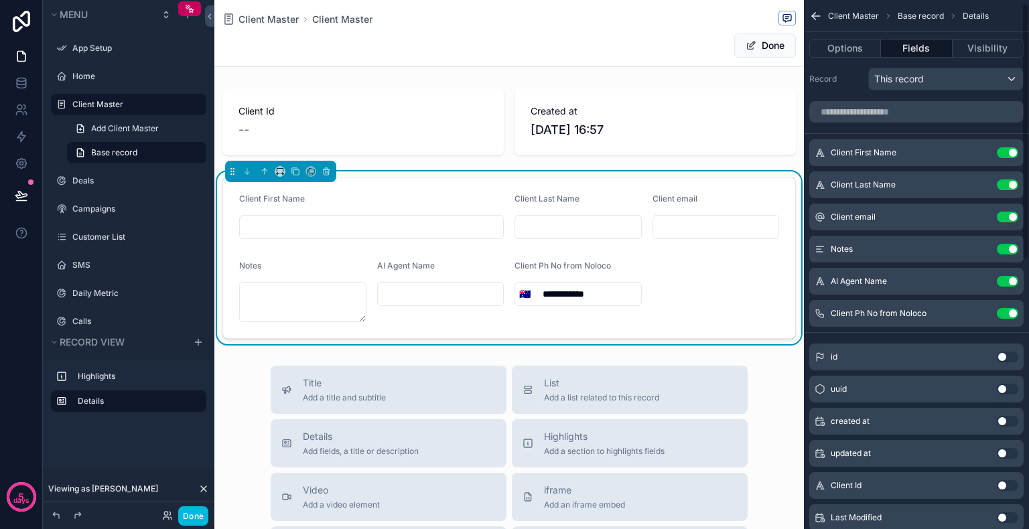
scroll to position [0, 0]
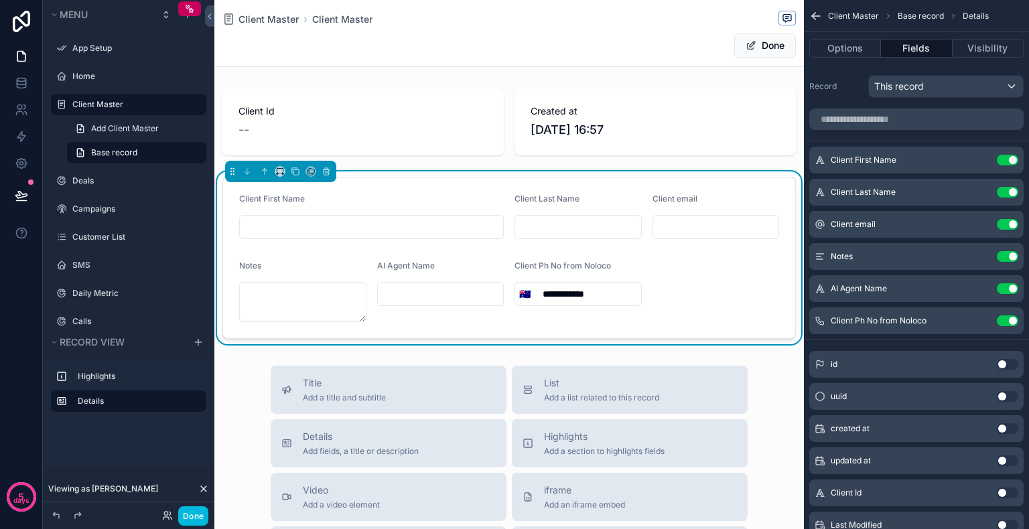
click at [0, 0] on icon "scrollable content" at bounding box center [0, 0] width 0 height 0
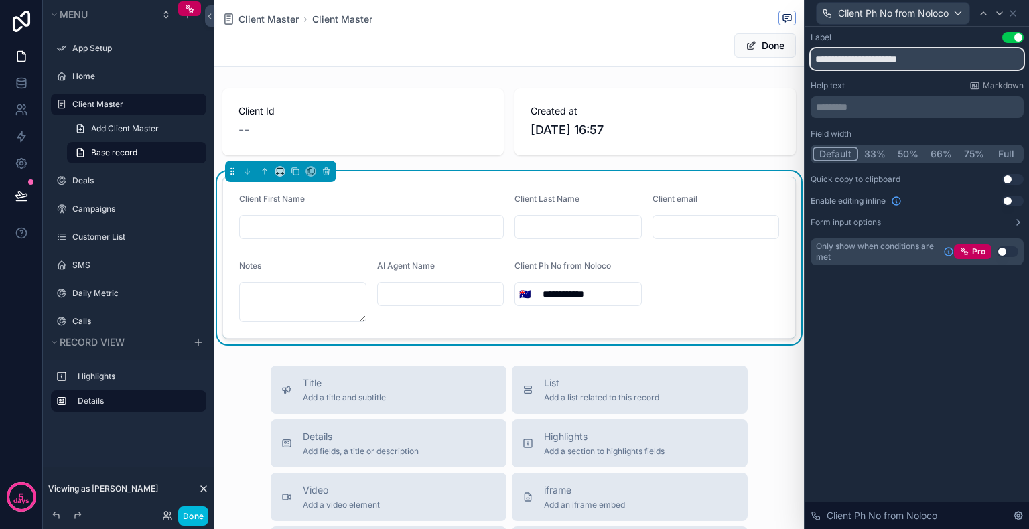
click at [937, 60] on input "**********" at bounding box center [917, 58] width 213 height 21
type input "**********"
click at [1011, 13] on icon at bounding box center [1013, 13] width 11 height 11
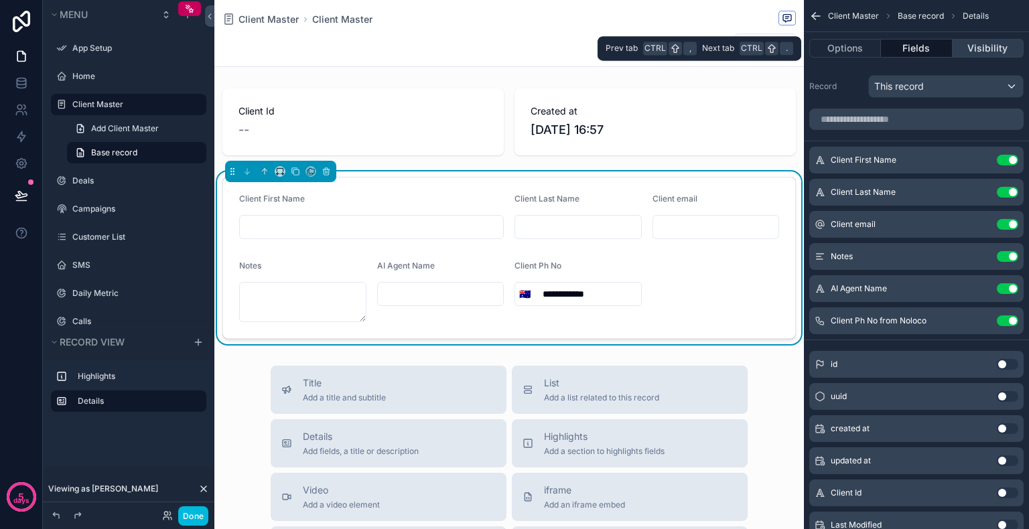
click at [983, 46] on button "Visibility" at bounding box center [988, 48] width 71 height 19
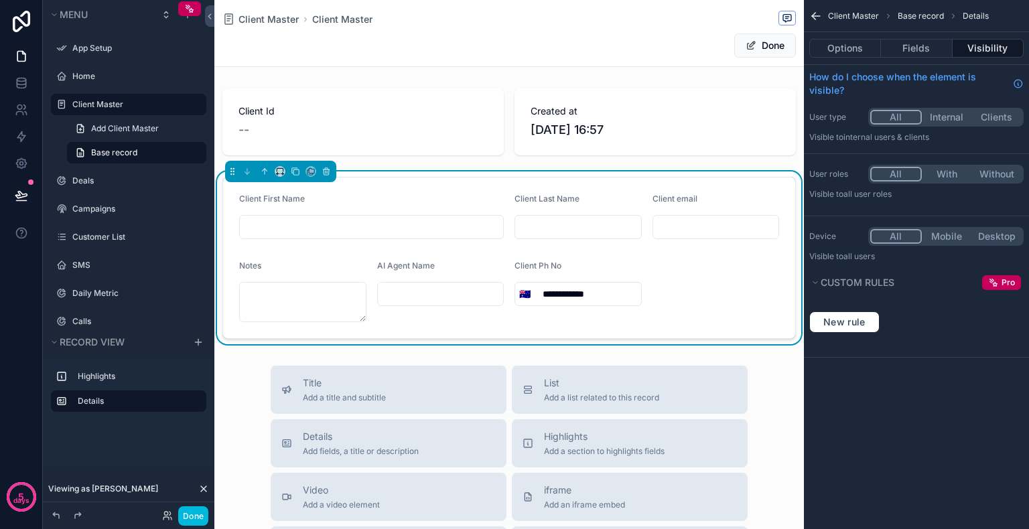
click at [955, 121] on button "Internal" at bounding box center [947, 117] width 50 height 15
click at [185, 514] on button "Done" at bounding box center [193, 515] width 30 height 19
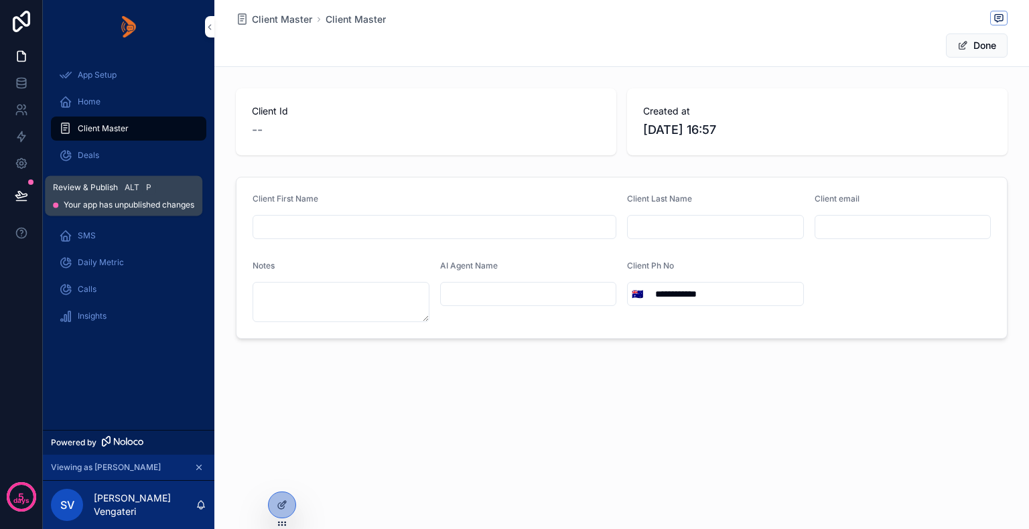
click at [18, 194] on icon at bounding box center [21, 195] width 13 height 13
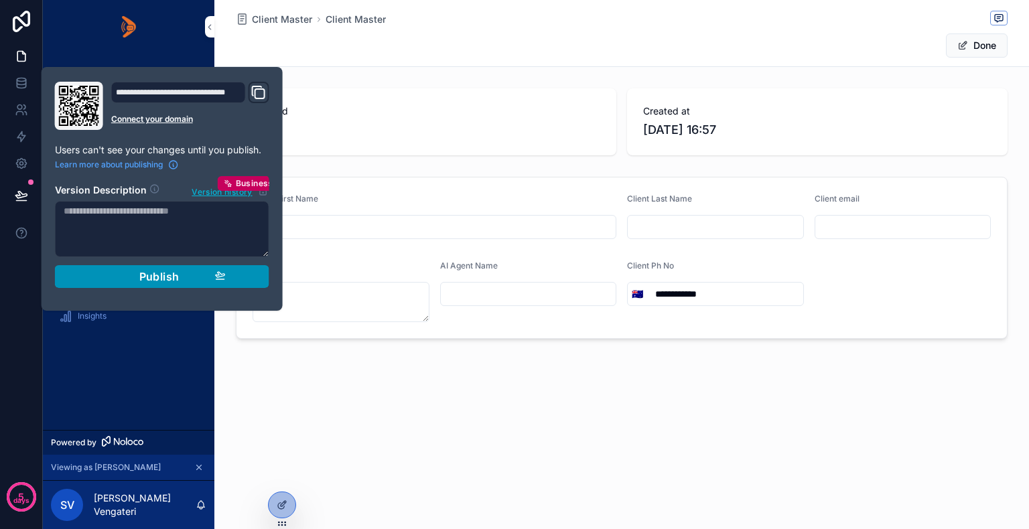
click at [146, 273] on span "Publish" at bounding box center [159, 276] width 40 height 13
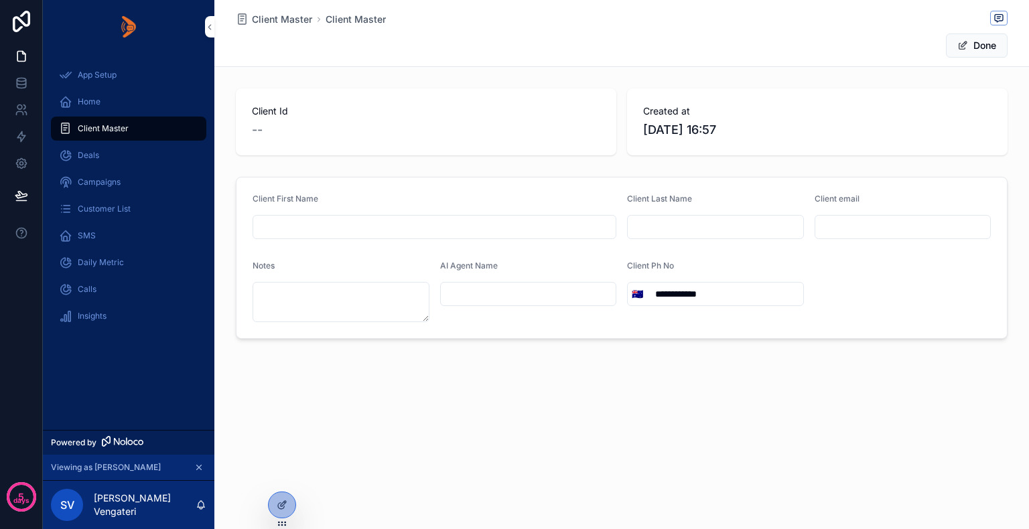
click at [139, 362] on div "App Setup Home Client Master Deals Campaigns Customer List SMS Daily Metric Cal…" at bounding box center [128, 242] width 171 height 376
click at [100, 366] on div "App Setup Home Client Master Deals Campaigns Customer List SMS Daily Metric Cal…" at bounding box center [128, 242] width 171 height 376
click at [177, 411] on div "App Setup Home Client Master Deals Campaigns Customer List SMS Daily Metric Cal…" at bounding box center [128, 242] width 171 height 376
click at [94, 161] on div "Deals" at bounding box center [128, 155] width 139 height 21
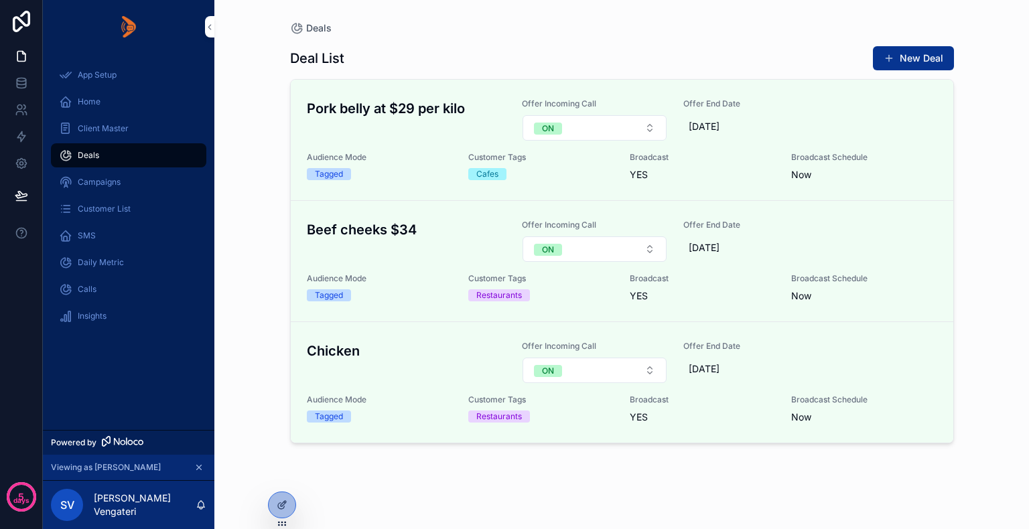
click at [98, 127] on span "Client Master" at bounding box center [103, 128] width 51 height 11
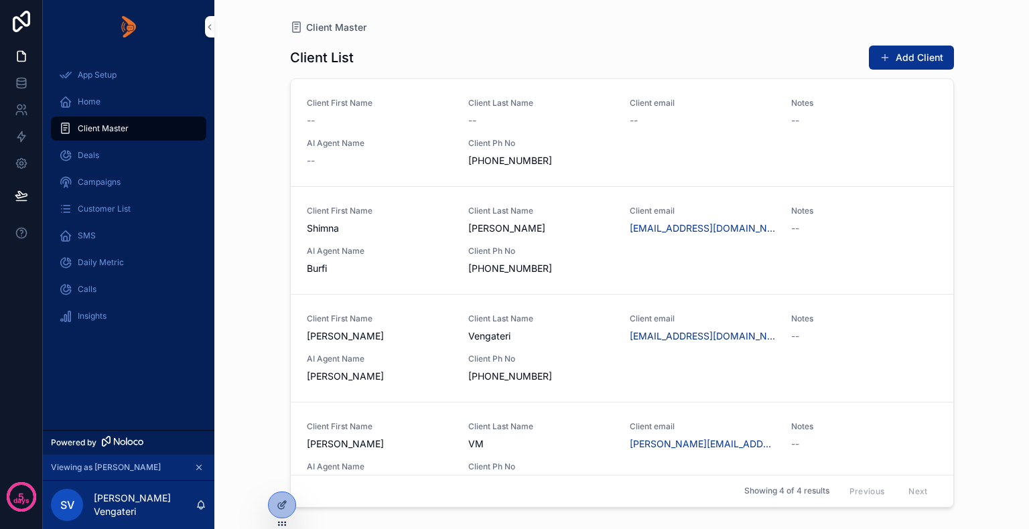
click at [521, 251] on span "Client Ph No" at bounding box center [540, 251] width 145 height 11
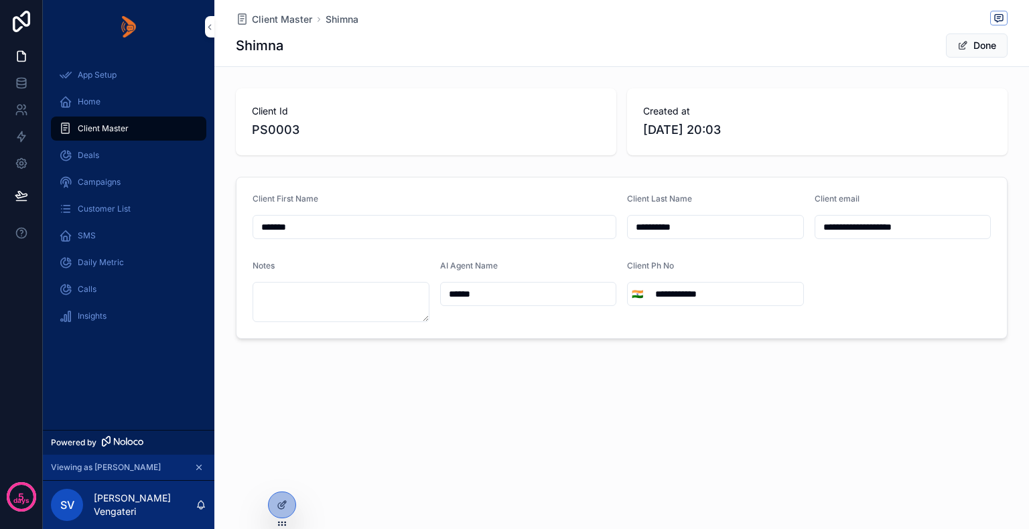
click at [458, 220] on input "******" at bounding box center [434, 227] width 362 height 19
click at [467, 380] on div "**********" at bounding box center [621, 215] width 815 height 430
click at [688, 226] on input "*********" at bounding box center [716, 227] width 176 height 19
click at [720, 293] on input "**********" at bounding box center [725, 294] width 156 height 19
type input "**********"
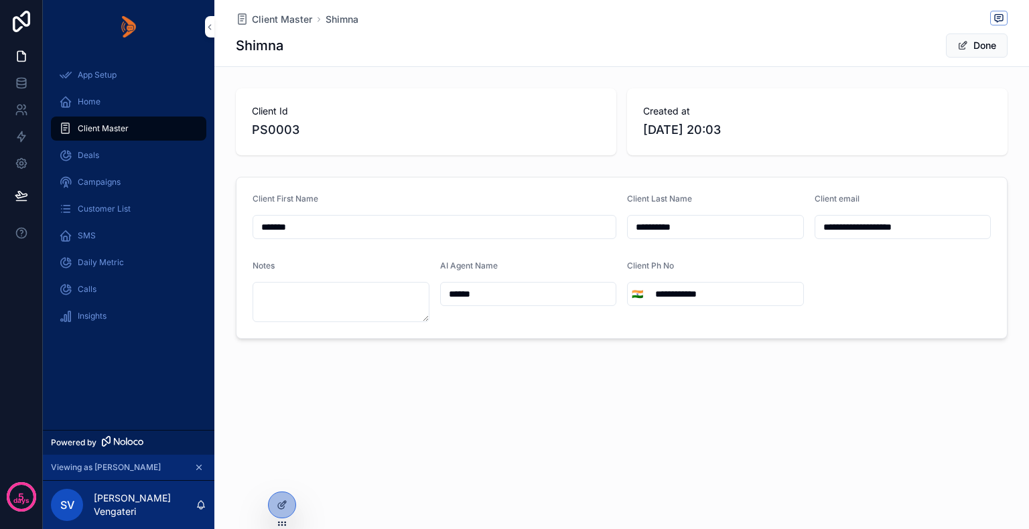
click at [703, 357] on div "**********" at bounding box center [621, 215] width 815 height 430
click at [983, 45] on span "Done" at bounding box center [977, 45] width 62 height 24
click at [766, 441] on div "**********" at bounding box center [621, 264] width 815 height 529
click at [980, 39] on button "Done" at bounding box center [977, 45] width 62 height 24
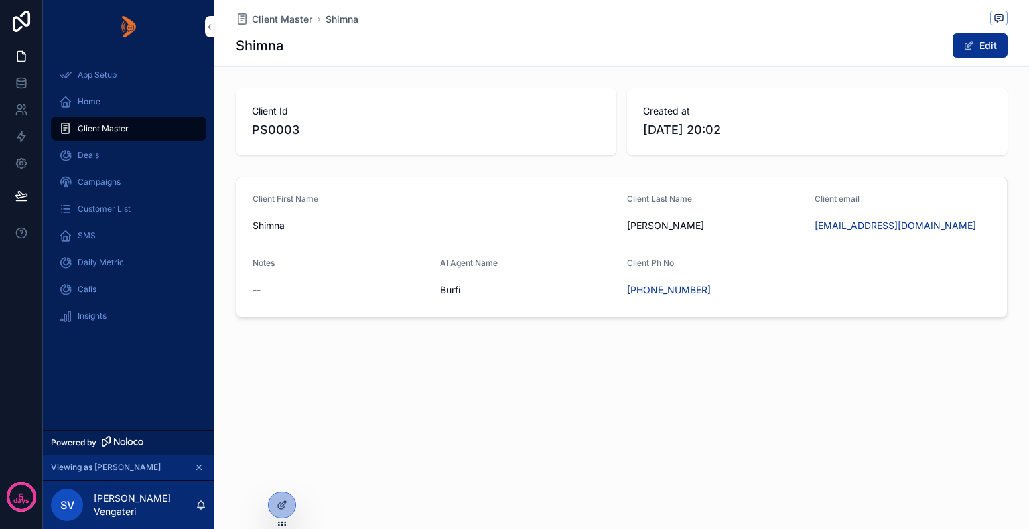
click at [397, 261] on div "Notes" at bounding box center [341, 266] width 177 height 16
click at [99, 154] on div "Deals" at bounding box center [128, 155] width 139 height 21
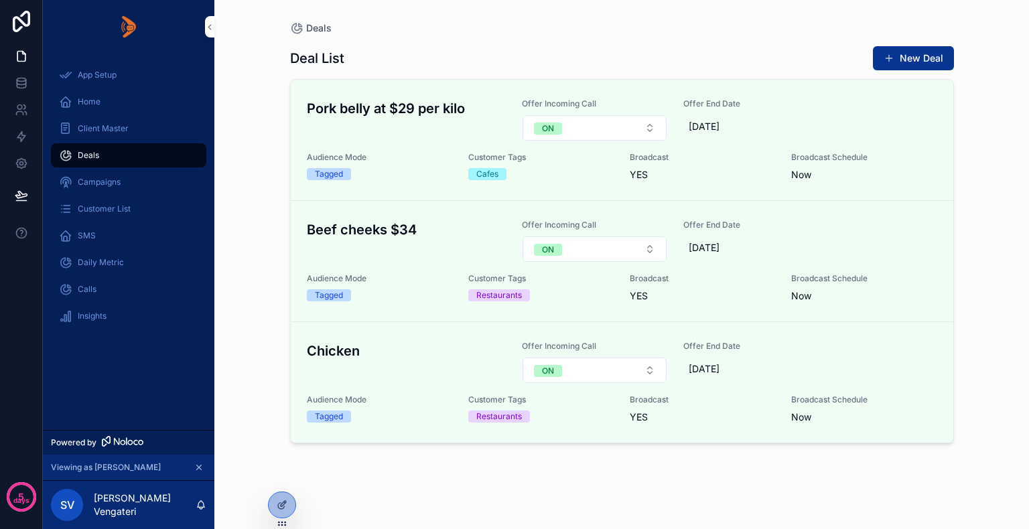
click at [102, 123] on span "Client Master" at bounding box center [103, 128] width 51 height 11
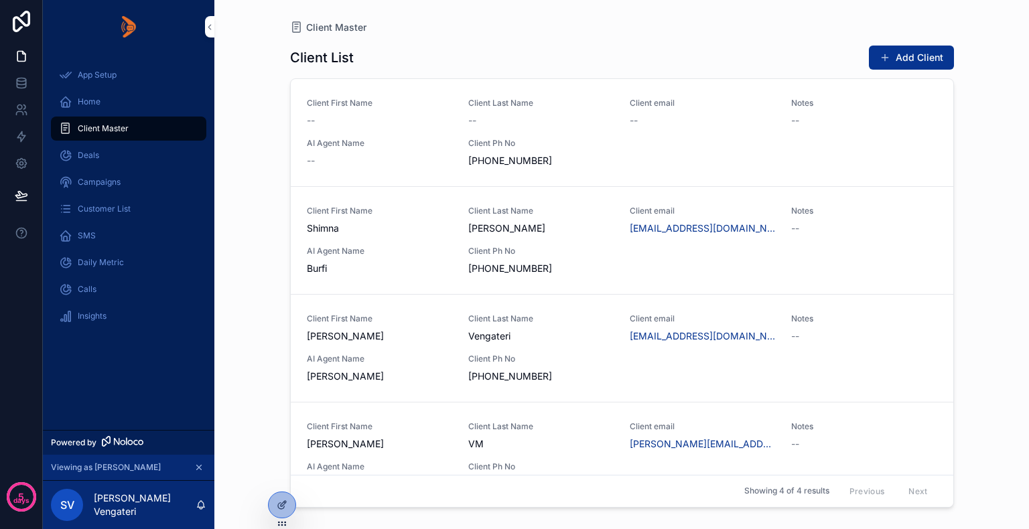
click at [427, 232] on span "Shimna" at bounding box center [379, 228] width 145 height 13
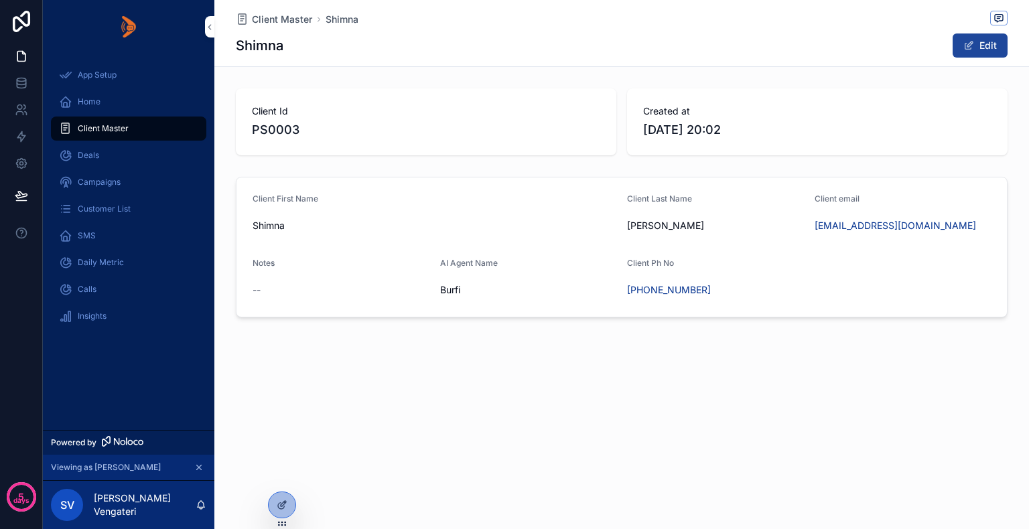
click at [981, 40] on button "Edit" at bounding box center [980, 45] width 55 height 24
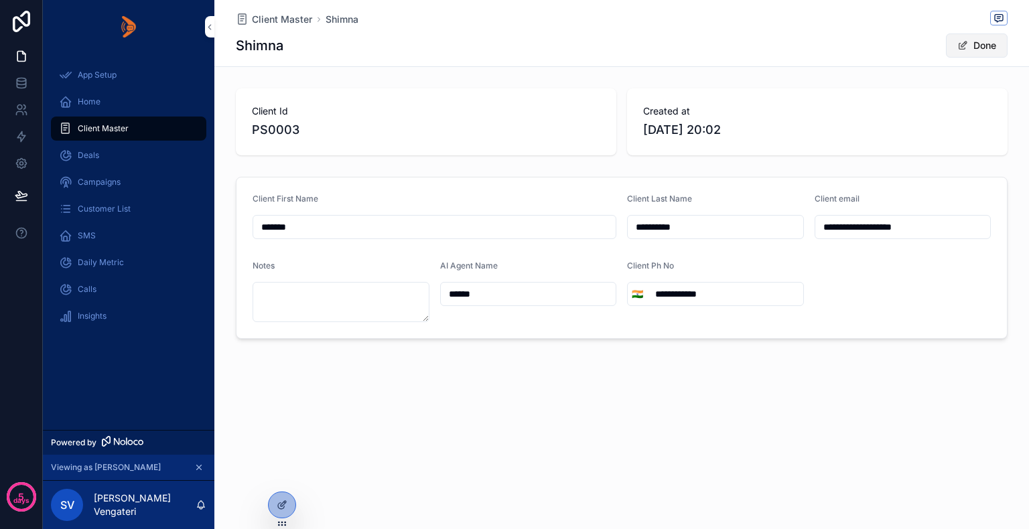
click at [979, 46] on button "Done" at bounding box center [977, 45] width 62 height 24
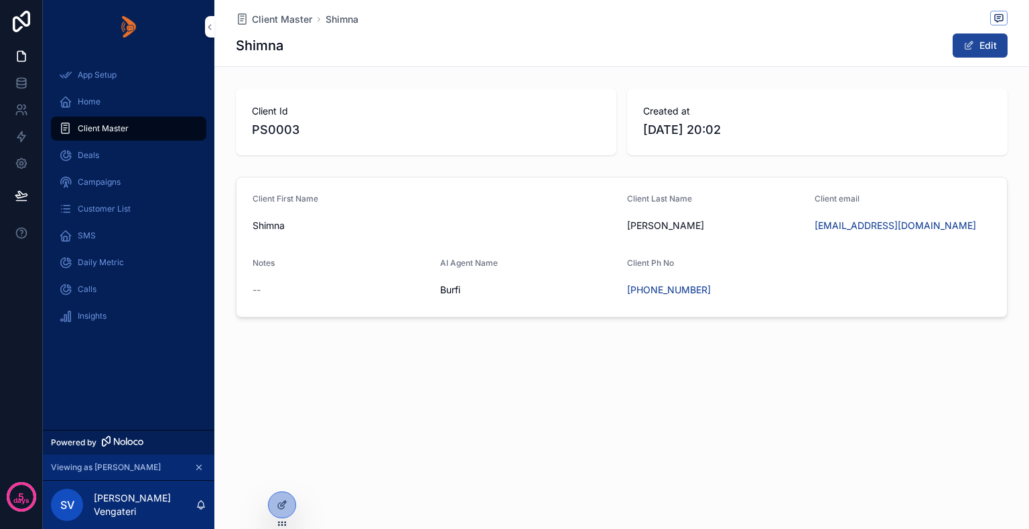
click at [987, 44] on button "Edit" at bounding box center [980, 45] width 55 height 24
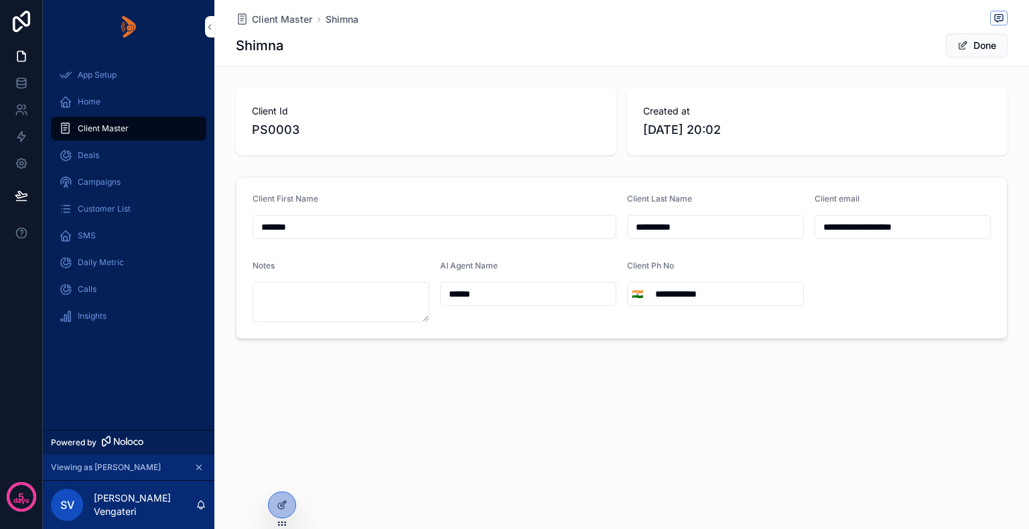
drag, startPoint x: 474, startPoint y: 295, endPoint x: 447, endPoint y: 292, distance: 27.6
click at [447, 292] on input "*****" at bounding box center [529, 294] width 176 height 19
click at [590, 348] on div "**********" at bounding box center [621, 215] width 815 height 430
click at [978, 51] on button "Done" at bounding box center [977, 45] width 62 height 24
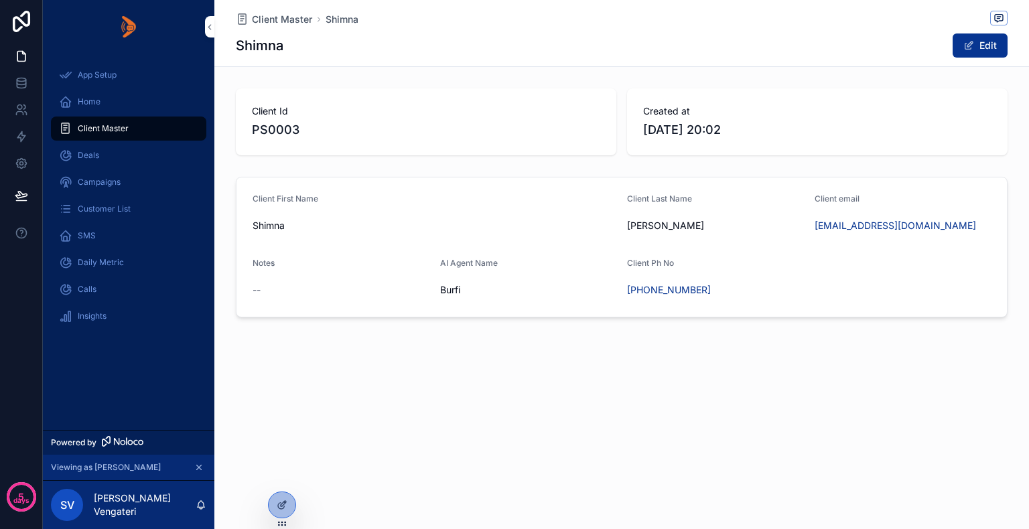
click at [88, 103] on span "Home" at bounding box center [89, 101] width 23 height 11
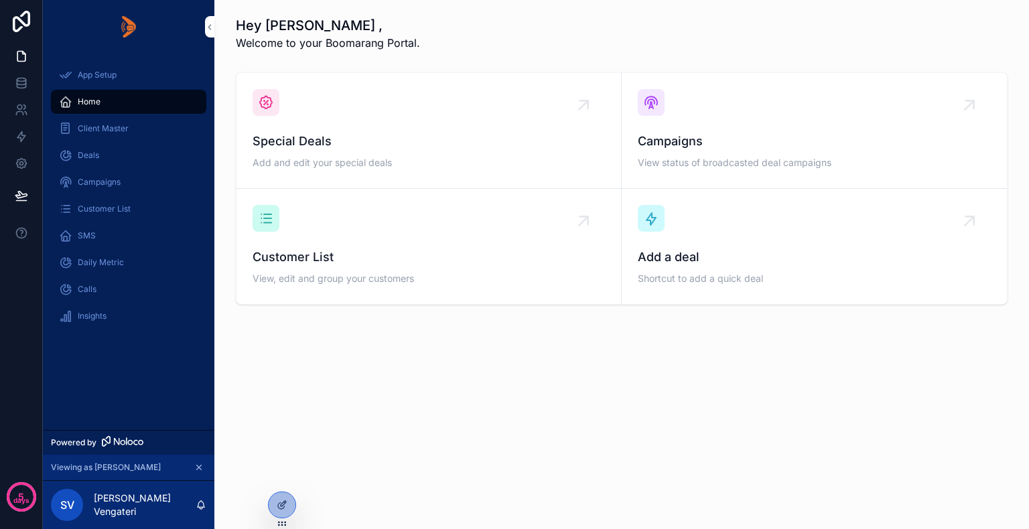
click at [110, 125] on span "Client Master" at bounding box center [103, 128] width 51 height 11
